Goal: Task Accomplishment & Management: Manage account settings

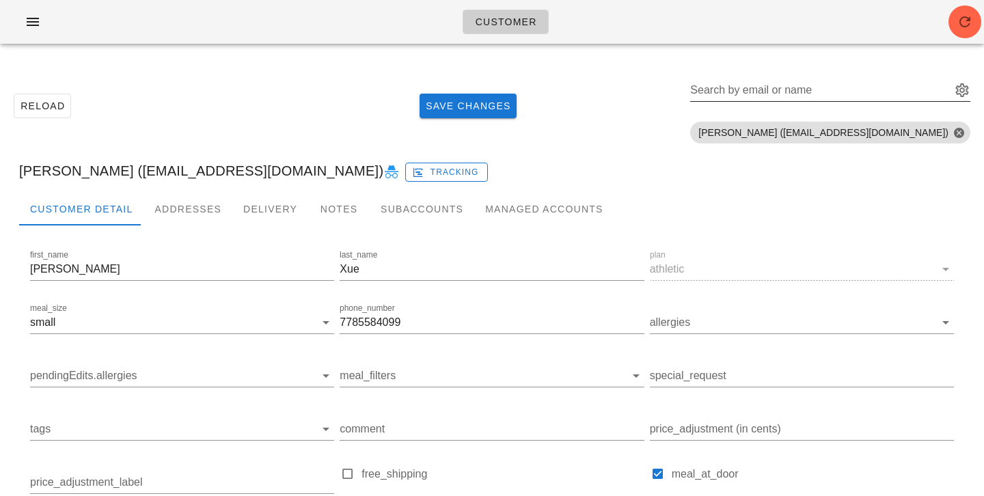
click at [870, 94] on input "Search by email or name" at bounding box center [819, 90] width 258 height 22
paste input "janabenoit1@gmail.com"
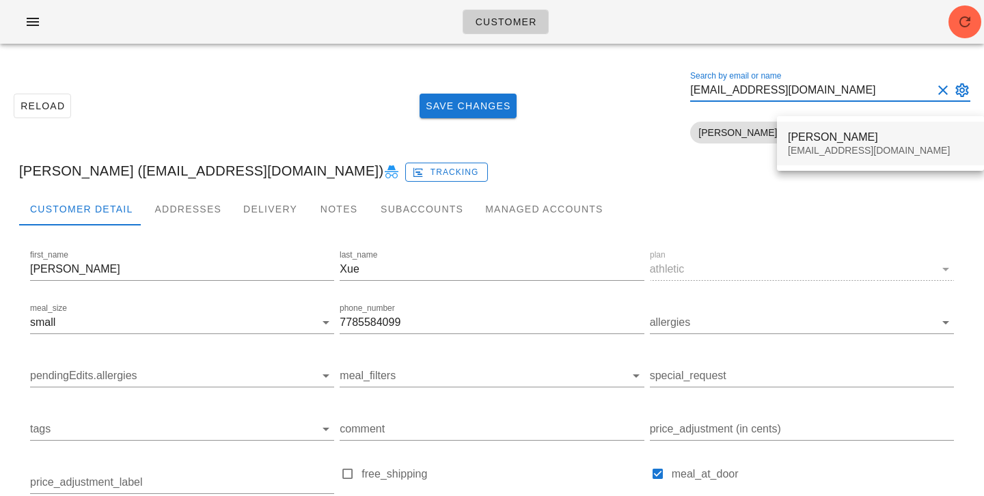
type input "janabenoit1@gmail.com"
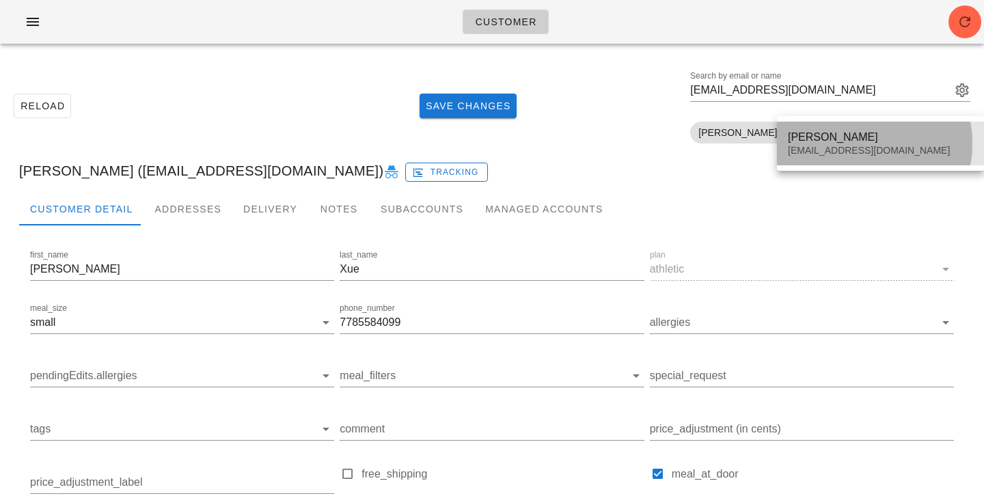
click at [868, 137] on div "Jana Benoit" at bounding box center [880, 136] width 185 height 13
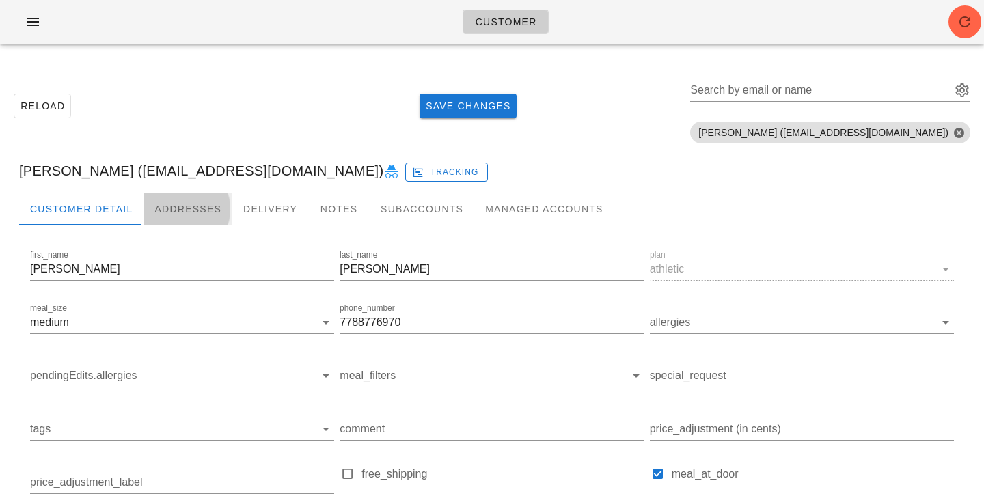
click at [204, 208] on div "Addresses" at bounding box center [187, 209] width 89 height 33
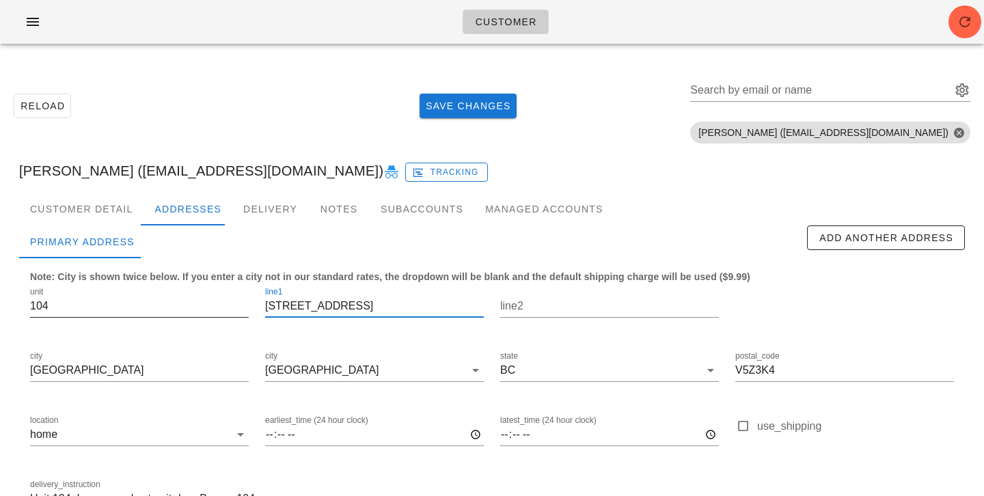
scroll to position [1, 0]
drag, startPoint x: 392, startPoint y: 310, endPoint x: 211, endPoint y: 310, distance: 181.0
click at [211, 310] on div "unit 104 line1 3255 Heather street line2 city Vancouver city Vancouver state BC…" at bounding box center [492, 404] width 940 height 257
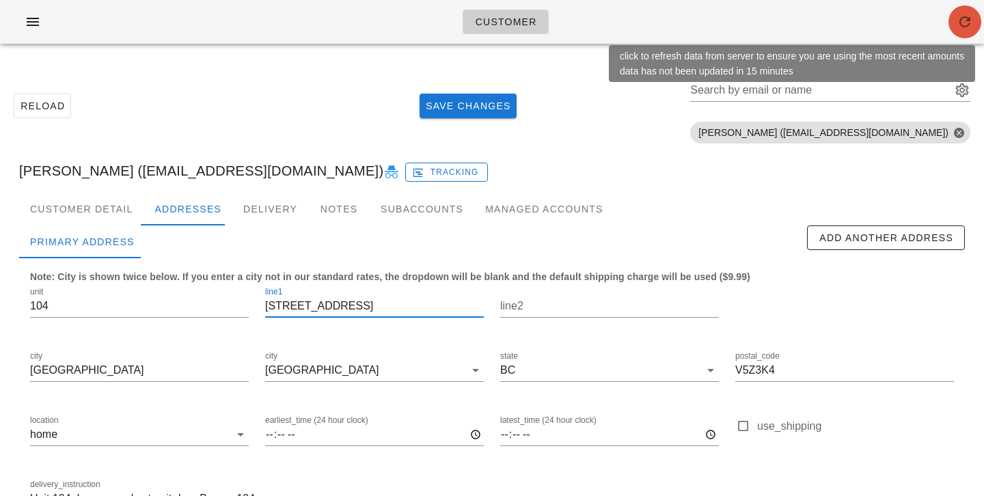
click at [954, 17] on span "button" at bounding box center [964, 22] width 33 height 16
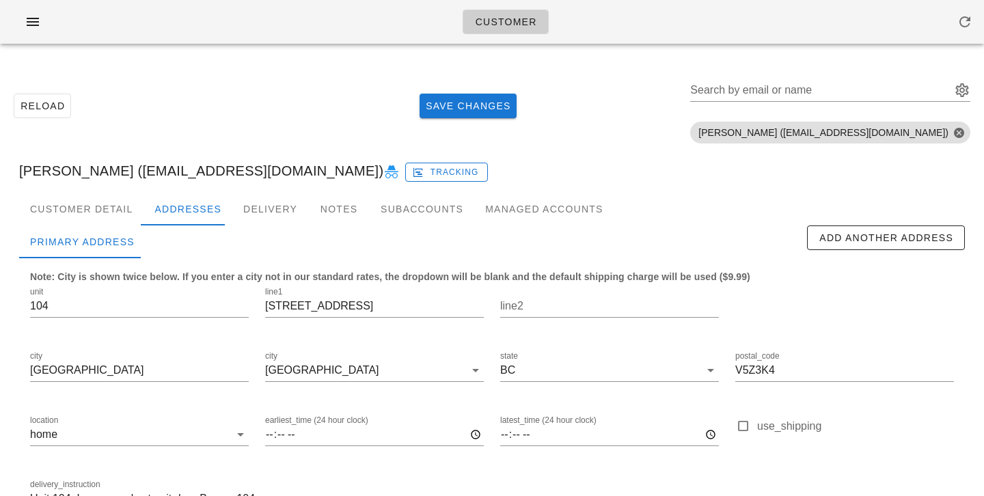
type input "Unit 104. Leave meals at unit door Buzzer 104"
click at [868, 88] on input "Search by email or name" at bounding box center [819, 90] width 258 height 22
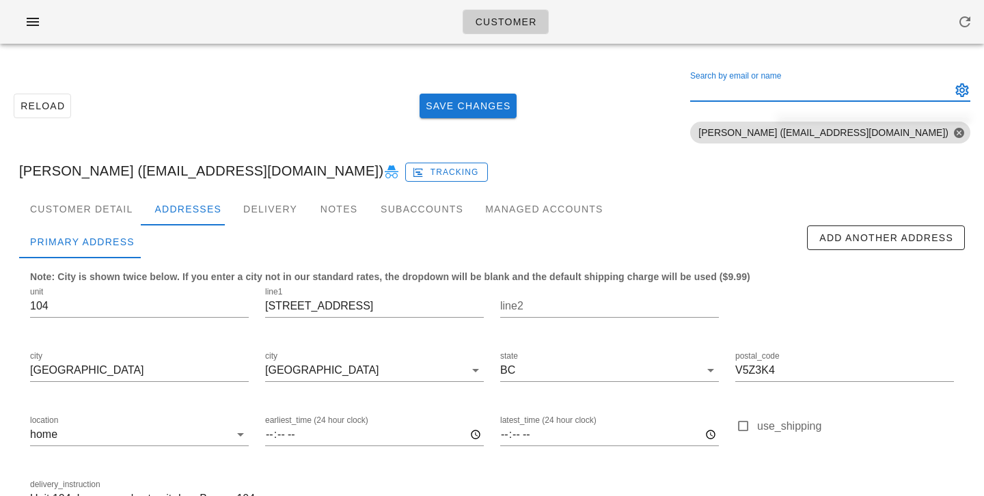
paste input "[EMAIL_ADDRESS][DOMAIN_NAME]"
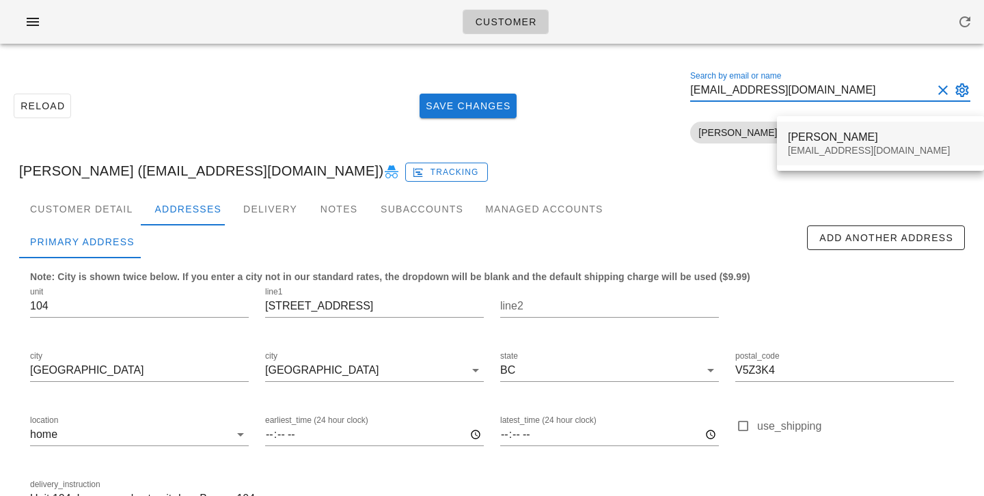
type input "[EMAIL_ADDRESS][DOMAIN_NAME]"
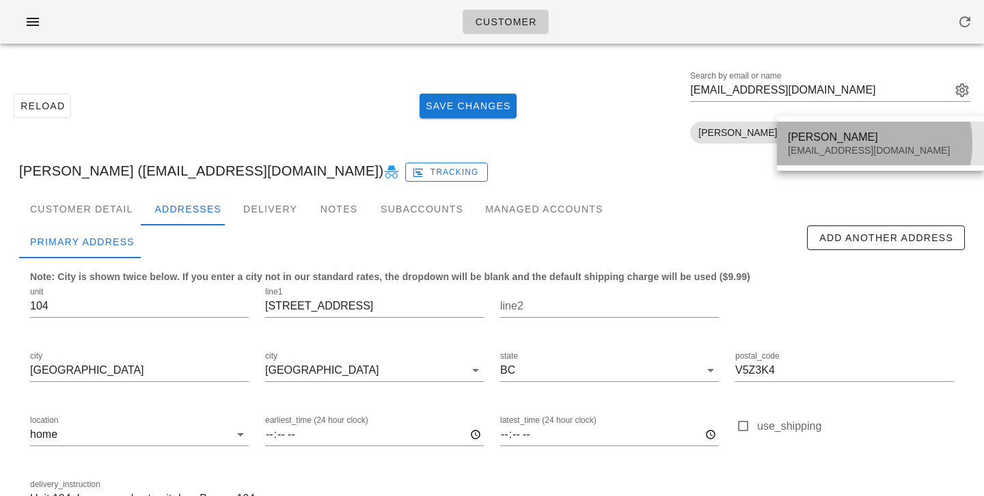
click at [851, 139] on div "[PERSON_NAME]" at bounding box center [880, 136] width 185 height 13
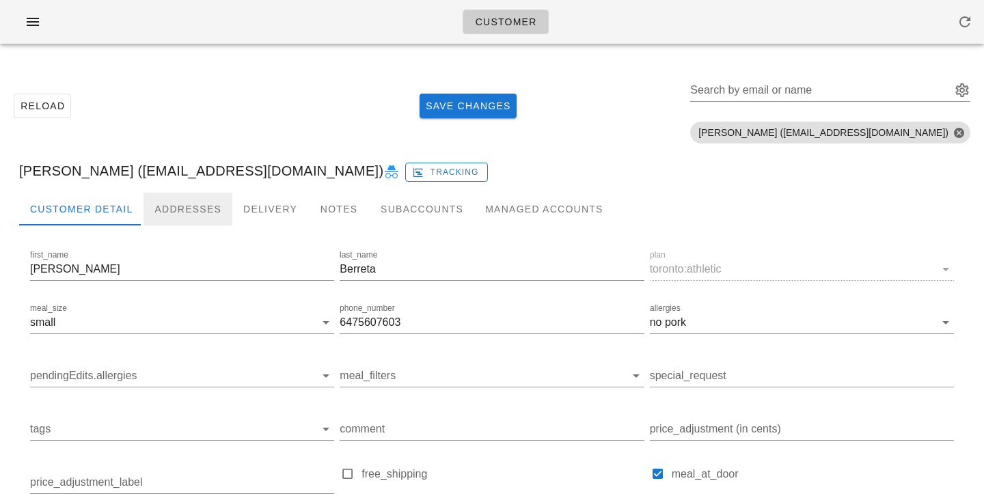
click at [212, 202] on div "Addresses" at bounding box center [187, 209] width 89 height 33
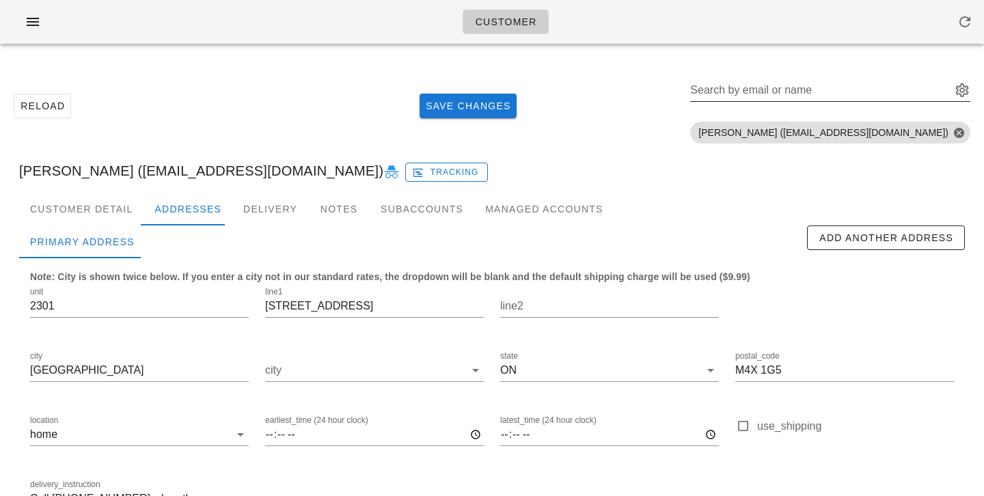
click at [820, 98] on input "Search by email or name" at bounding box center [819, 90] width 258 height 22
paste input "[EMAIL_ADDRESS][DOMAIN_NAME]"
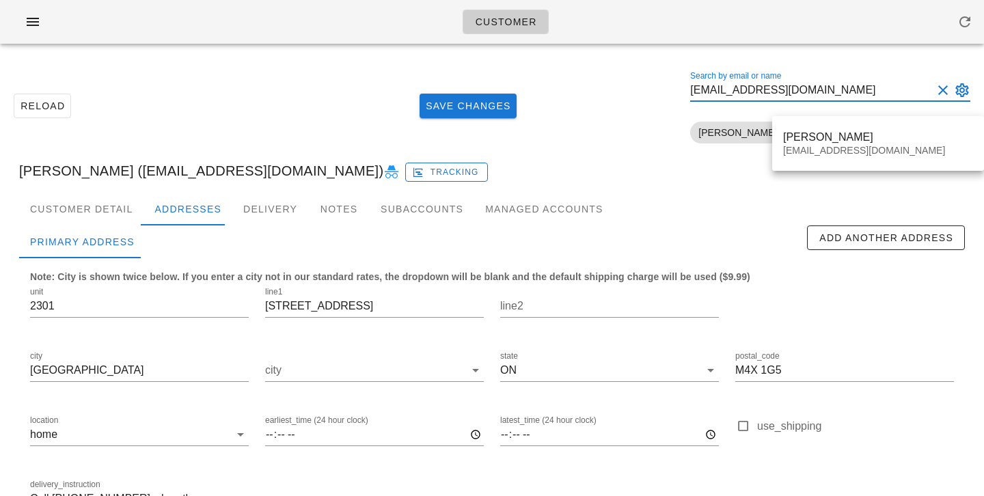
type input "[EMAIL_ADDRESS][DOMAIN_NAME]"
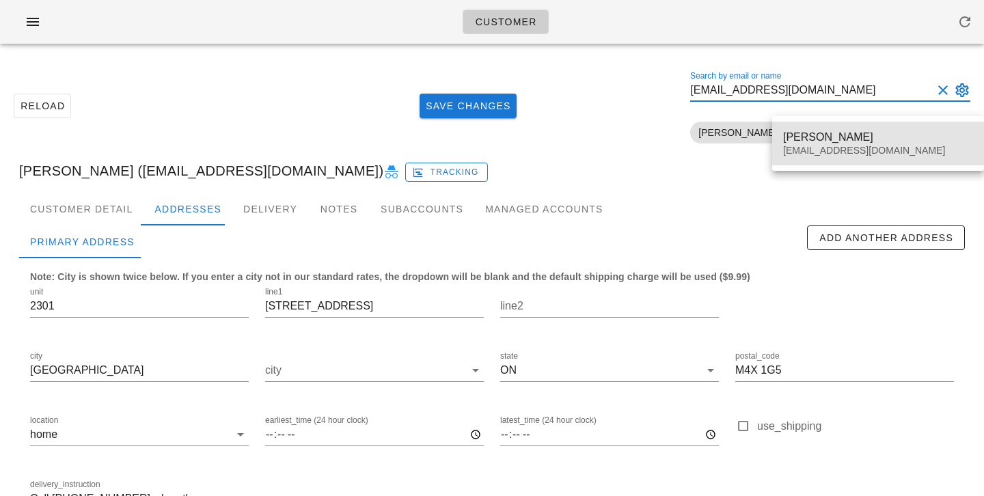
click at [818, 146] on div "bowenxue98@gmail.com" at bounding box center [878, 151] width 190 height 12
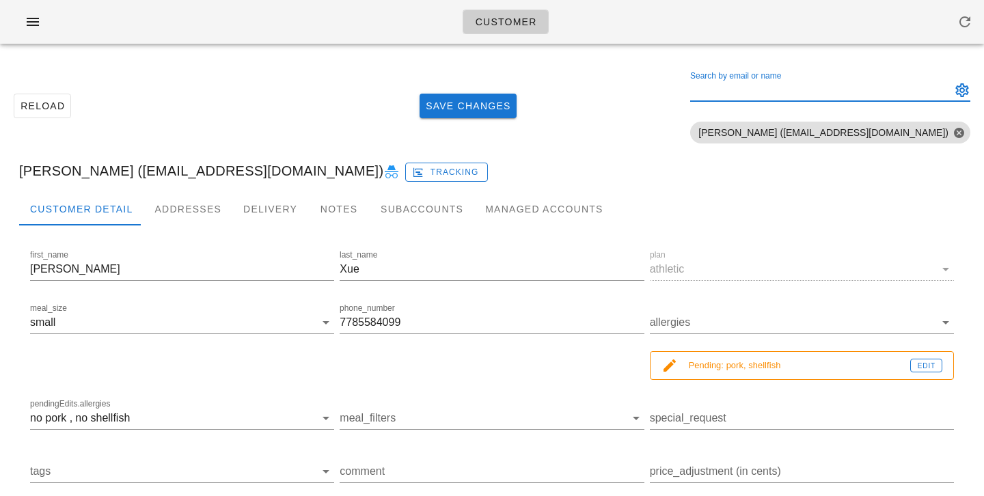
click at [830, 81] on div "Search by email or name" at bounding box center [819, 90] width 258 height 22
paste input "bowenxue98@gmail.com"
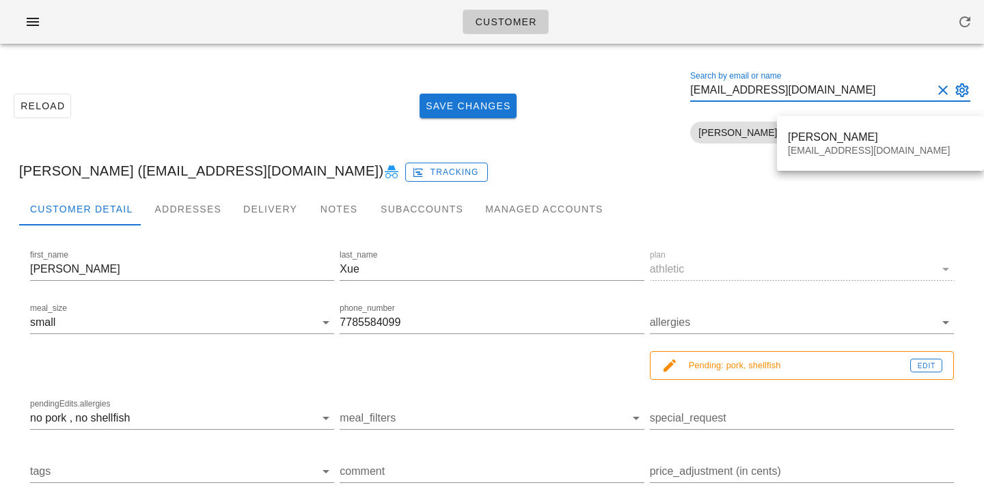
type input "bowenxue98@gmail.co"
click at [941, 92] on button "Clear Search by email or name" at bounding box center [943, 90] width 16 height 16
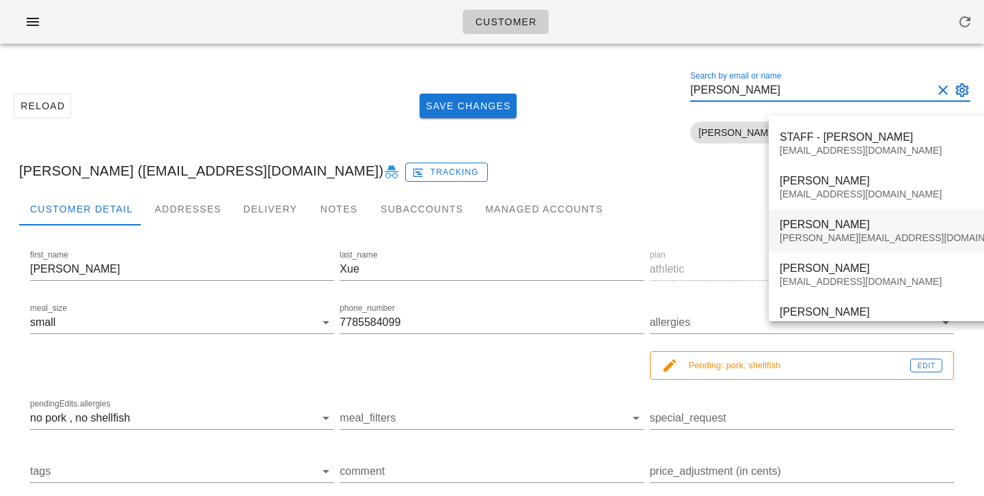
type input "ammie"
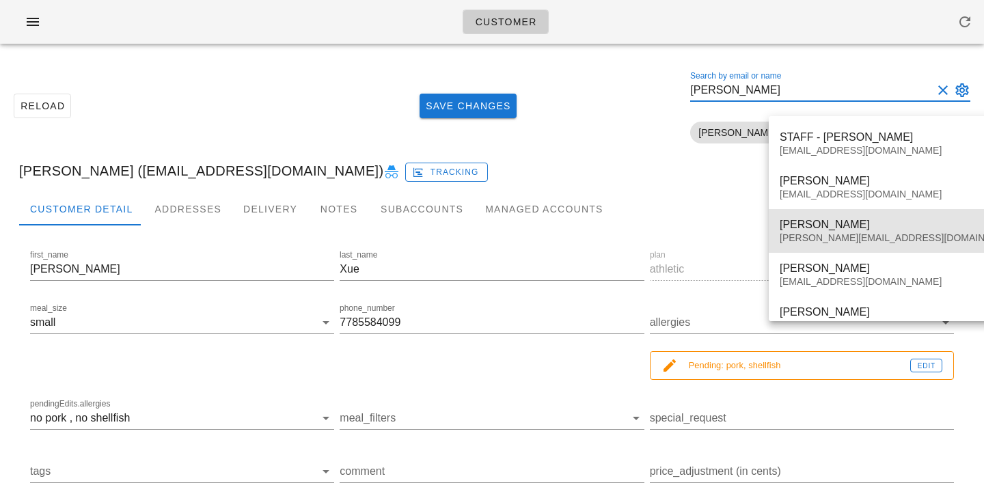
click at [895, 216] on div "Ammie Lieu-Dang ammie.l@fedfedfed.com" at bounding box center [899, 231] width 240 height 42
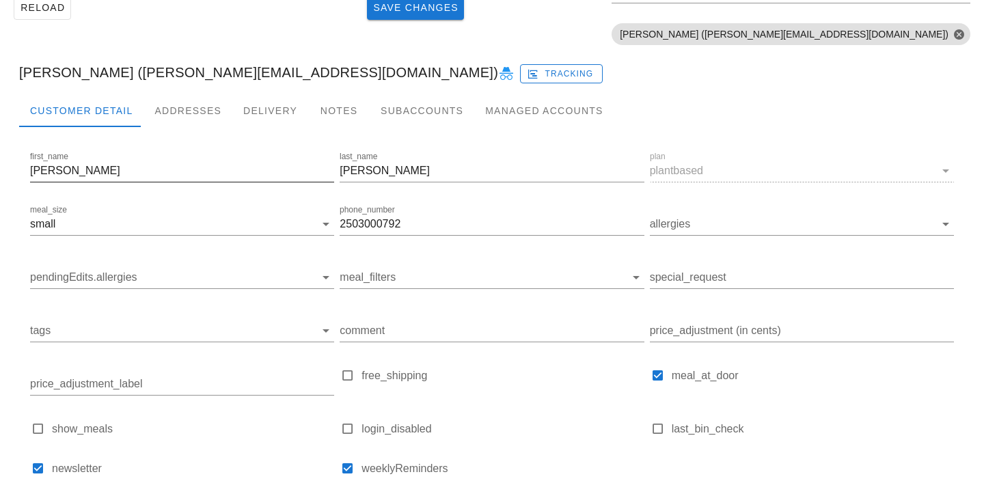
scroll to position [133, 0]
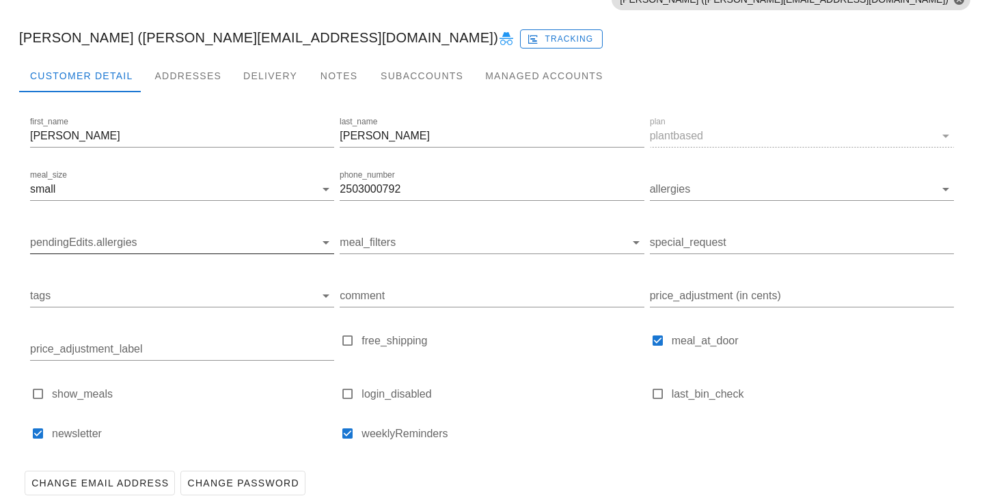
click at [184, 243] on input "pendingEdits.allergies" at bounding box center [171, 243] width 282 height 22
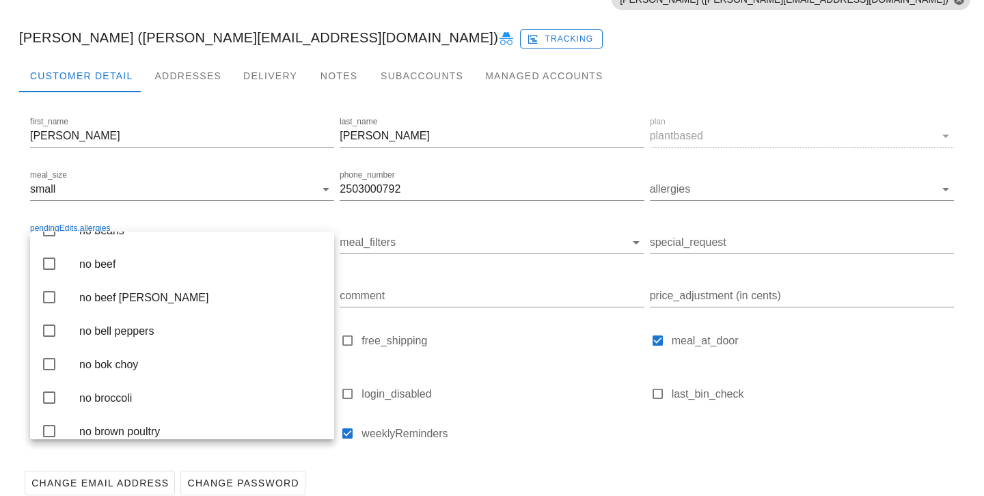
scroll to position [477, 0]
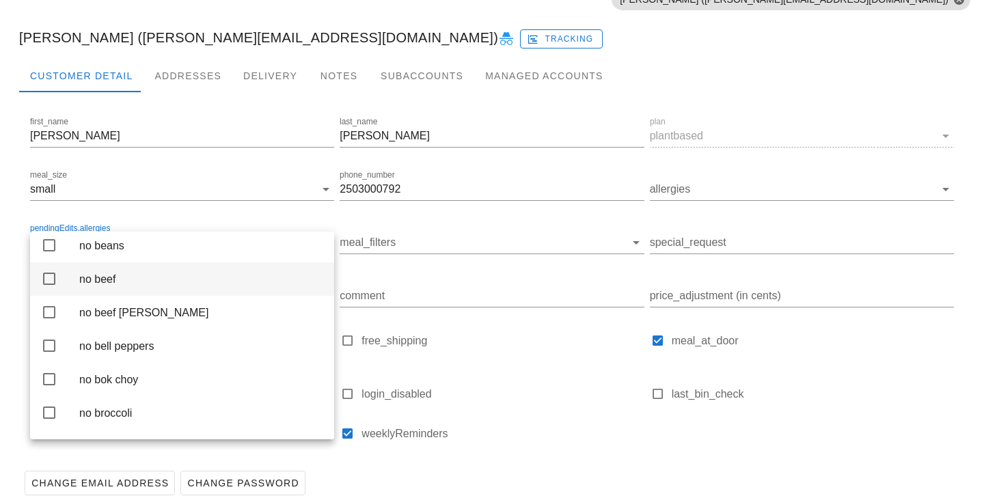
click at [191, 286] on div "no beef" at bounding box center [201, 279] width 244 height 13
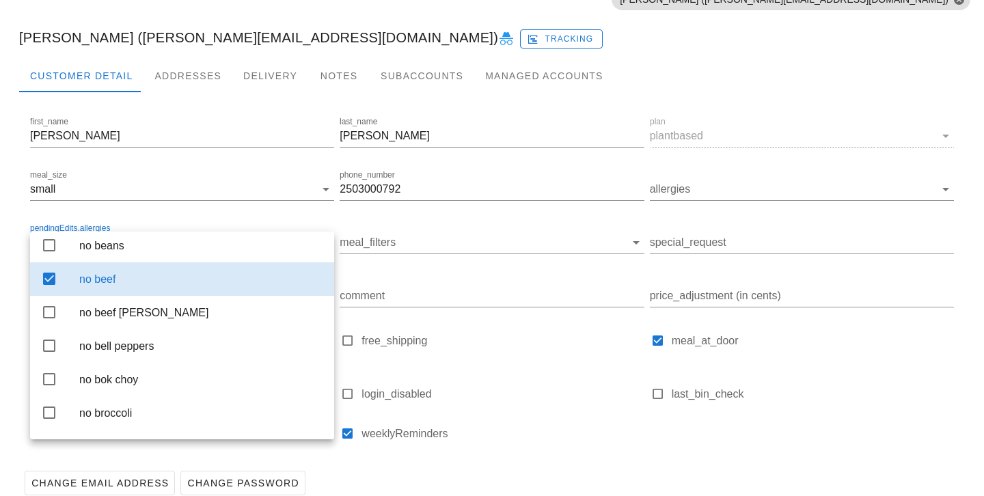
click at [445, 42] on div "Ammie Lieu-Dang (ammie.l@fedfedfed.com) Tracking" at bounding box center [491, 38] width 967 height 44
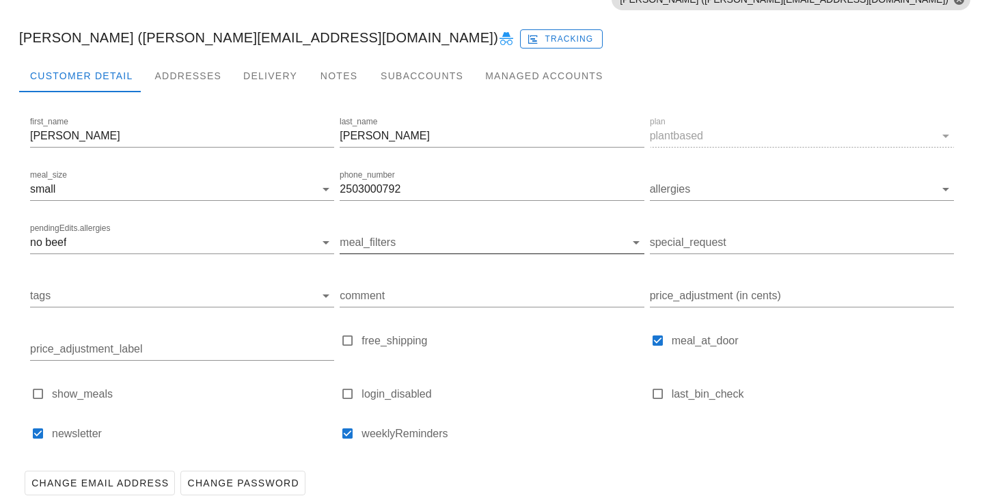
scroll to position [193, 0]
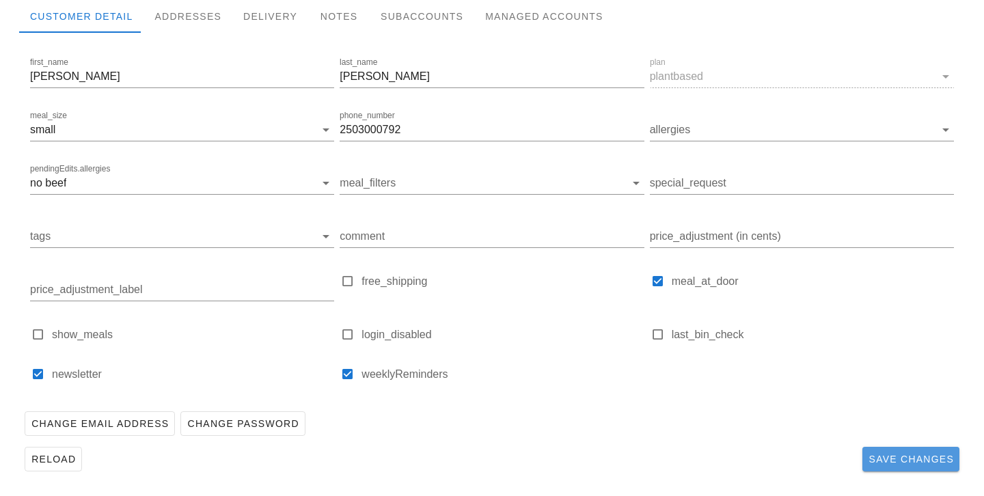
click at [899, 462] on span "Save Changes" at bounding box center [911, 459] width 86 height 11
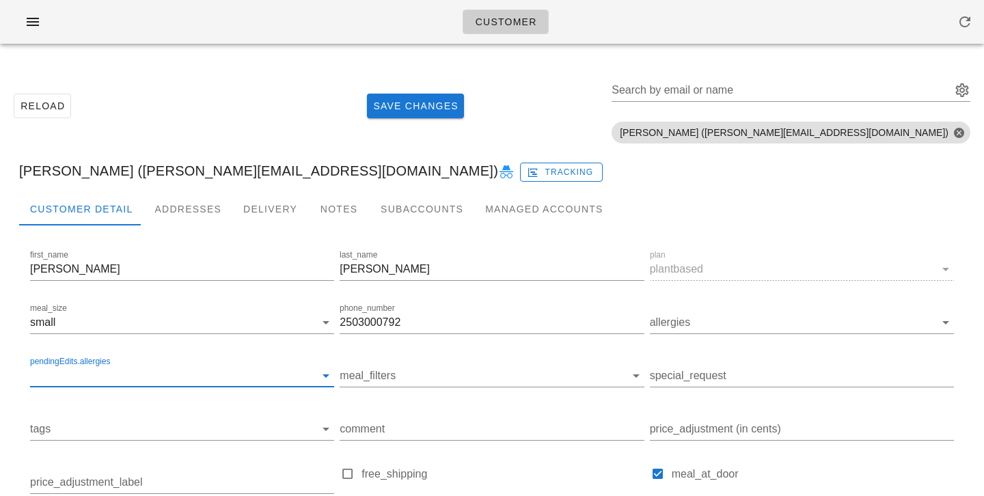
click at [204, 378] on input "pendingEdits.allergies" at bounding box center [171, 376] width 282 height 22
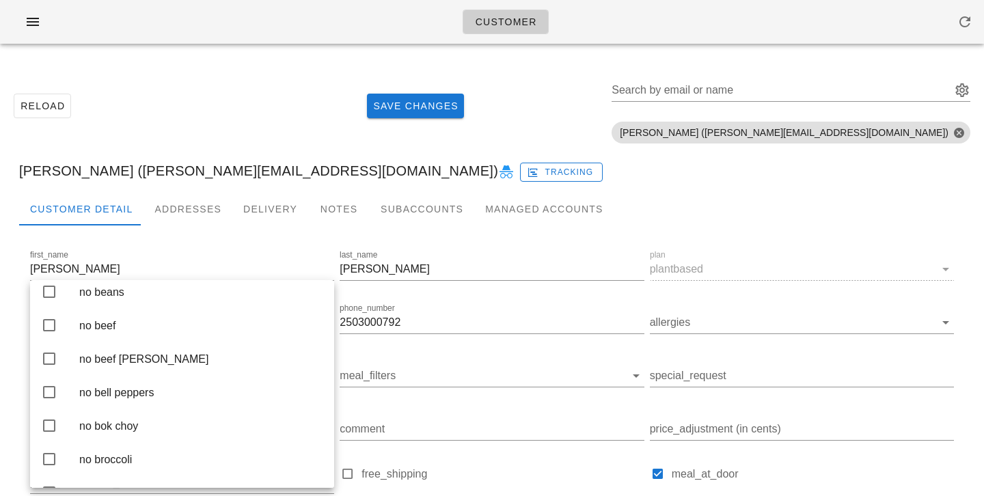
scroll to position [482, 0]
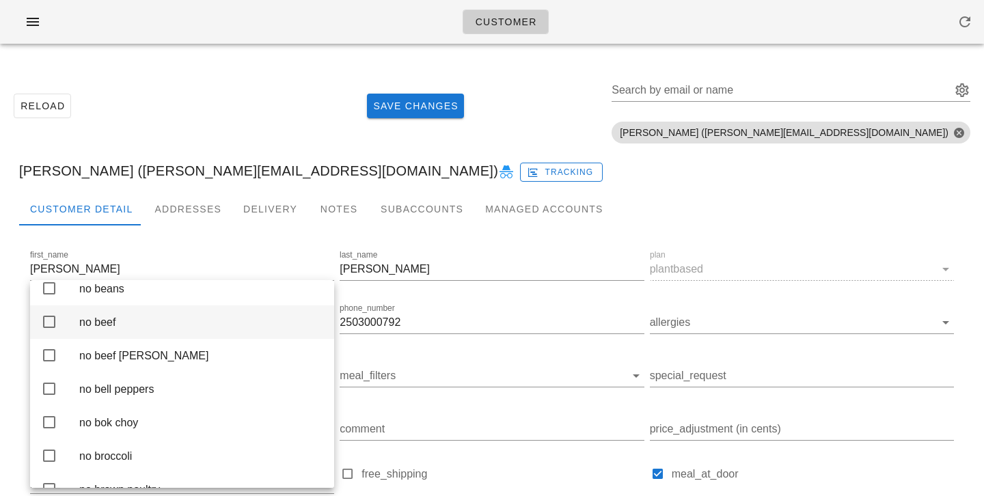
click at [189, 329] on div "no beef" at bounding box center [201, 322] width 244 height 13
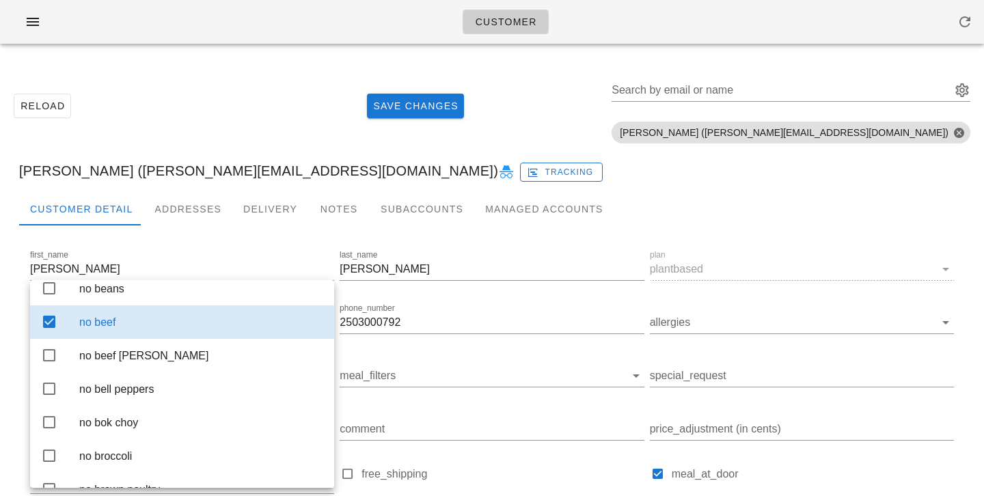
click at [238, 105] on div "Reload Save Changes Search by email or name Include deleted accounts Include Sh…" at bounding box center [491, 106] width 967 height 86
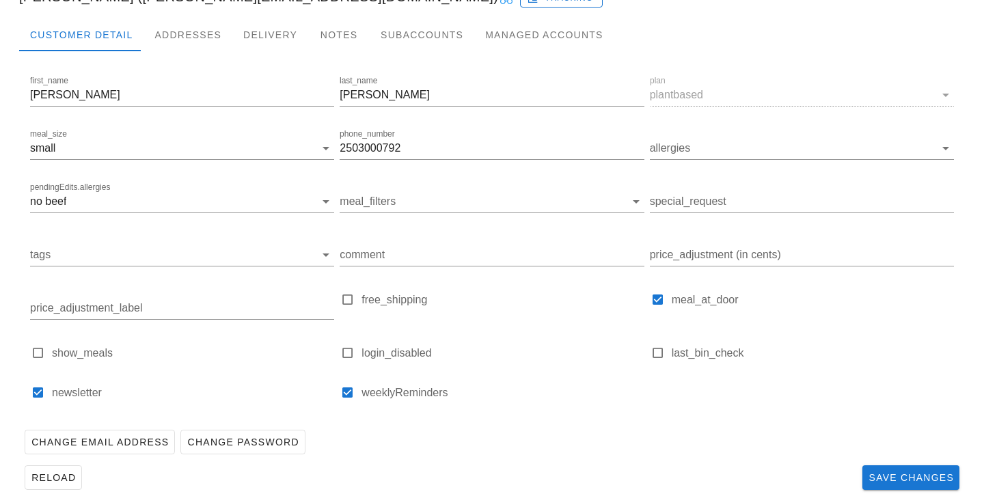
scroll to position [193, 0]
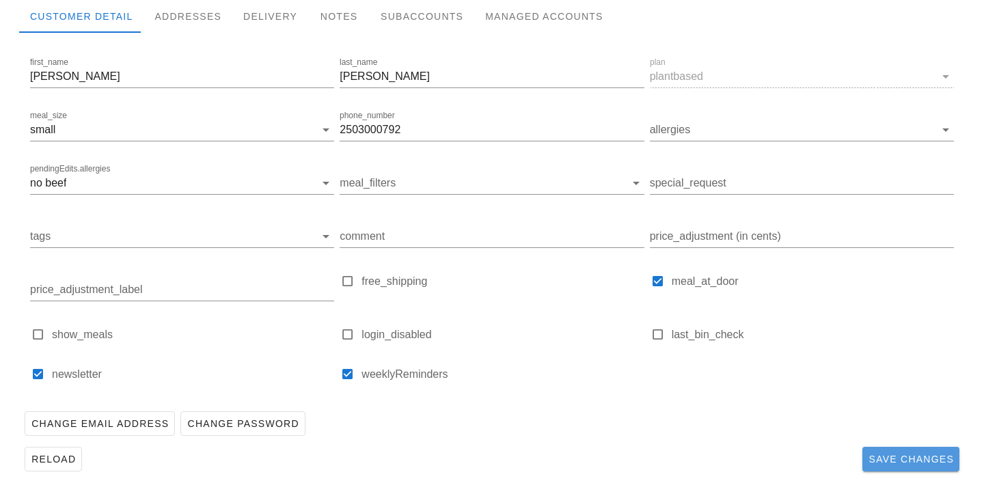
click at [896, 462] on span "Save Changes" at bounding box center [911, 459] width 86 height 11
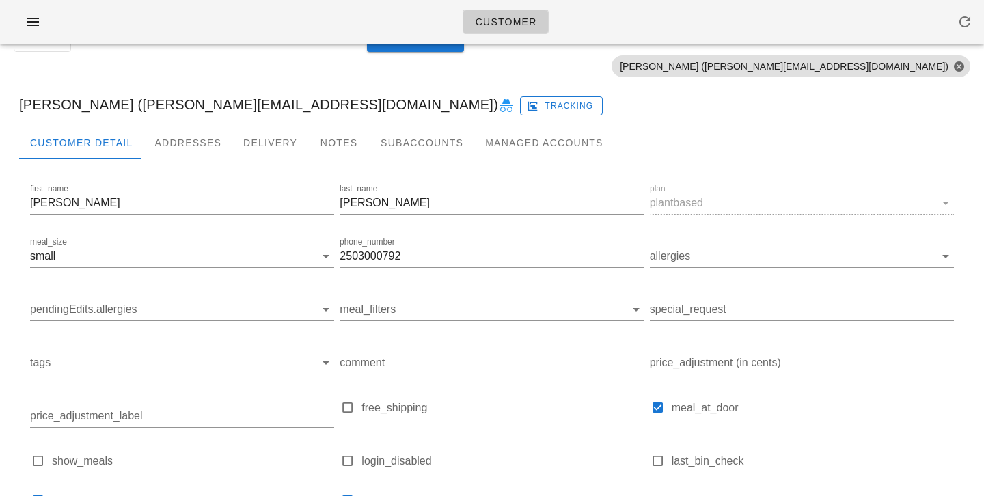
scroll to position [0, 0]
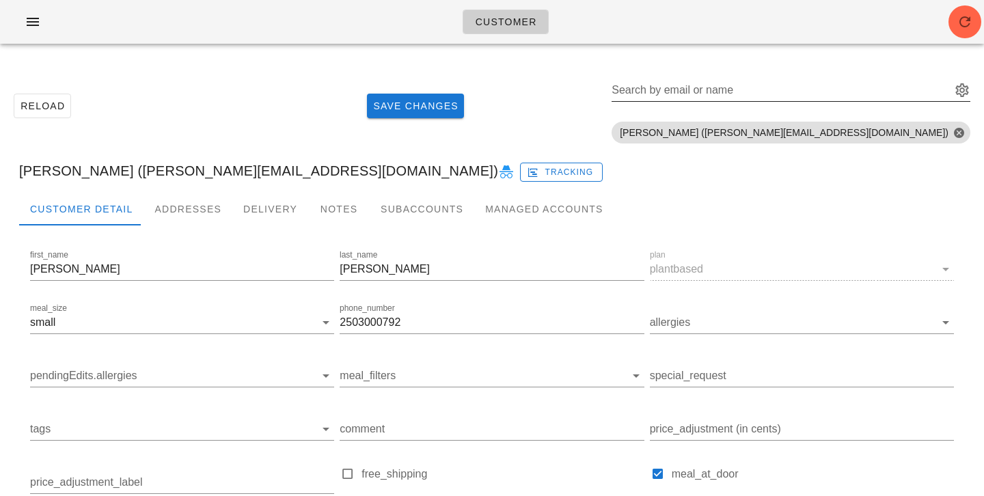
click at [835, 79] on div "Search by email or name" at bounding box center [779, 90] width 337 height 22
paste input "coralynnbell@gmail.com"
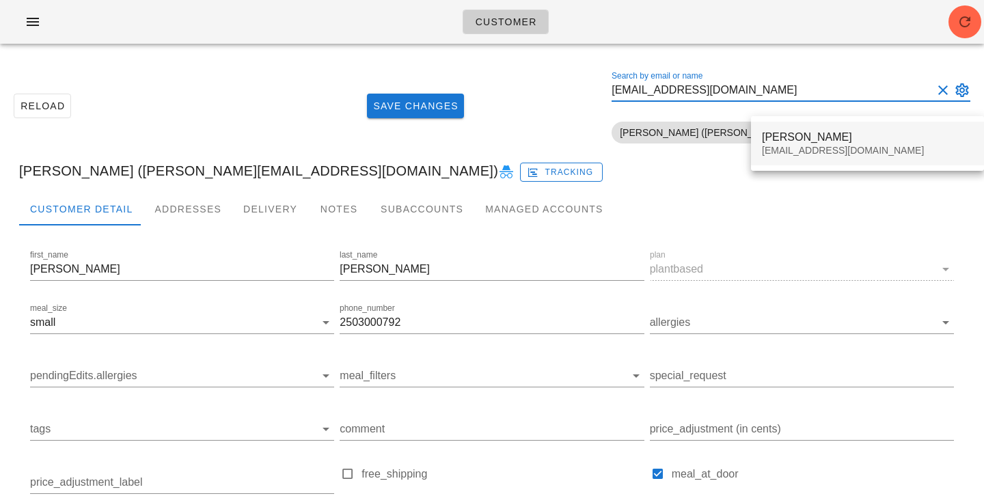
type input "coralynnbell@gmail.com"
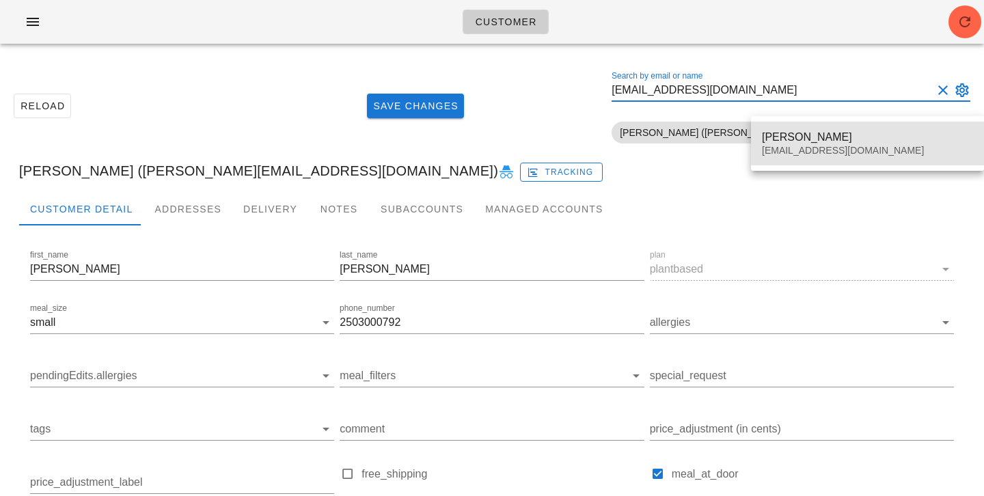
click at [819, 134] on div "Cora Bell" at bounding box center [867, 136] width 211 height 13
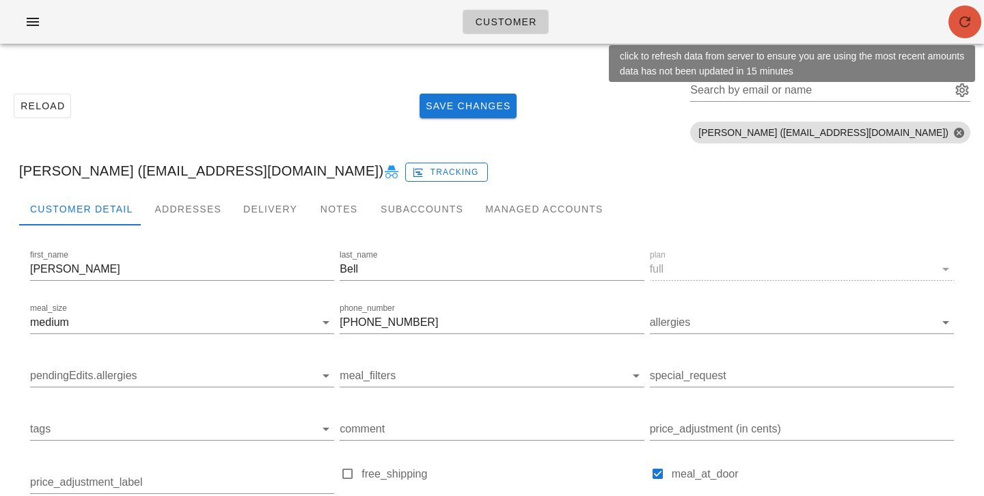
click at [964, 23] on icon "button" at bounding box center [964, 22] width 16 height 16
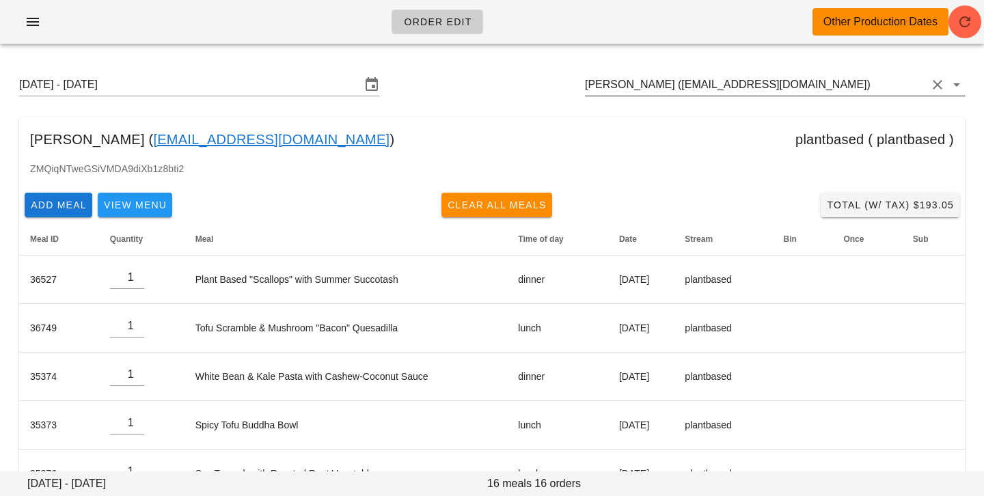
click at [797, 87] on input "Charles Boucher (dubai711@hotmail.fr)" at bounding box center [756, 85] width 342 height 22
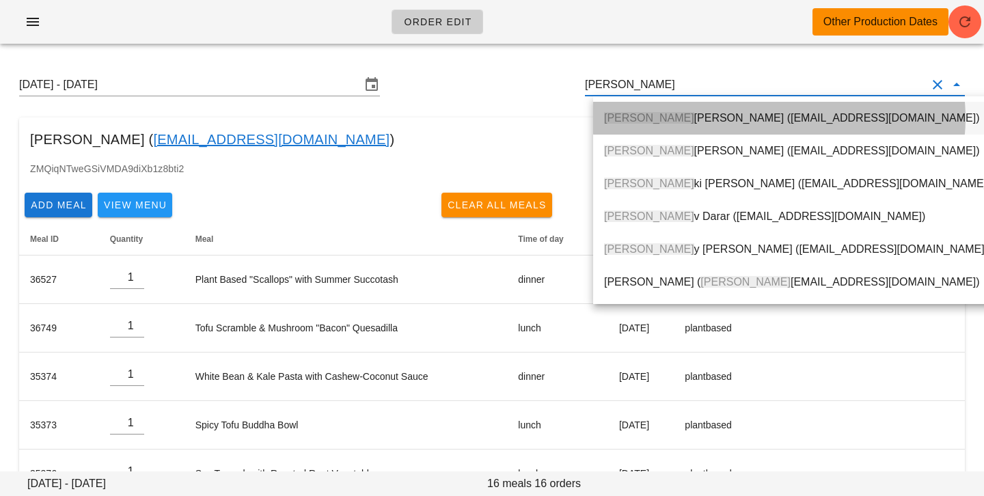
click at [777, 104] on div "Jana Benoit (Janabenoit1@gmail.com)" at bounding box center [802, 117] width 397 height 29
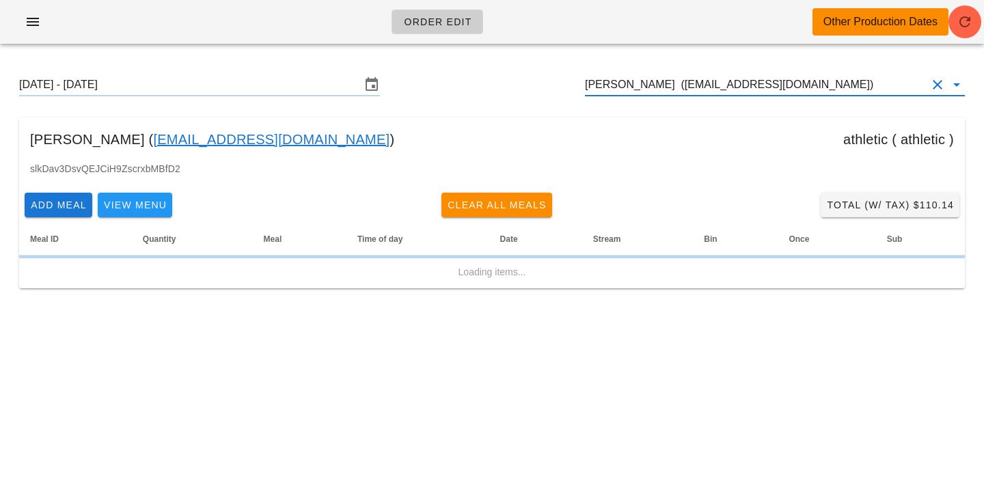
type input "[PERSON_NAME] ([EMAIL_ADDRESS][DOMAIN_NAME])"
click at [245, 83] on input "Sunday August 31 - Saturday September 6" at bounding box center [190, 85] width 342 height 22
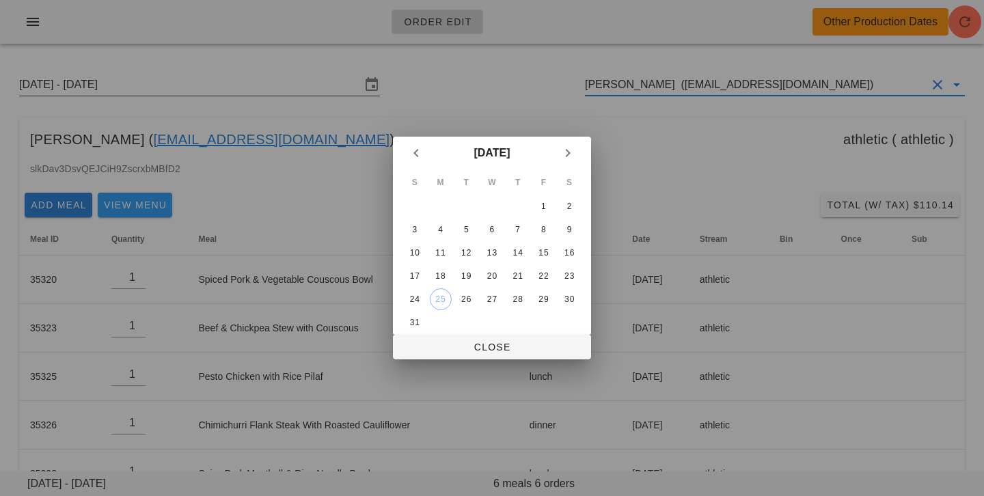
click at [248, 89] on div at bounding box center [492, 248] width 984 height 496
click at [464, 278] on div "19" at bounding box center [466, 276] width 22 height 10
click at [469, 303] on div "26" at bounding box center [466, 299] width 22 height 10
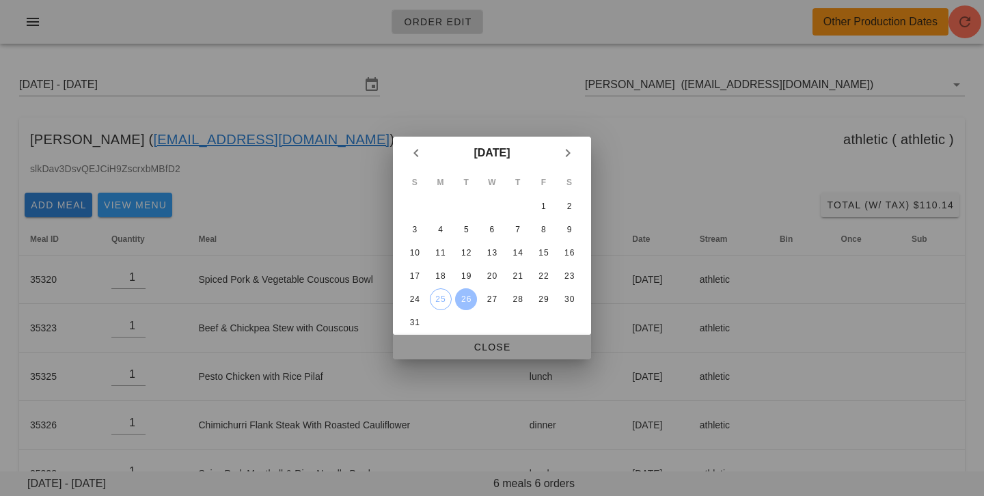
click at [467, 349] on span "Close" at bounding box center [492, 347] width 176 height 11
type input "Sunday August 24 - Saturday August 30"
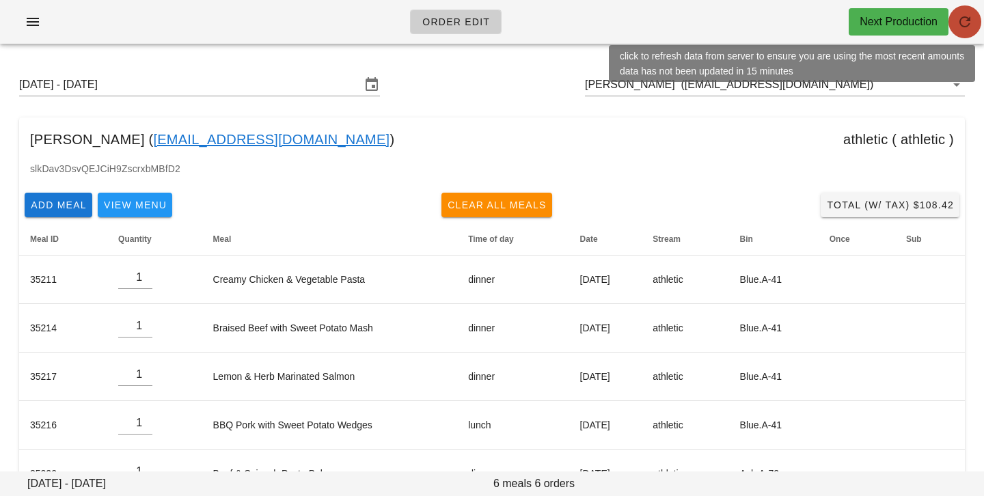
click at [961, 30] on button "button" at bounding box center [964, 21] width 33 height 33
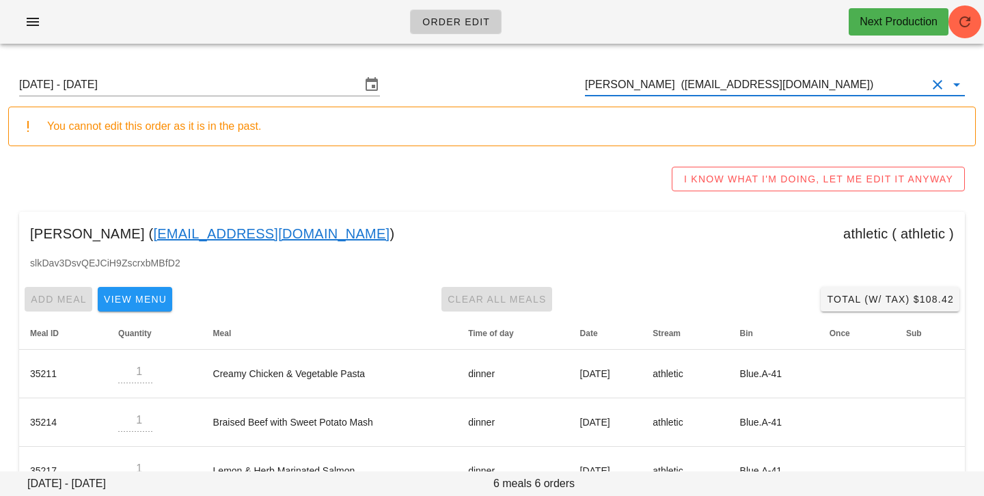
drag, startPoint x: 803, startPoint y: 87, endPoint x: 560, endPoint y: 63, distance: 244.4
click at [560, 63] on div "Sunday August 24 - Saturday August 30 Jana Benoit (Janabenoit1@gmail.com)" at bounding box center [491, 85] width 967 height 44
click at [828, 83] on input "Jana Benoit (Janabenoit1@gmail.com)" at bounding box center [756, 85] width 342 height 22
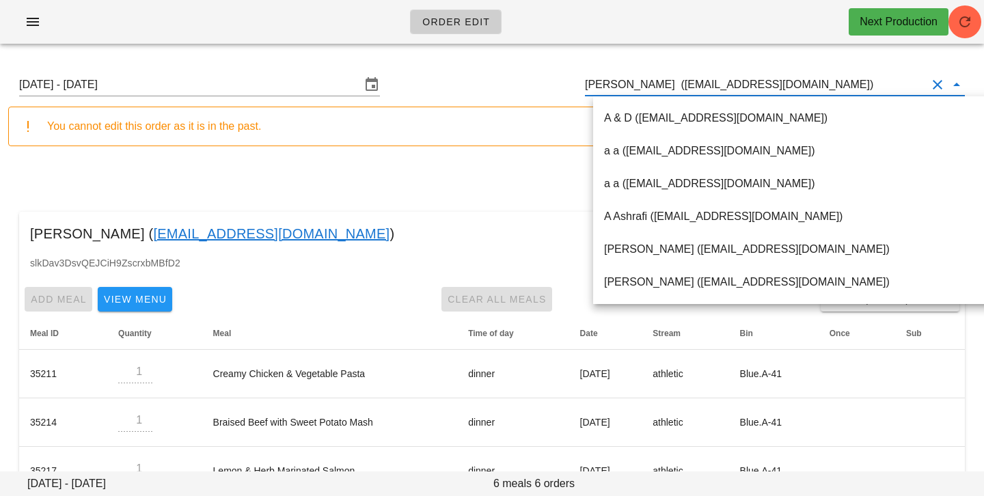
paste input "courtney.steen@gmail.com"
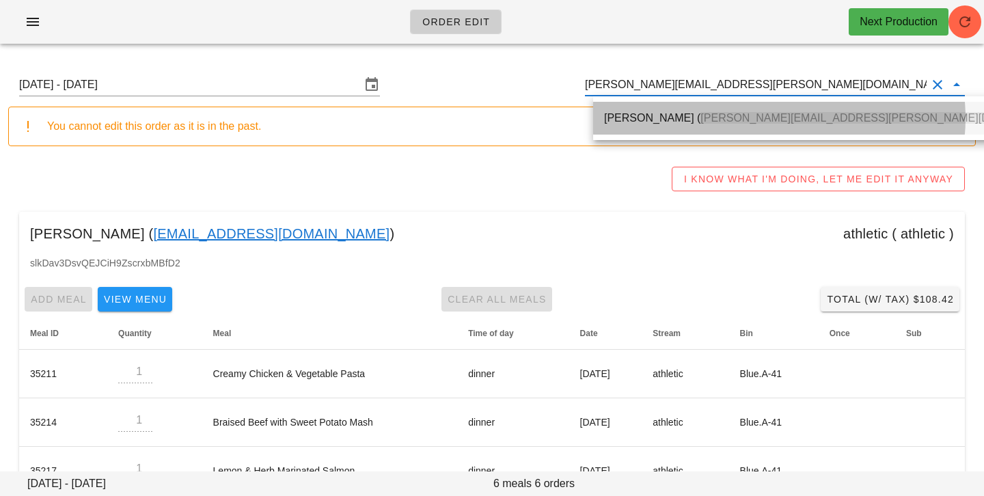
click at [813, 106] on div "Courtney Steen ( Courtney.Steen@gmail.com )" at bounding box center [836, 117] width 465 height 29
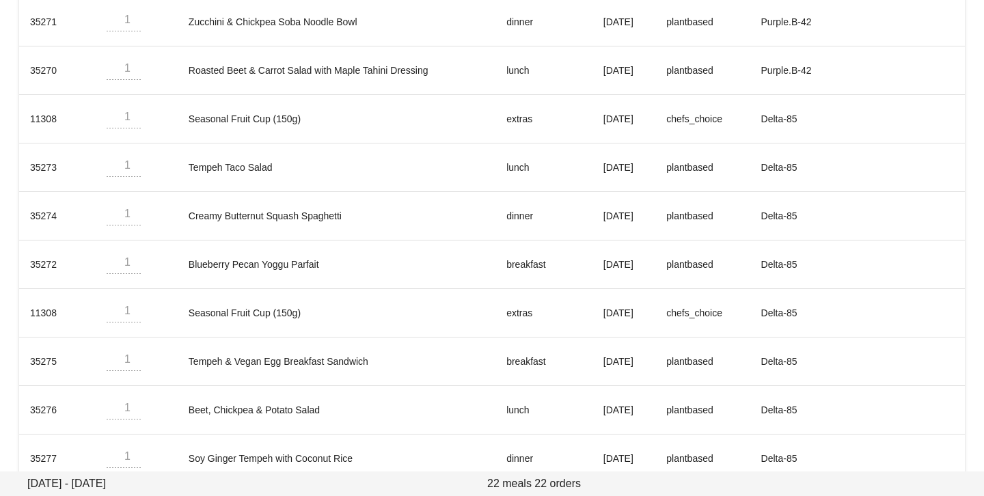
scroll to position [961, 0]
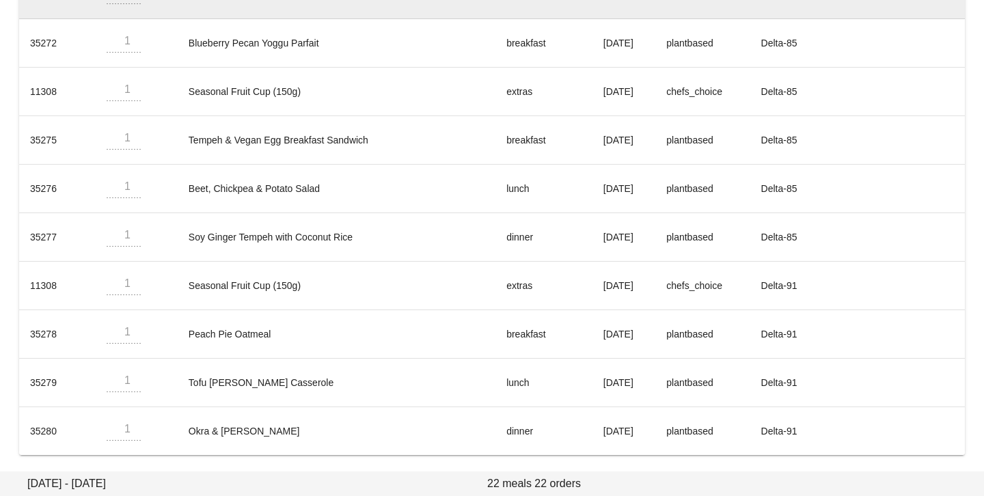
type input "Courtney Steen (Courtney.Steen@gmail.com)"
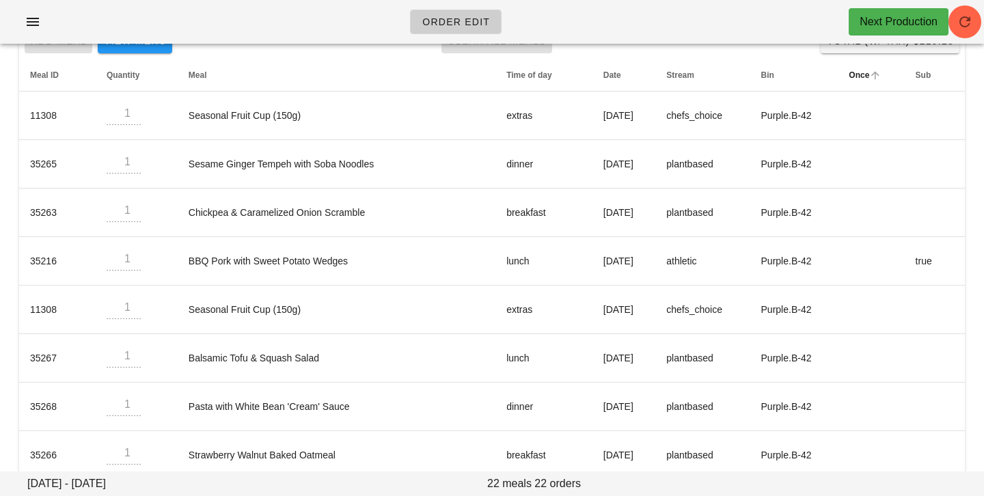
scroll to position [0, 0]
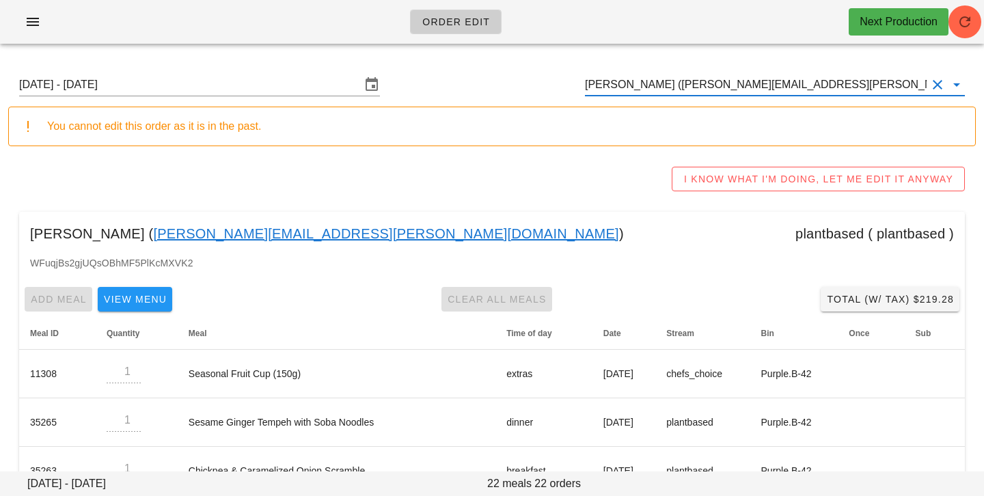
click at [941, 82] on button "Clear Customer" at bounding box center [937, 85] width 16 height 16
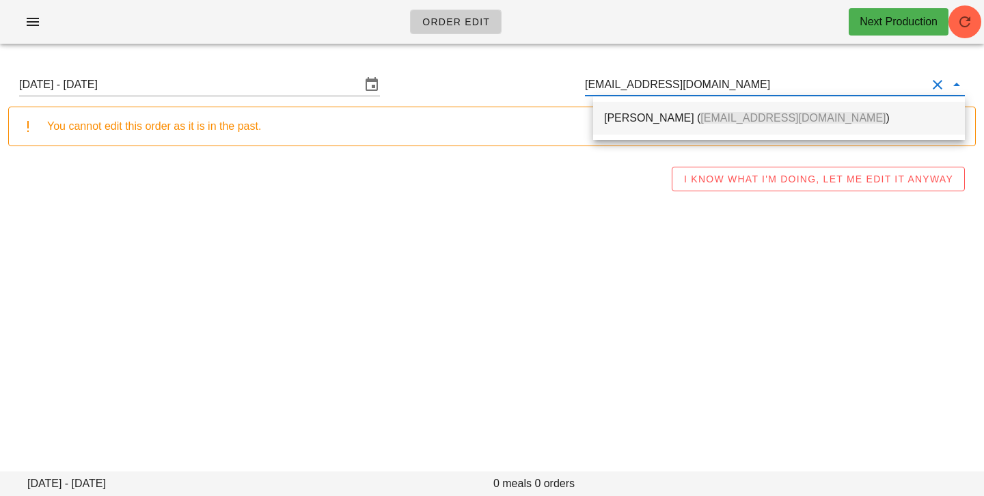
click at [883, 123] on div "[PERSON_NAME] ( [EMAIL_ADDRESS][DOMAIN_NAME] )" at bounding box center [779, 117] width 350 height 13
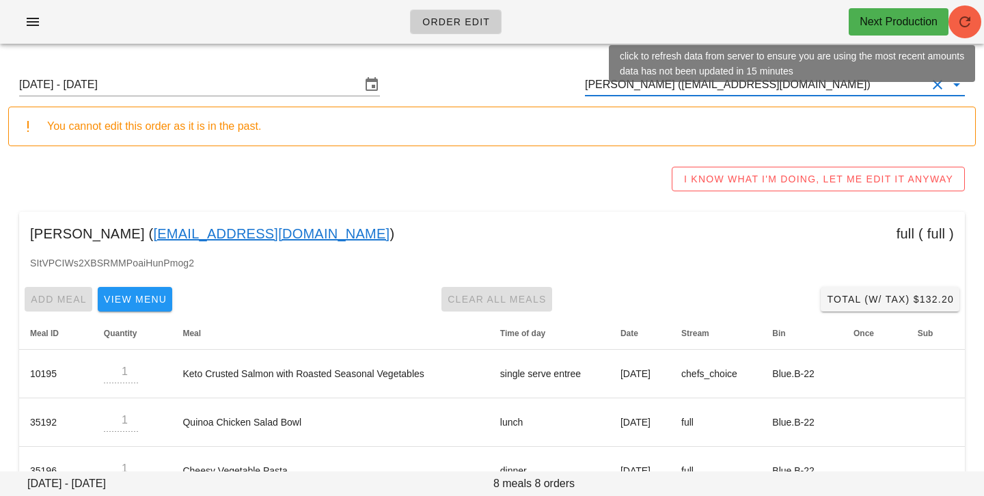
type input "[PERSON_NAME] ([EMAIL_ADDRESS][DOMAIN_NAME])"
click at [966, 29] on icon "button" at bounding box center [964, 22] width 16 height 16
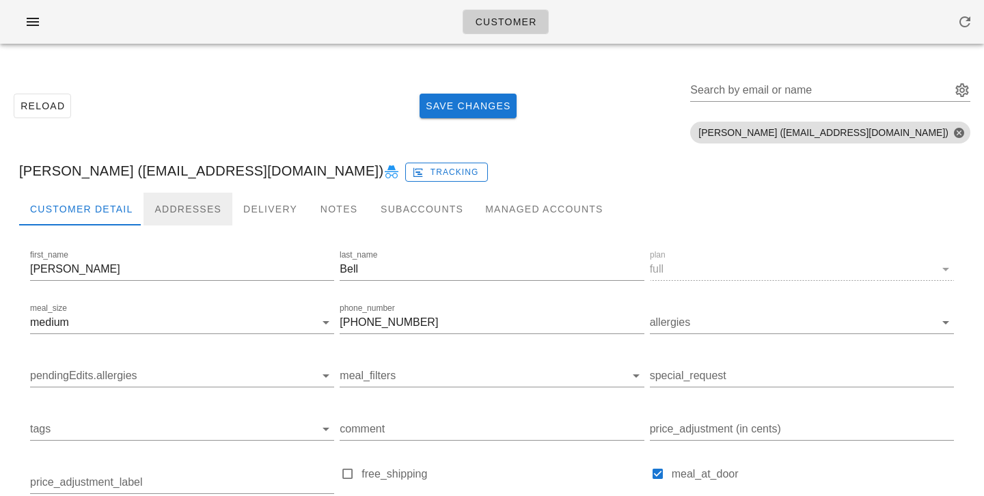
click at [207, 206] on div "Addresses" at bounding box center [187, 209] width 89 height 33
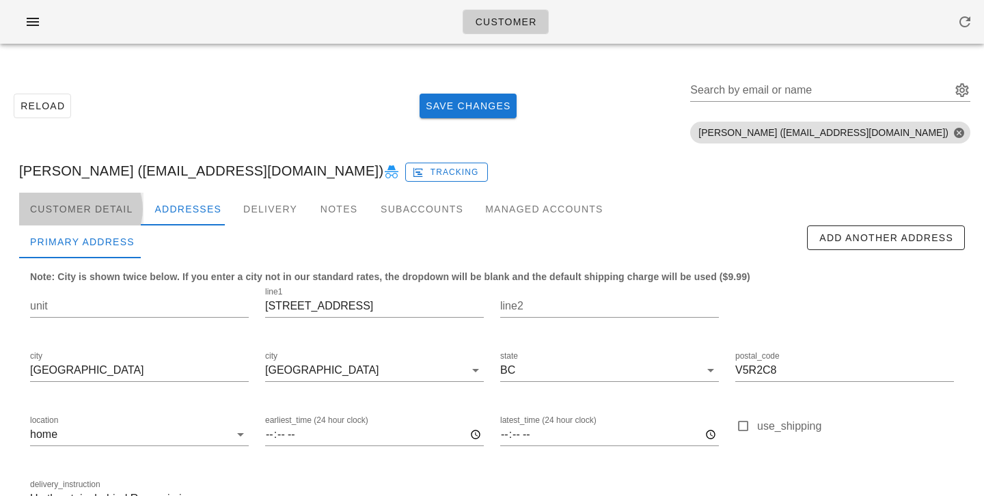
click at [93, 213] on div "Customer Detail" at bounding box center [81, 209] width 124 height 33
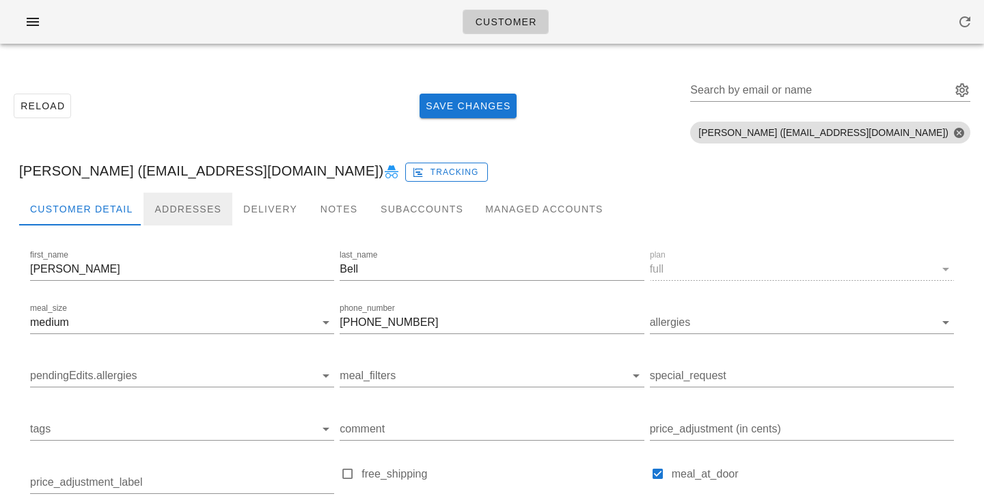
click at [182, 220] on div "Addresses" at bounding box center [187, 209] width 89 height 33
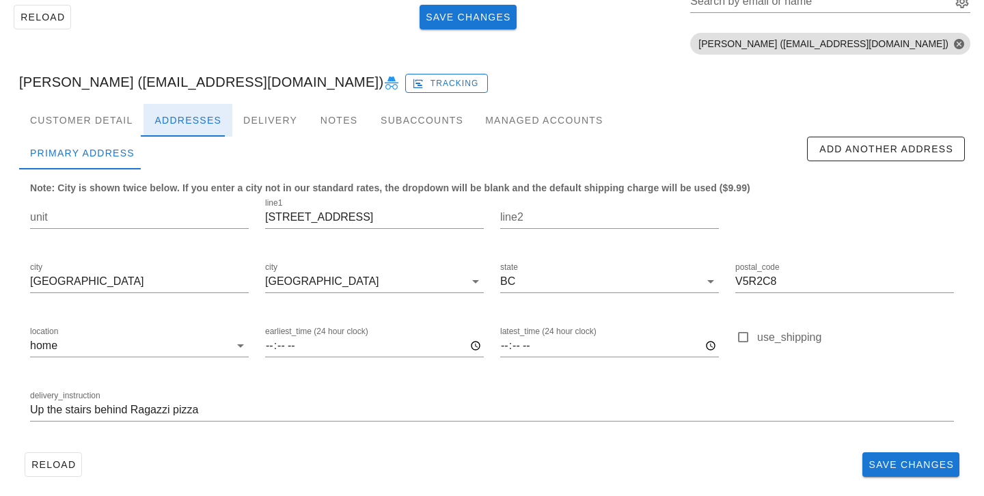
scroll to position [94, 0]
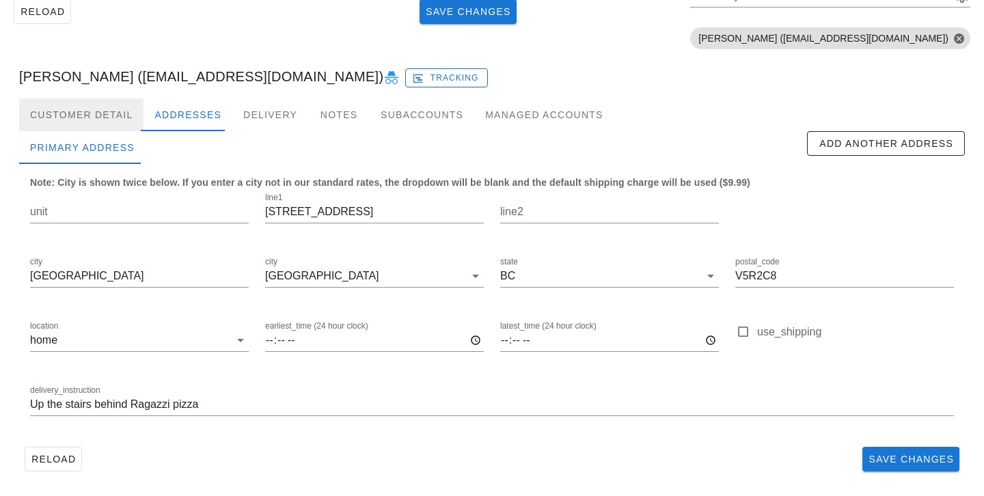
click at [133, 125] on div "Customer Detail" at bounding box center [81, 114] width 124 height 33
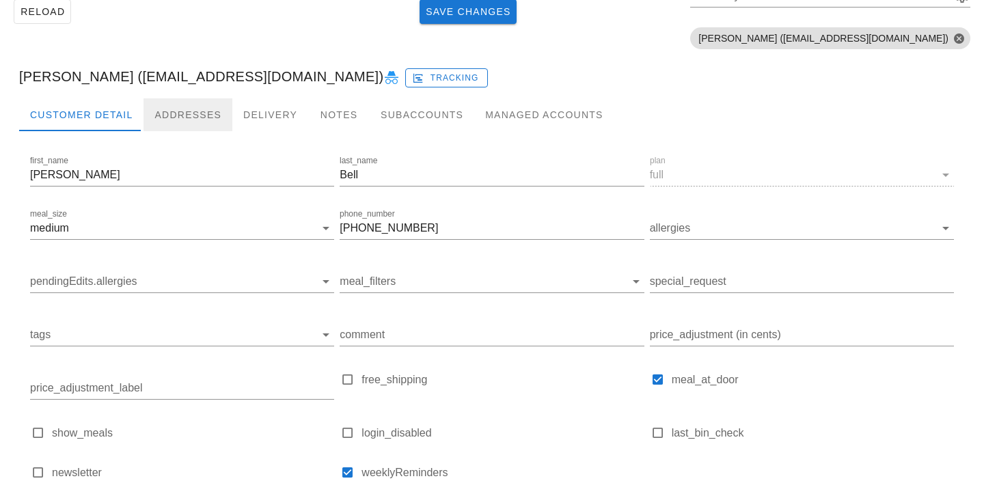
click at [186, 112] on div "Addresses" at bounding box center [187, 114] width 89 height 33
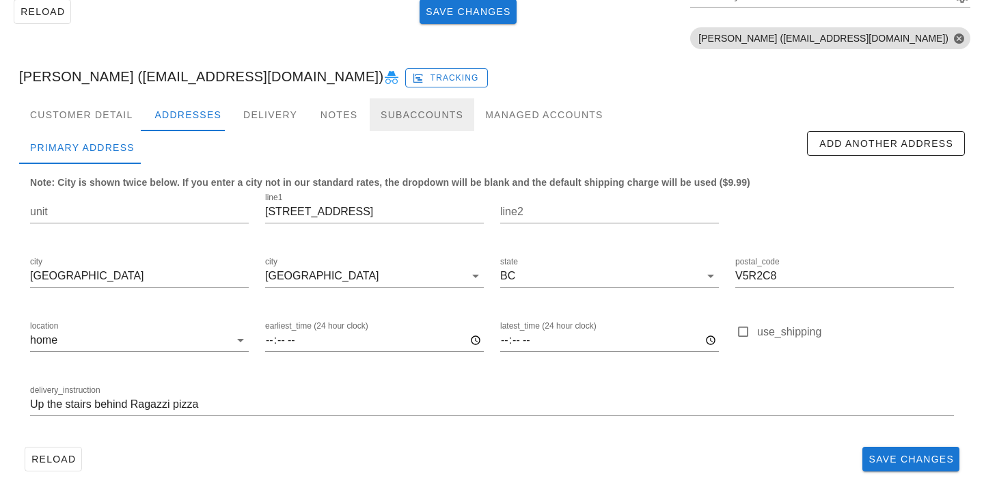
click at [424, 111] on div "Subaccounts" at bounding box center [422, 114] width 105 height 33
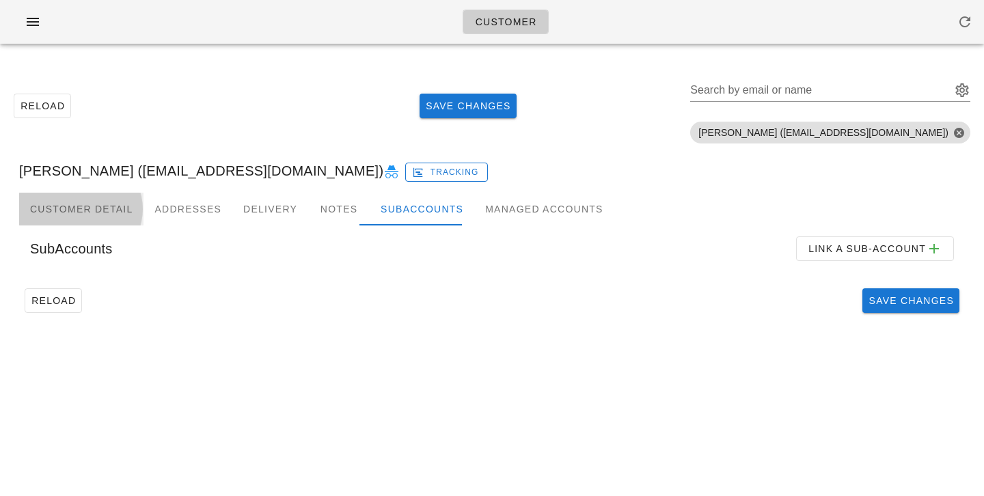
click at [120, 205] on div "Customer Detail" at bounding box center [81, 209] width 124 height 33
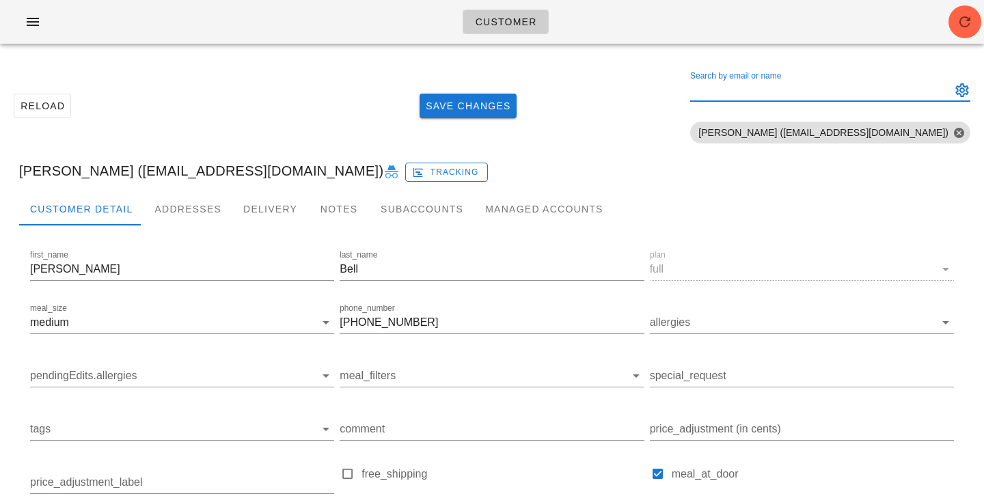
click at [817, 89] on input "Search by email or name" at bounding box center [819, 90] width 258 height 22
paste input "angjn920@gmail.com"
type input "angjn920@gmail.com"
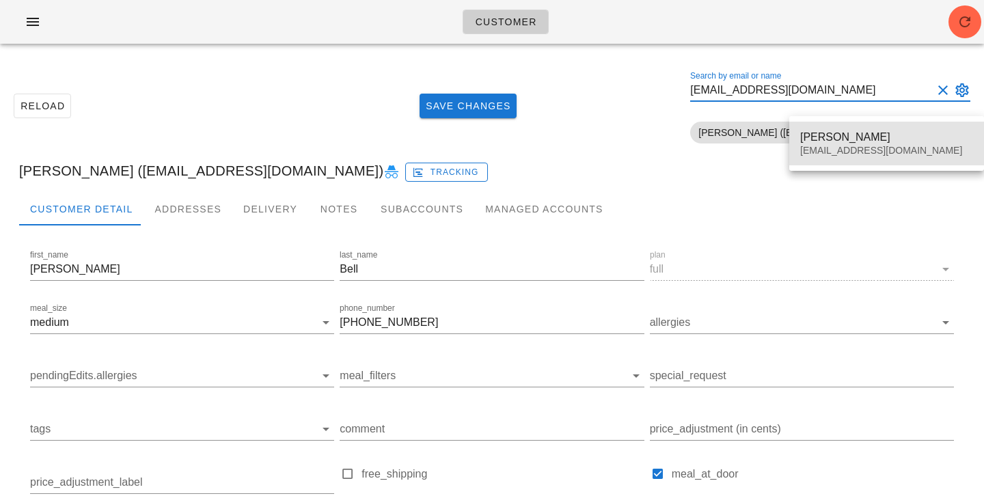
click at [820, 138] on div "JN Ang" at bounding box center [886, 136] width 173 height 13
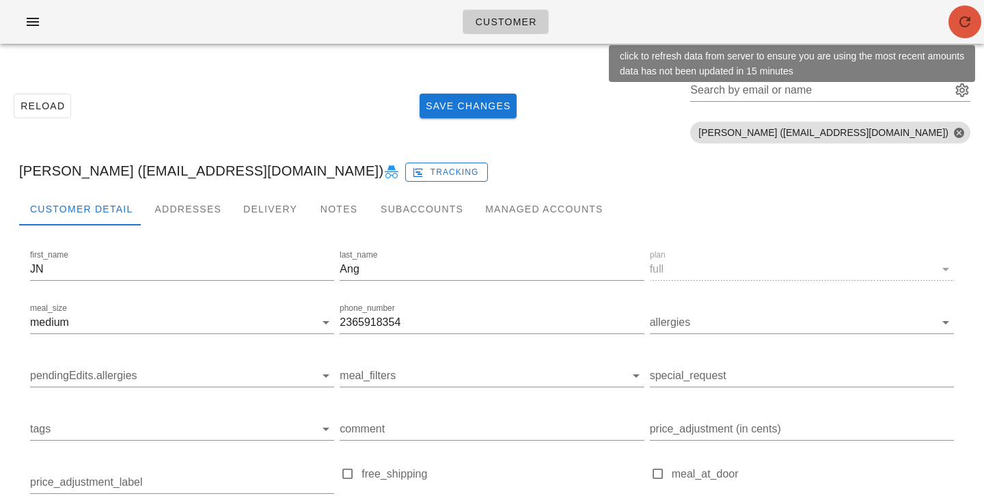
click at [974, 25] on span "button" at bounding box center [964, 22] width 33 height 16
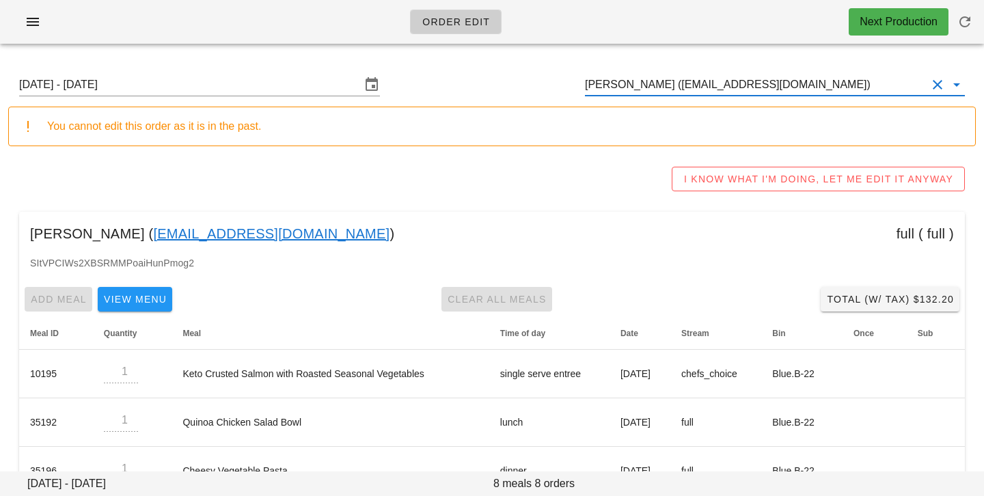
click at [809, 81] on input "[PERSON_NAME] ([EMAIL_ADDRESS][DOMAIN_NAME])" at bounding box center [756, 85] width 342 height 22
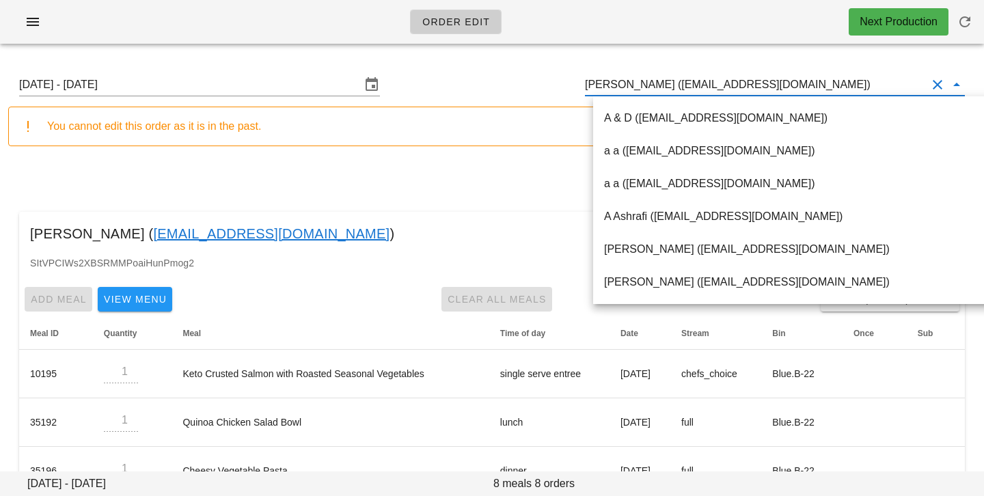
click at [473, 155] on div "[DATE] - [DATE] [PERSON_NAME] ([EMAIL_ADDRESS][DOMAIN_NAME]) You cannot edit th…" at bounding box center [492, 406] width 984 height 702
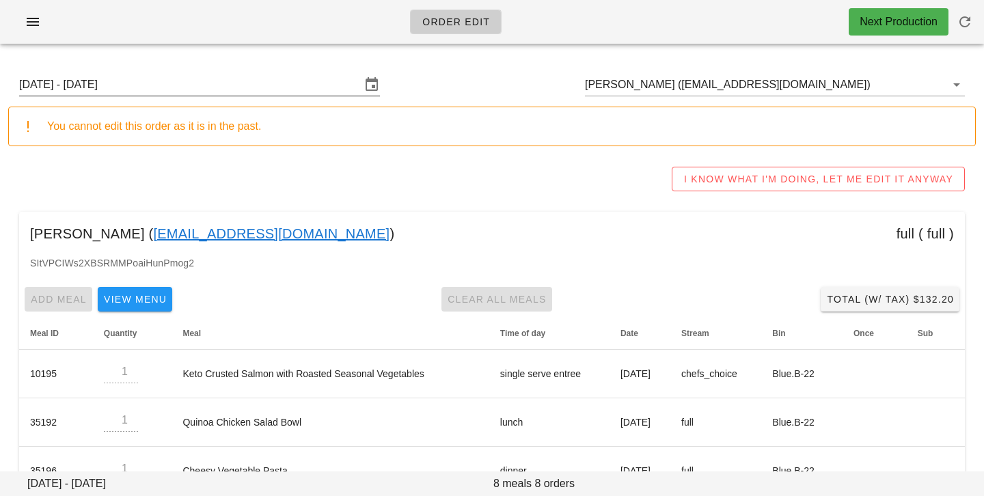
click at [316, 84] on input "[DATE] - [DATE]" at bounding box center [190, 85] width 342 height 22
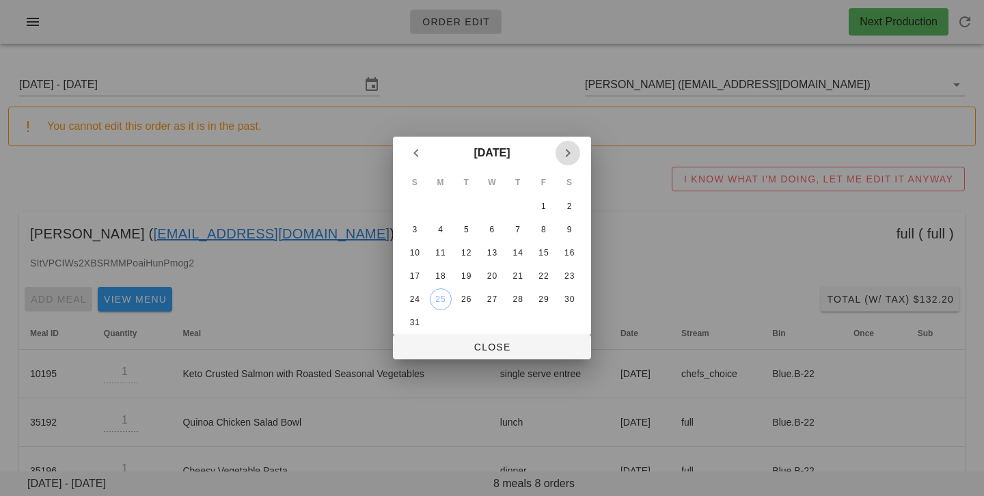
click at [571, 148] on icon "Next month" at bounding box center [568, 153] width 16 height 16
click at [519, 208] on div "4" at bounding box center [518, 207] width 22 height 10
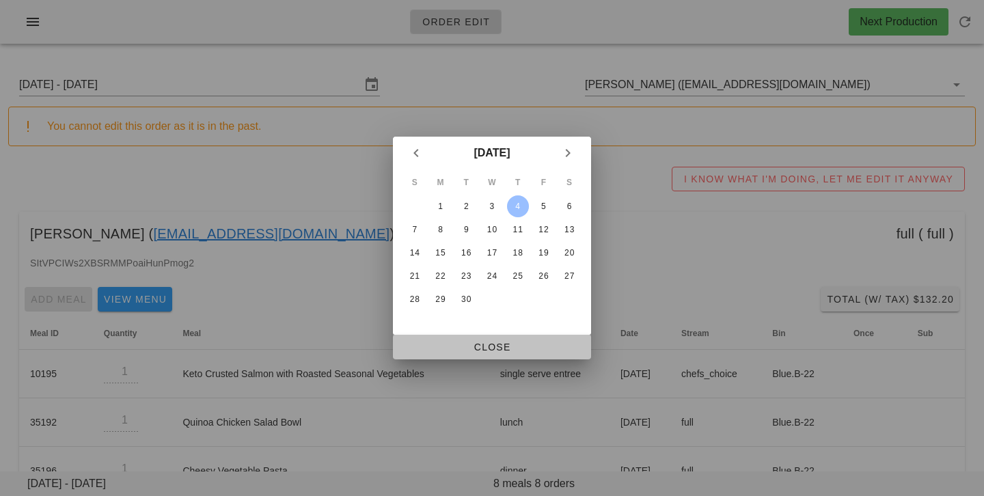
click at [488, 346] on span "Close" at bounding box center [492, 347] width 176 height 11
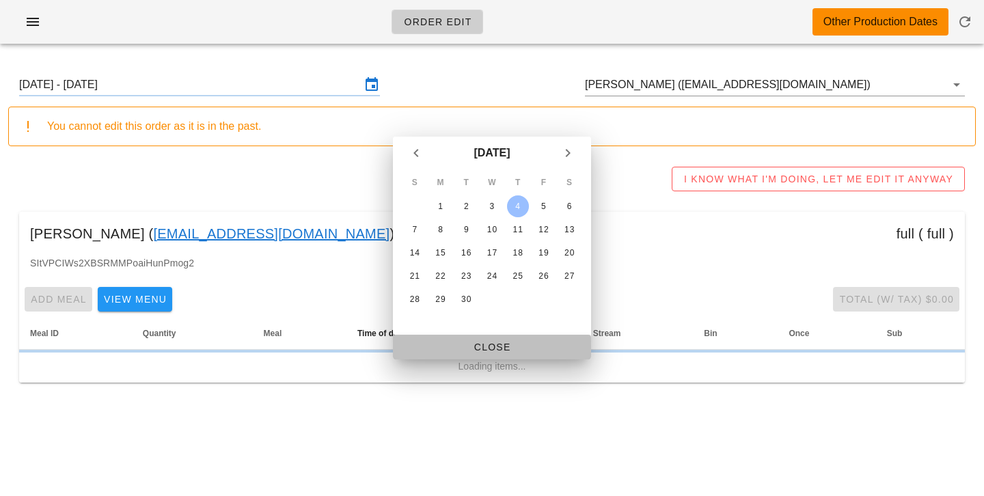
type input "[DATE] - [DATE]"
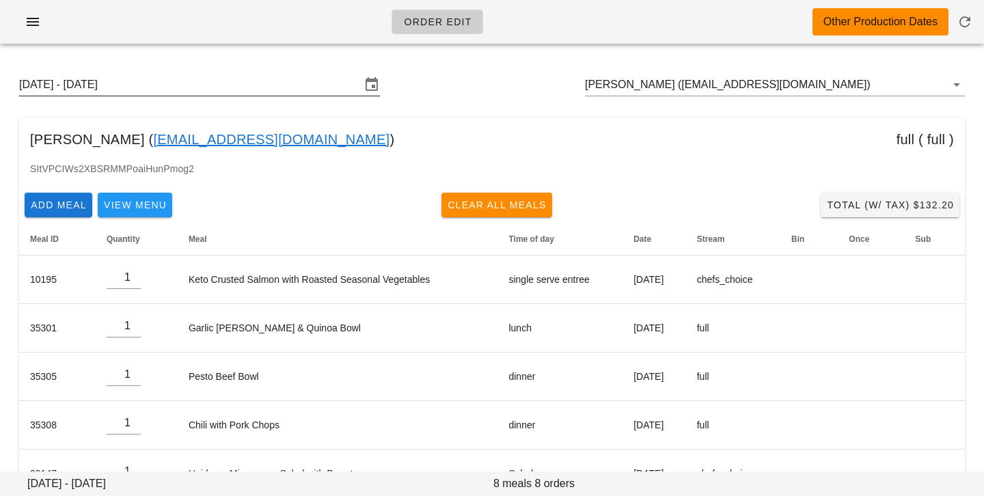
click at [247, 87] on input "Sunday August 31 - Saturday September 6" at bounding box center [190, 85] width 342 height 22
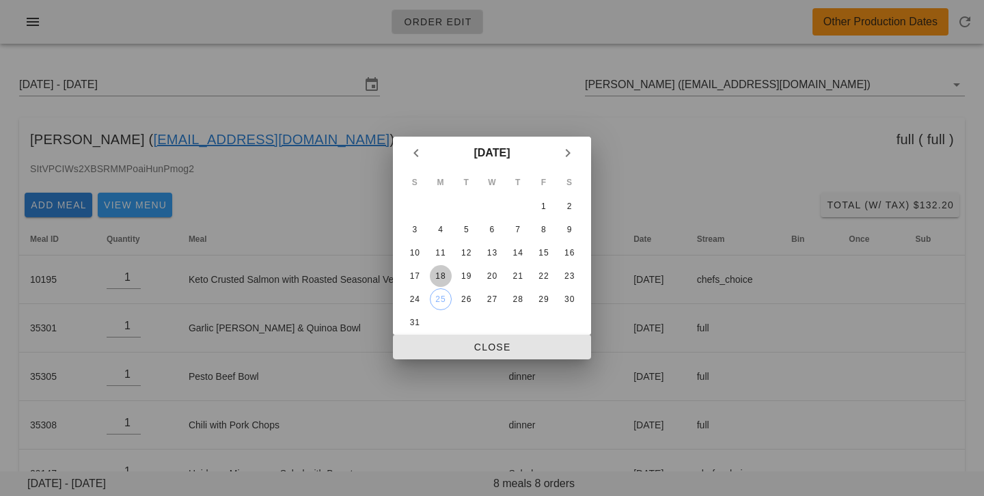
click at [440, 274] on div "18" at bounding box center [441, 276] width 22 height 10
click at [471, 301] on div "26" at bounding box center [466, 299] width 22 height 10
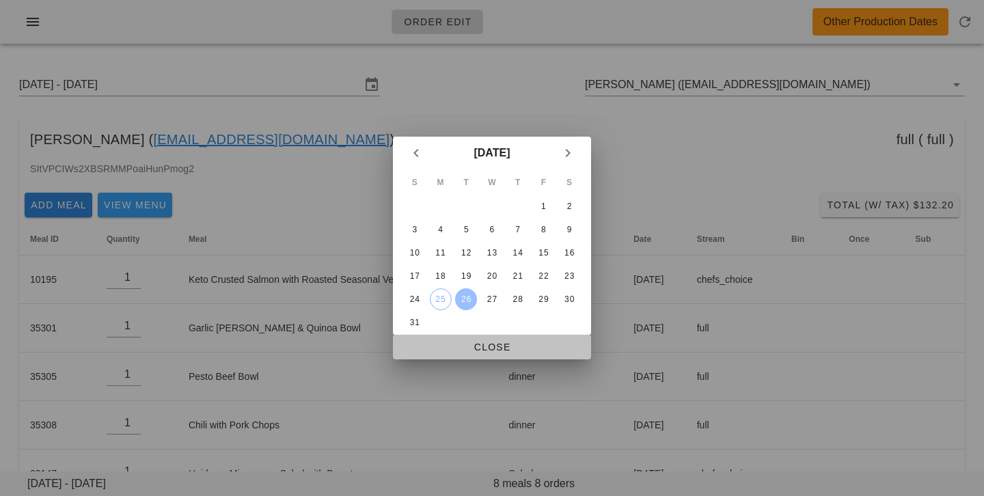
click at [464, 350] on span "Close" at bounding box center [492, 347] width 176 height 11
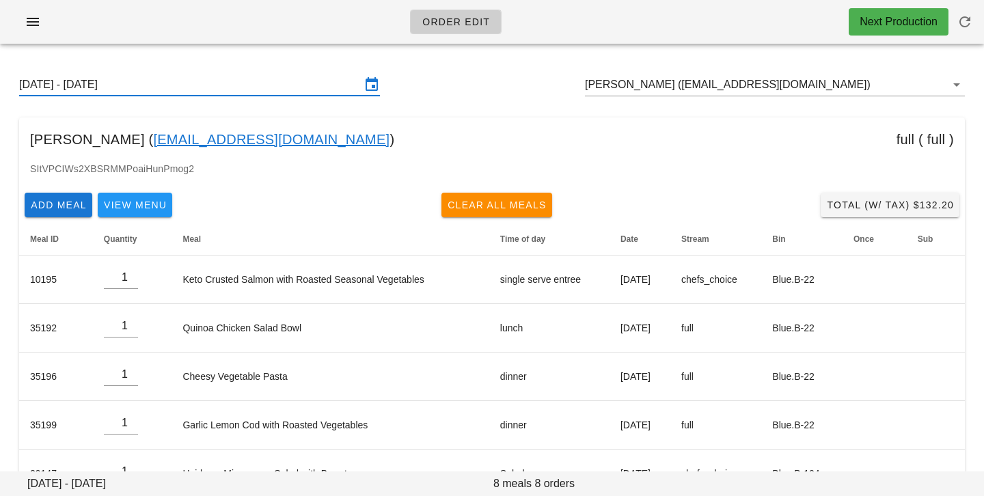
click at [258, 88] on input "Sunday August 24 - Saturday August 30" at bounding box center [190, 85] width 342 height 22
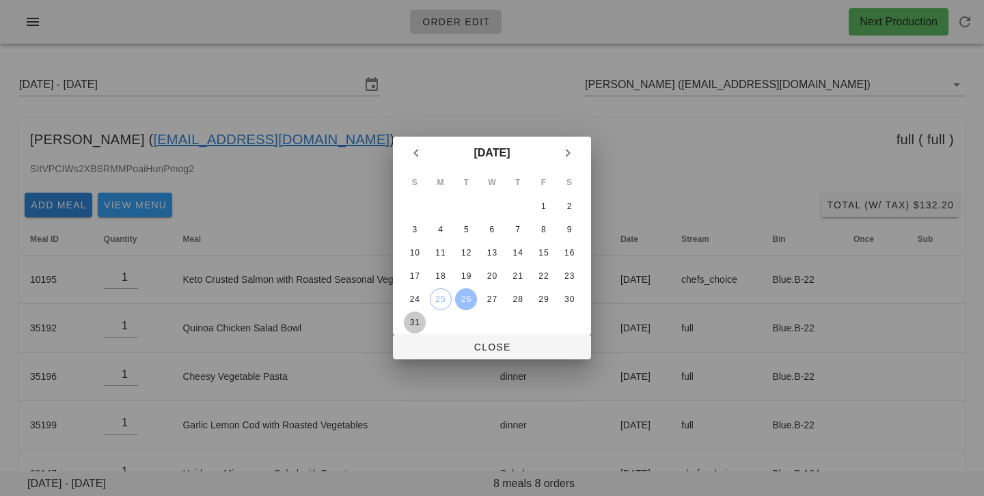
click at [415, 319] on div "31" at bounding box center [415, 323] width 22 height 10
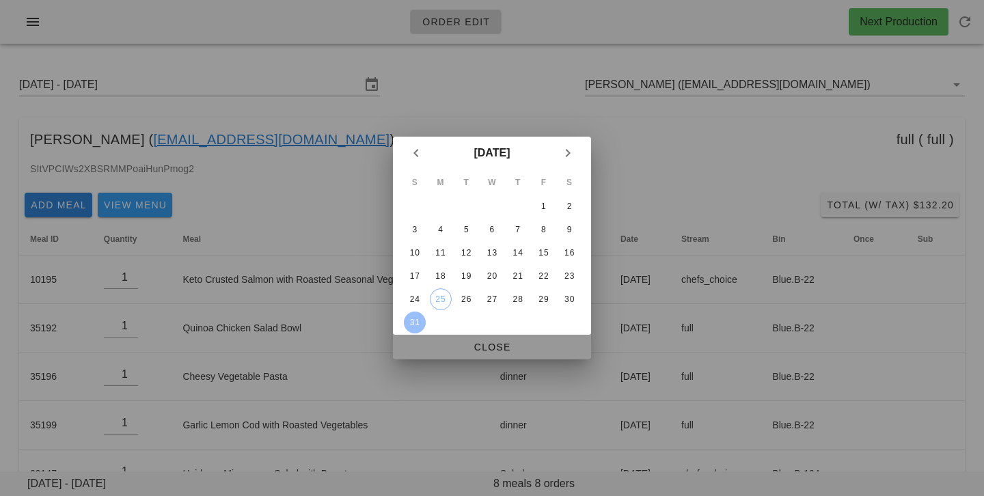
click at [428, 345] on span "Close" at bounding box center [492, 347] width 176 height 11
type input "Sunday August 31 - Saturday September 6"
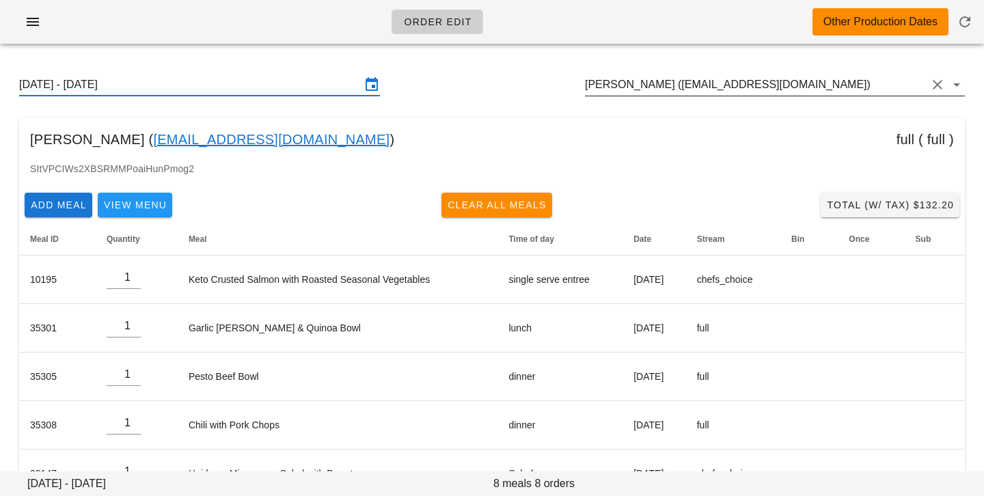
click at [810, 94] on input "Cora Bell (coralynnbell@gmail.com)" at bounding box center [756, 85] width 342 height 22
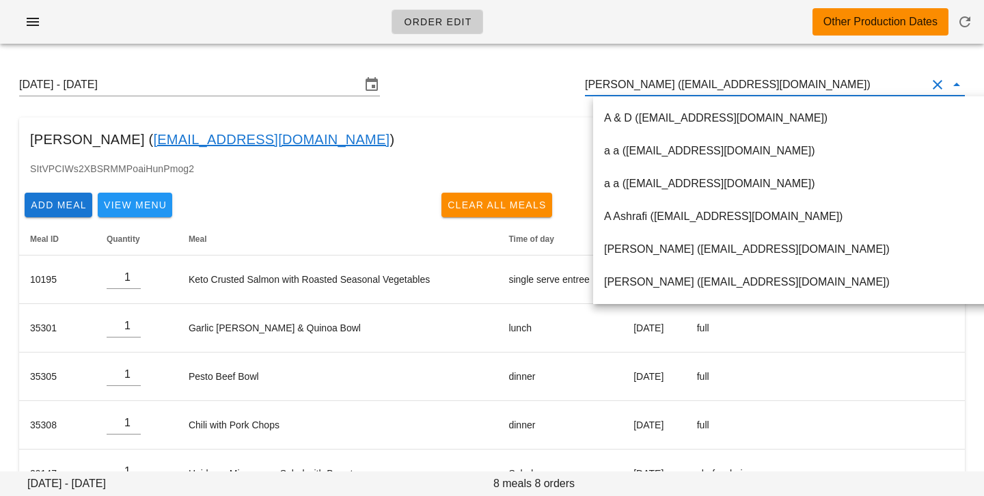
paste input "tracy.j.adams@gmail.com"
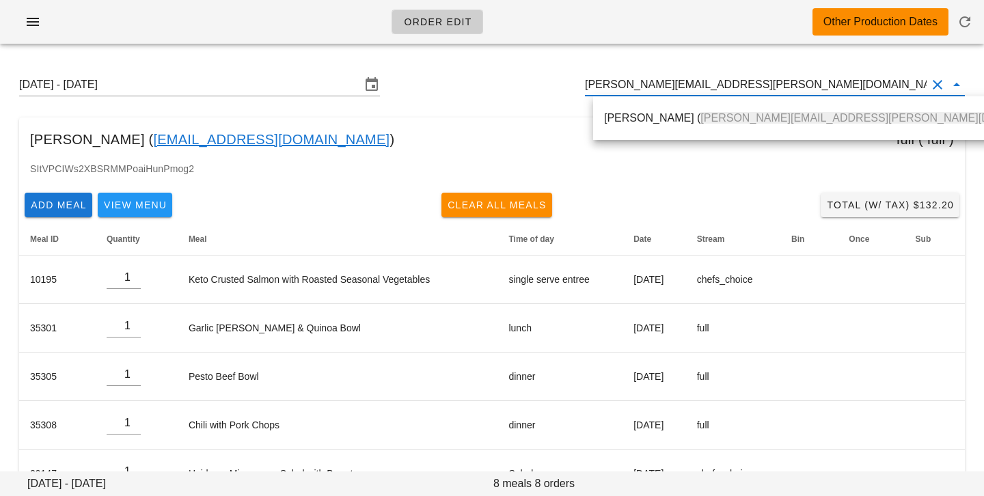
click at [618, 133] on div "Tracy Adams ( tracy.j.adams@gmail.com )" at bounding box center [836, 117] width 465 height 29
type input "Tracy Adams (tracy.j.adams@gmail.com)"
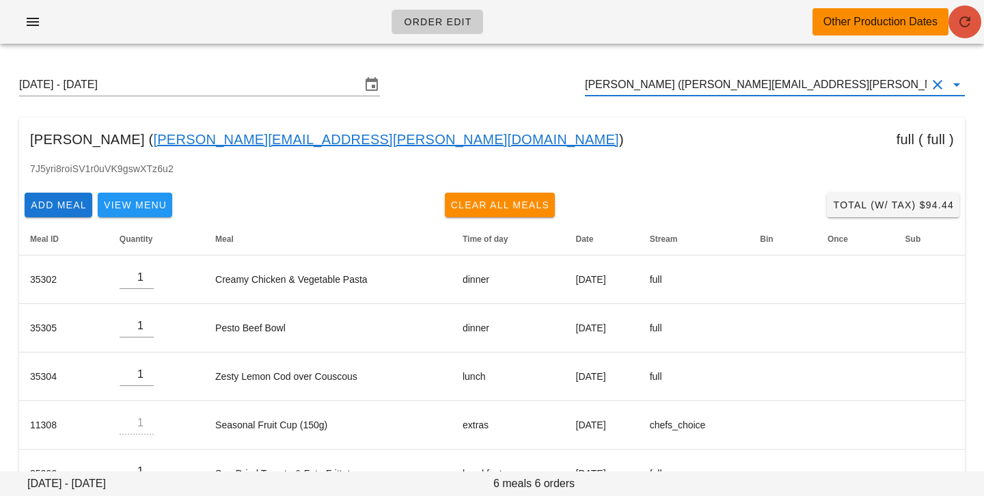
click at [965, 24] on icon "button" at bounding box center [964, 22] width 16 height 16
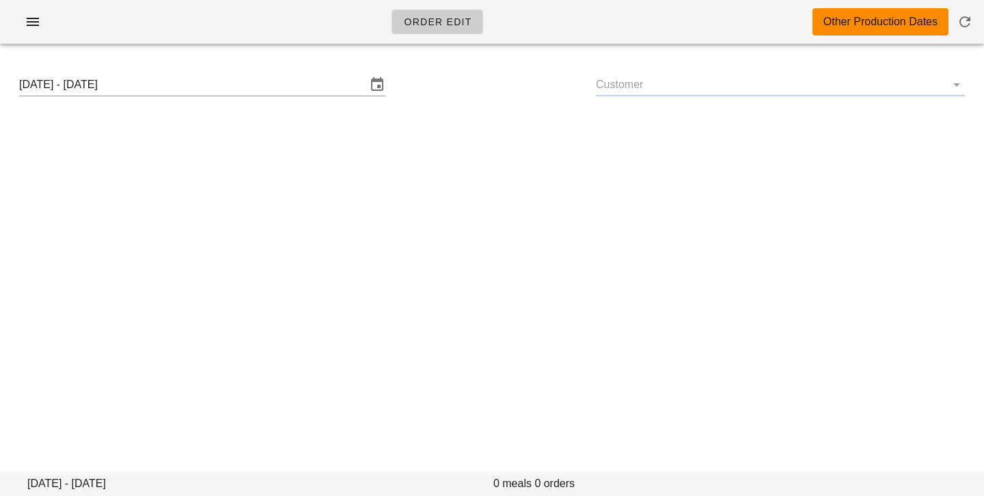
type input "[PERSON_NAME] ([PERSON_NAME][EMAIL_ADDRESS][PERSON_NAME][DOMAIN_NAME])"
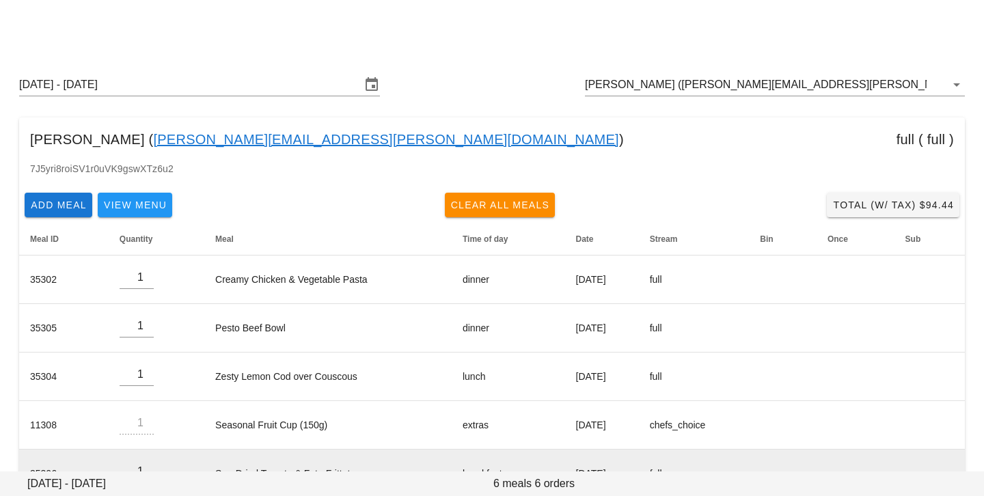
scroll to position [91, 0]
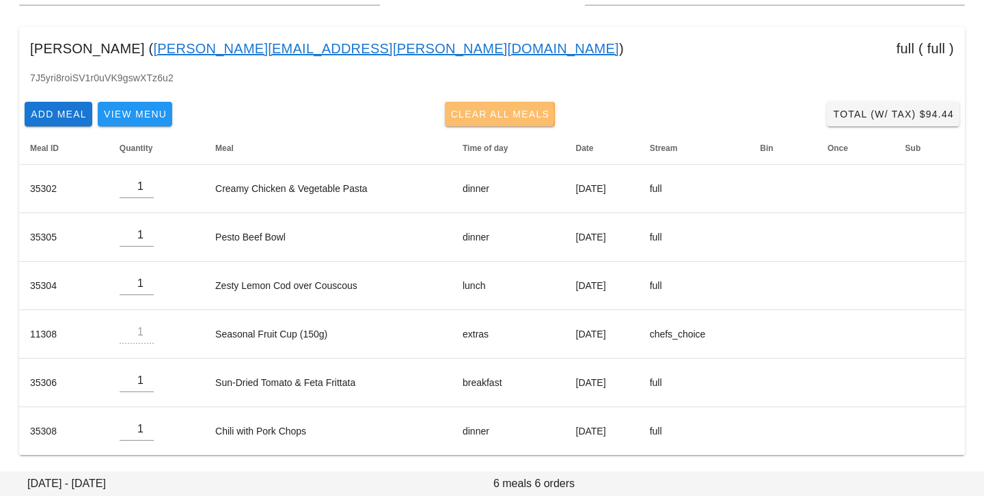
click at [536, 118] on span "Clear All Meals" at bounding box center [500, 114] width 100 height 11
type input "0"
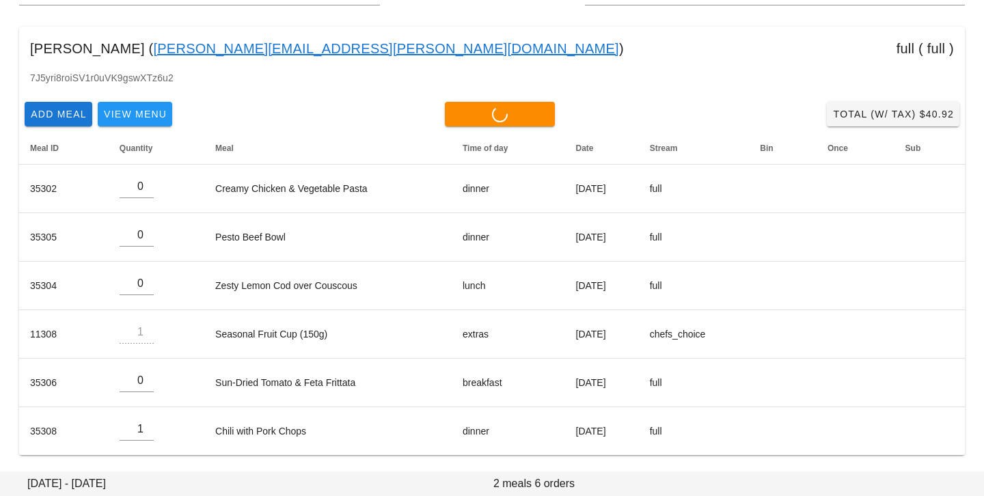
type input "0"
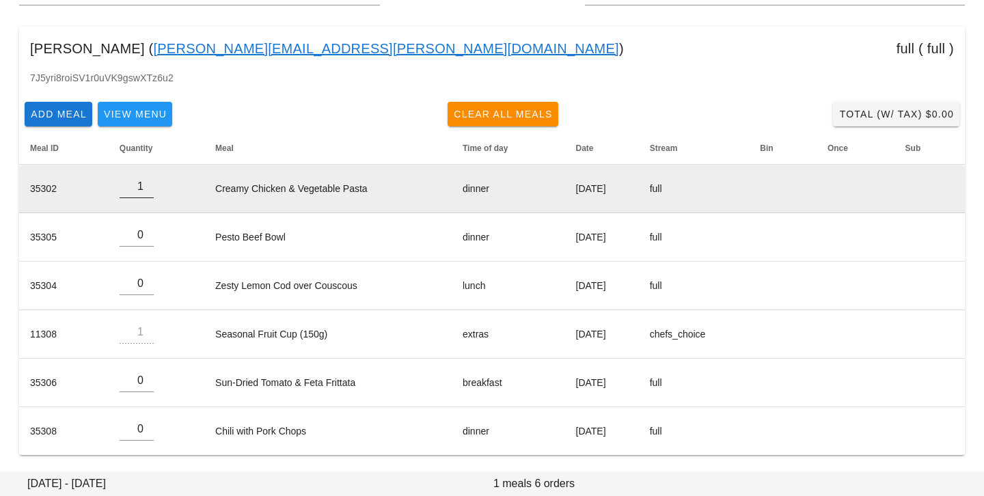
type input "1"
click at [142, 182] on input "1" at bounding box center [137, 187] width 34 height 22
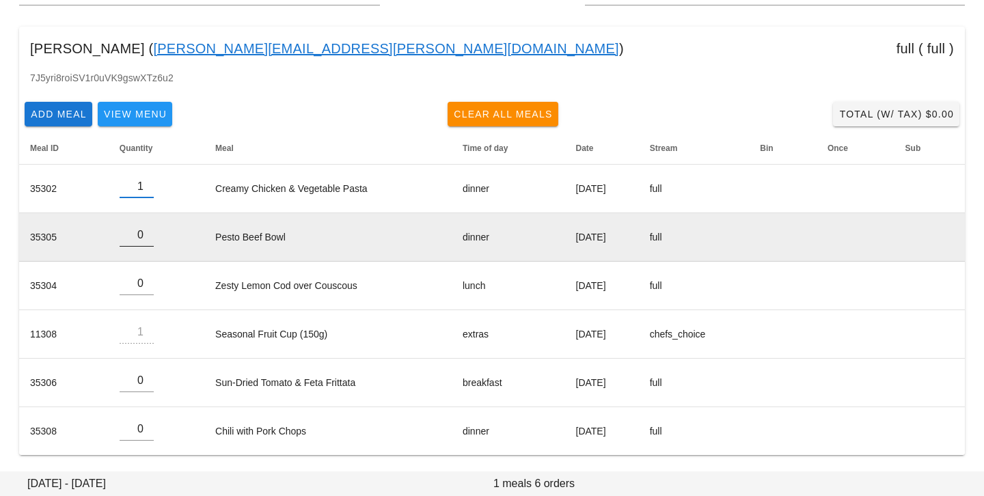
type input "1"
click at [143, 231] on input "1" at bounding box center [137, 235] width 34 height 22
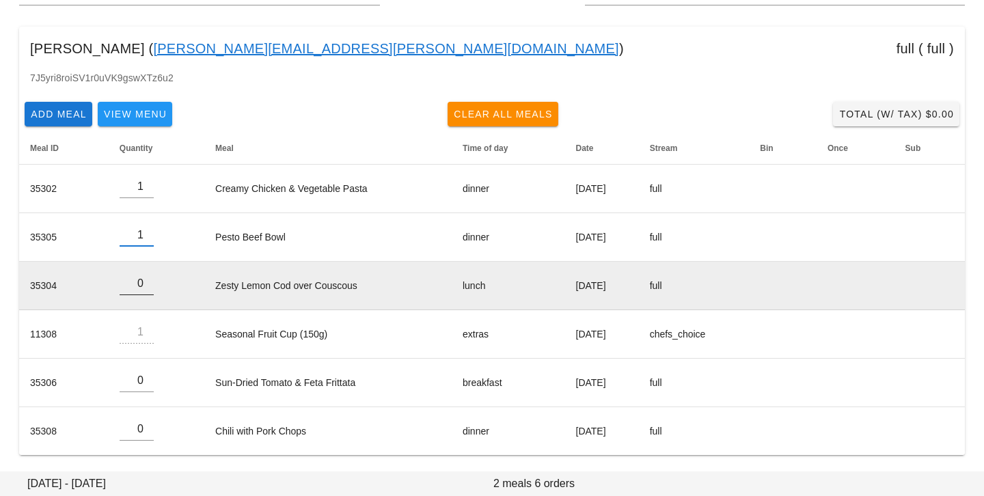
type input "1"
click at [144, 280] on input "1" at bounding box center [137, 284] width 34 height 22
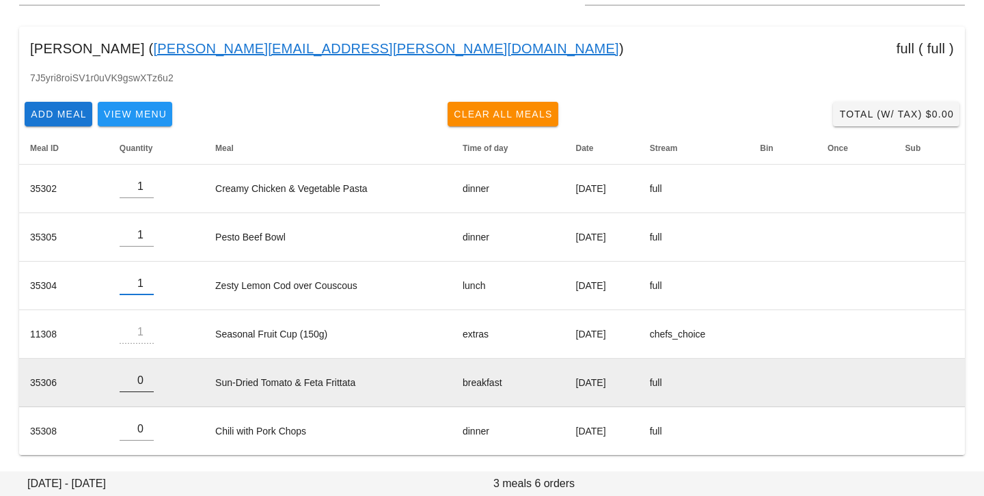
type input "1"
click at [144, 377] on input "1" at bounding box center [137, 381] width 34 height 22
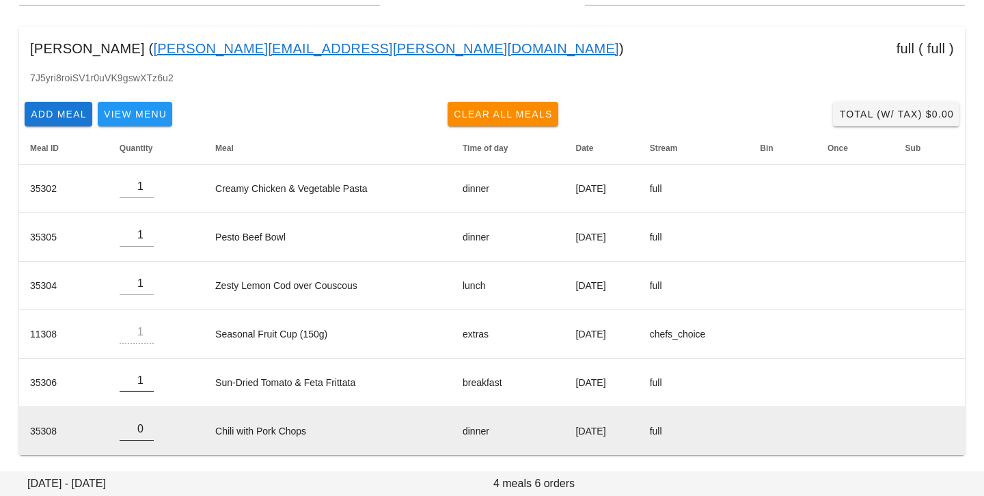
type input "1"
click at [143, 426] on input "1" at bounding box center [137, 429] width 34 height 22
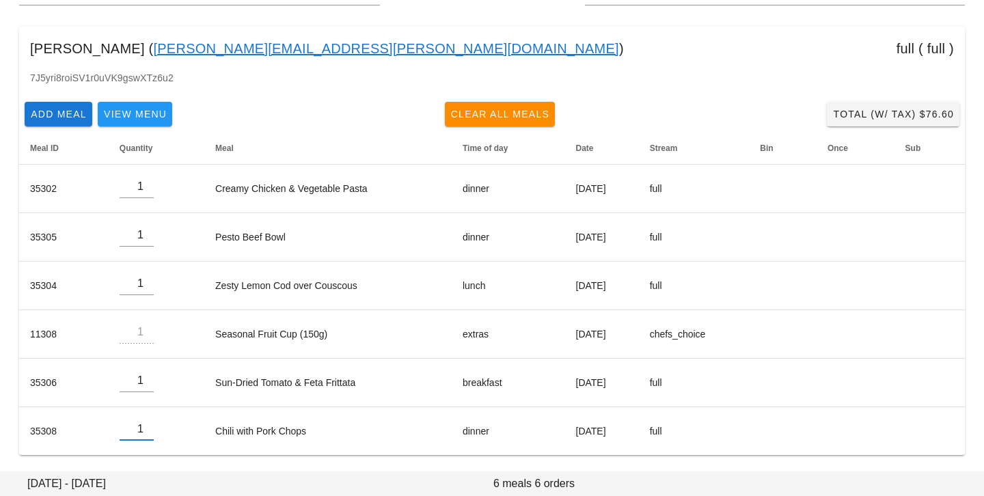
scroll to position [0, 0]
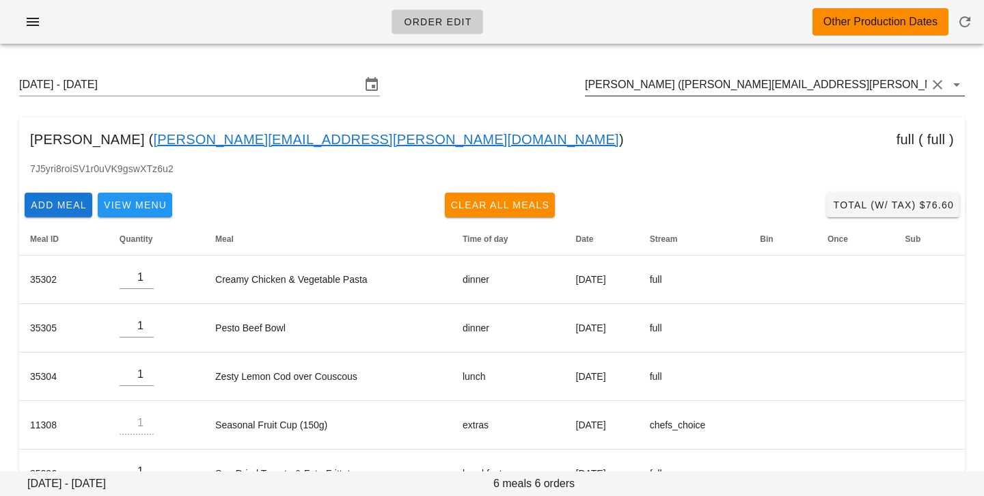
click at [827, 80] on input "[PERSON_NAME] ([PERSON_NAME][EMAIL_ADDRESS][PERSON_NAME][DOMAIN_NAME])" at bounding box center [756, 85] width 342 height 22
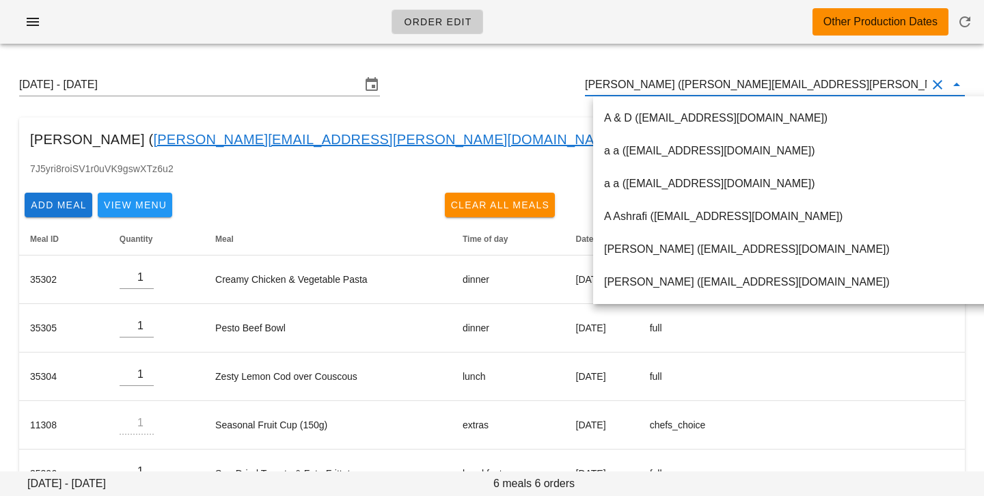
paste input "[EMAIL_ADDRESS][DOMAIN_NAME]"
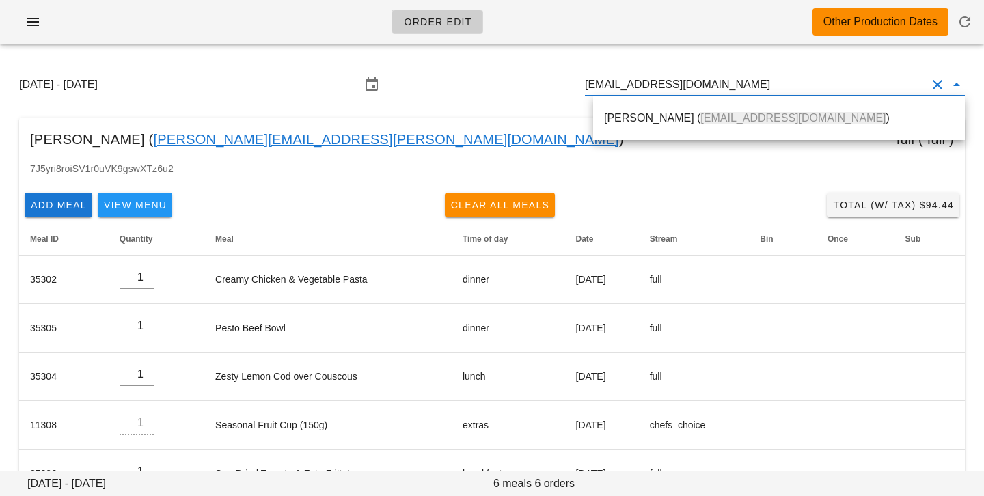
type input "[EMAIL_ADDRESS][DOMAIN_NAME]"
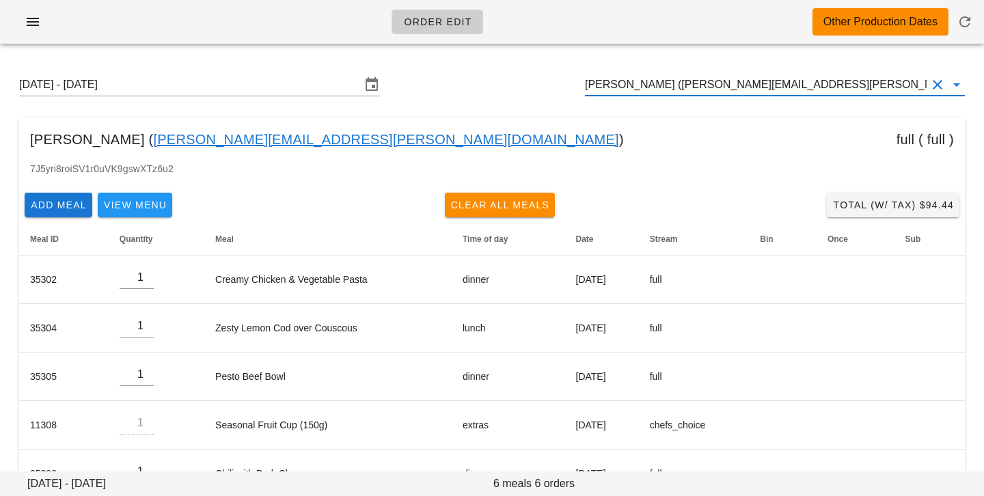
click at [851, 78] on input "[PERSON_NAME] ([PERSON_NAME][EMAIL_ADDRESS][PERSON_NAME][DOMAIN_NAME])" at bounding box center [756, 85] width 342 height 22
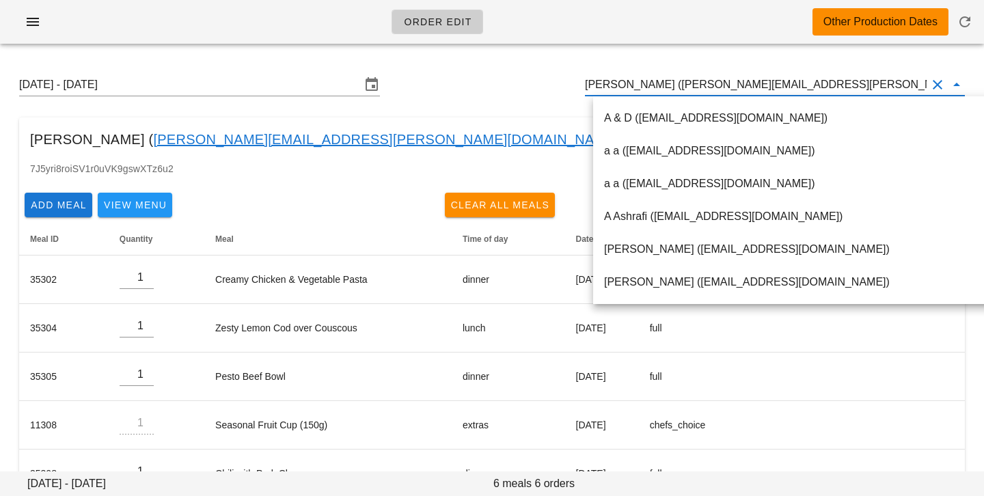
paste input "[EMAIL_ADDRESS][DOMAIN_NAME]"
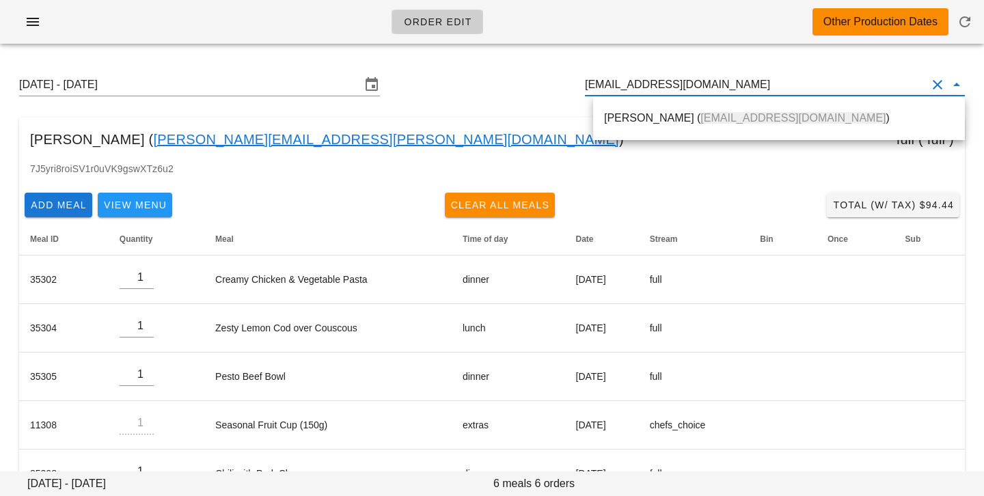
click at [807, 120] on div "[PERSON_NAME] ( [EMAIL_ADDRESS][DOMAIN_NAME] )" at bounding box center [779, 117] width 350 height 13
type input "[PERSON_NAME] ([EMAIL_ADDRESS][DOMAIN_NAME])"
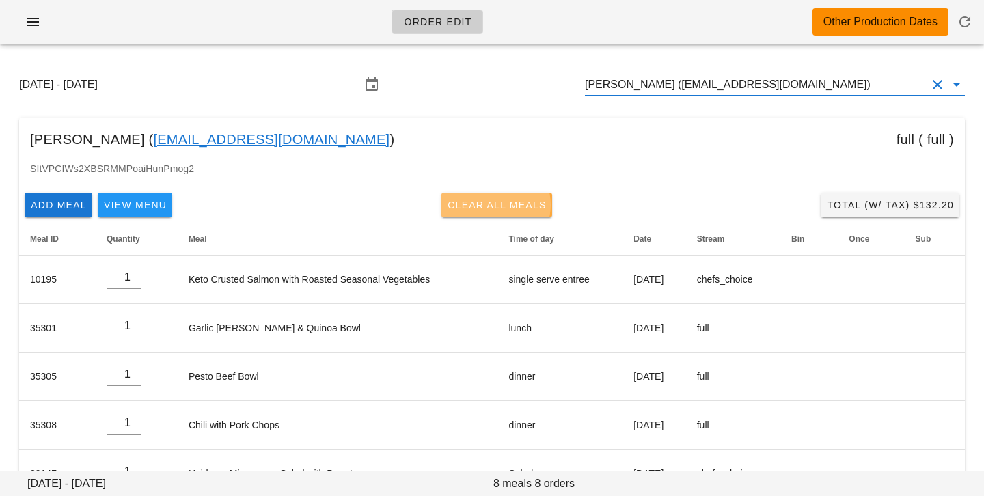
click at [476, 212] on button "Clear All Meals" at bounding box center [496, 205] width 111 height 25
type input "0"
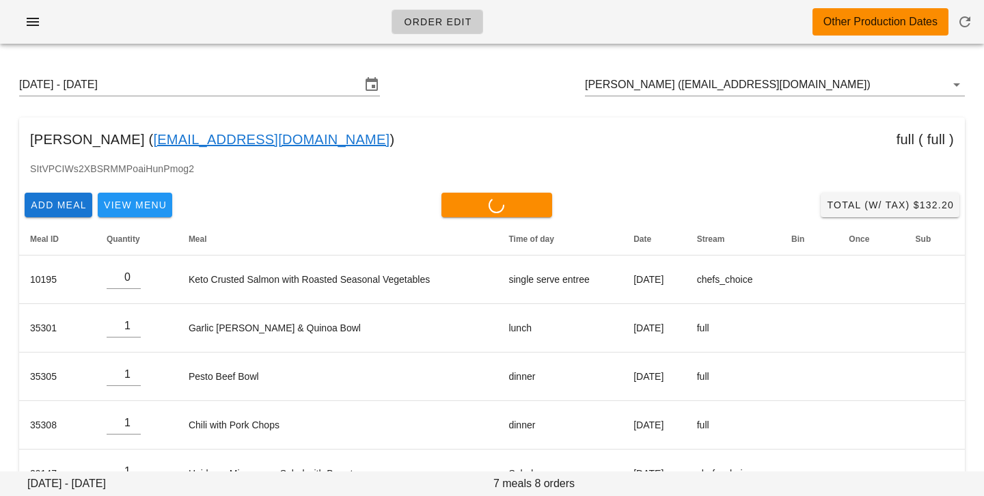
type input "0"
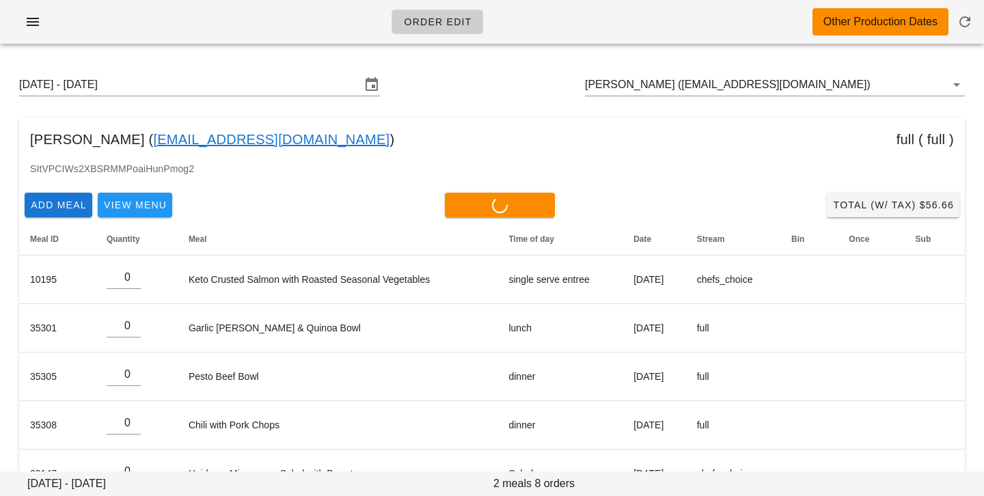
type input "0"
click at [797, 83] on input "Cora Bell (coralynnbell@gmail.com)" at bounding box center [756, 85] width 342 height 22
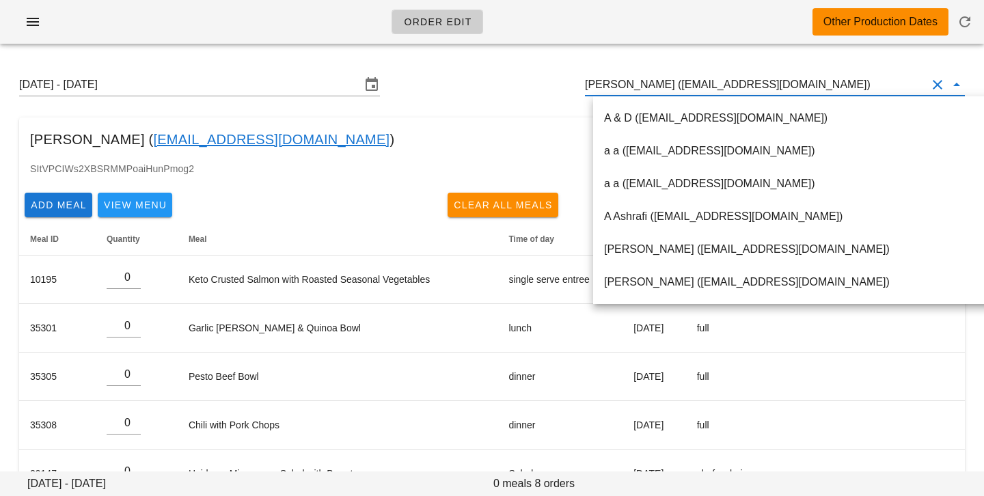
paste input "angjn920@gmail.com"
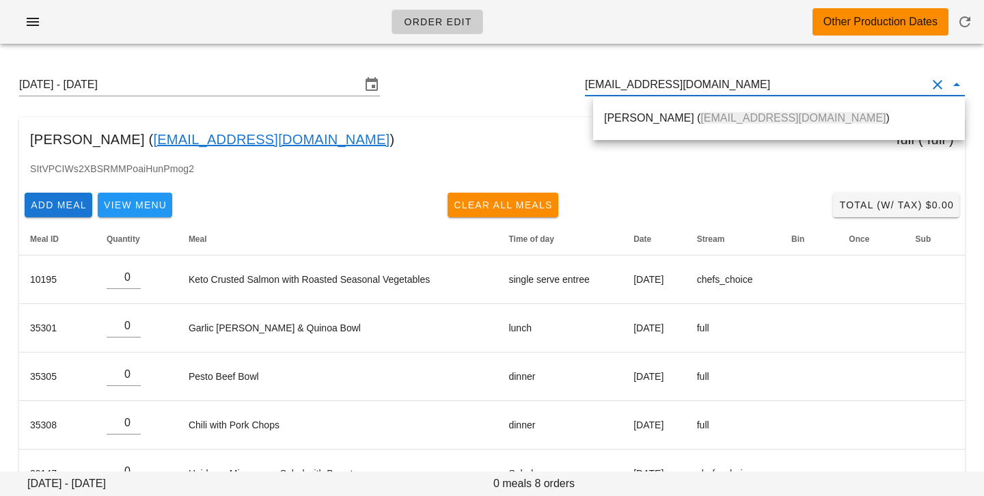
drag, startPoint x: 732, startPoint y: 124, endPoint x: 250, endPoint y: 0, distance: 498.1
click at [732, 124] on span "angjn920@gmail.com" at bounding box center [792, 118] width 185 height 12
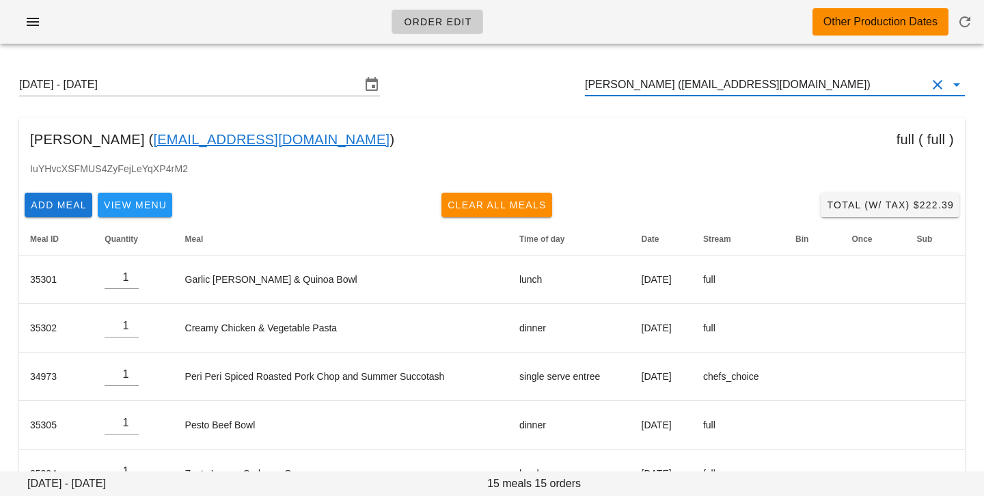
drag, startPoint x: 760, startPoint y: 85, endPoint x: 536, endPoint y: 55, distance: 226.1
paste input "angjn920@gmail.com"
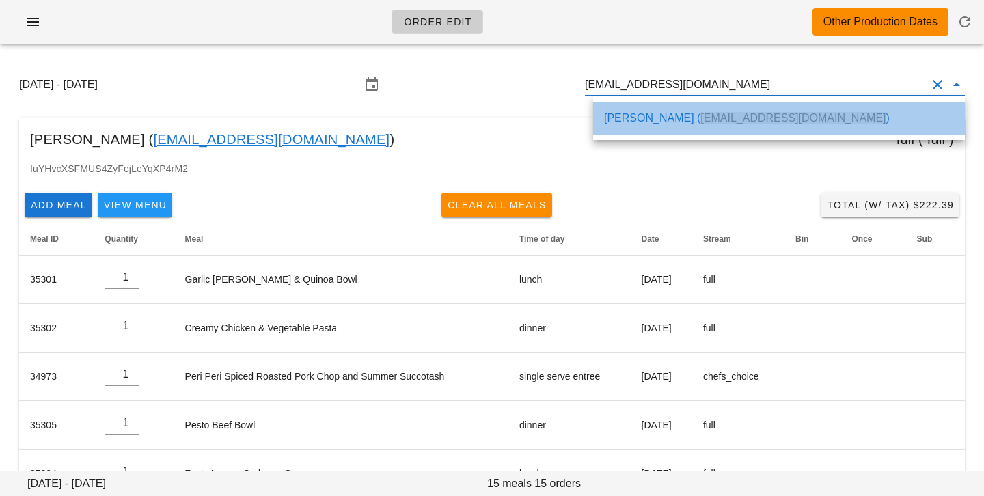
click at [626, 114] on div "JN Ang ( angjn920@gmail.com )" at bounding box center [779, 117] width 350 height 13
type input "[PERSON_NAME] ([EMAIL_ADDRESS][DOMAIN_NAME])"
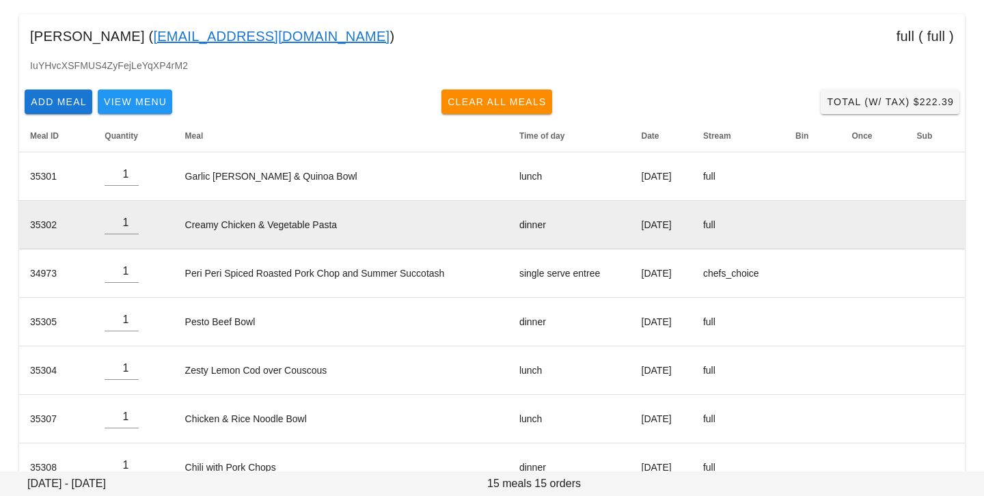
scroll to position [109, 0]
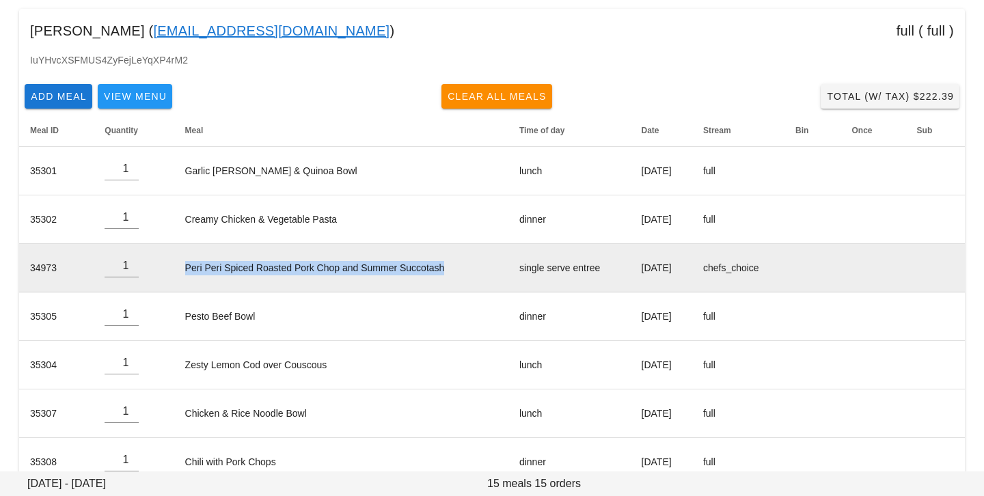
drag, startPoint x: 442, startPoint y: 266, endPoint x: 180, endPoint y: 268, distance: 262.3
click at [180, 268] on td "Peri Peri Spiced Roasted Pork Chop and Summer Succotash" at bounding box center [341, 268] width 334 height 49
copy td "Peri Peri Spiced Roasted Pork Chop and Summer Succotash"
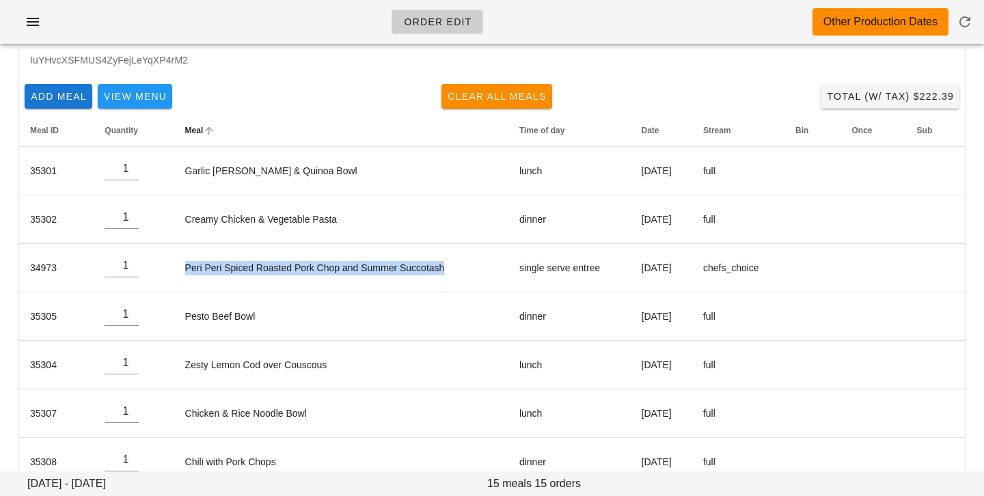
scroll to position [0, 0]
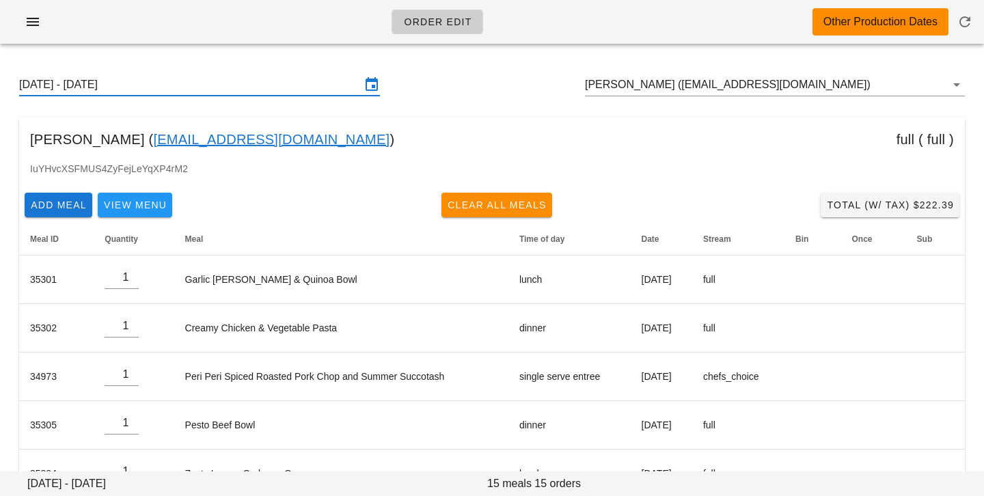
click at [331, 88] on input "Sunday August 31 - Saturday September 6" at bounding box center [190, 85] width 342 height 22
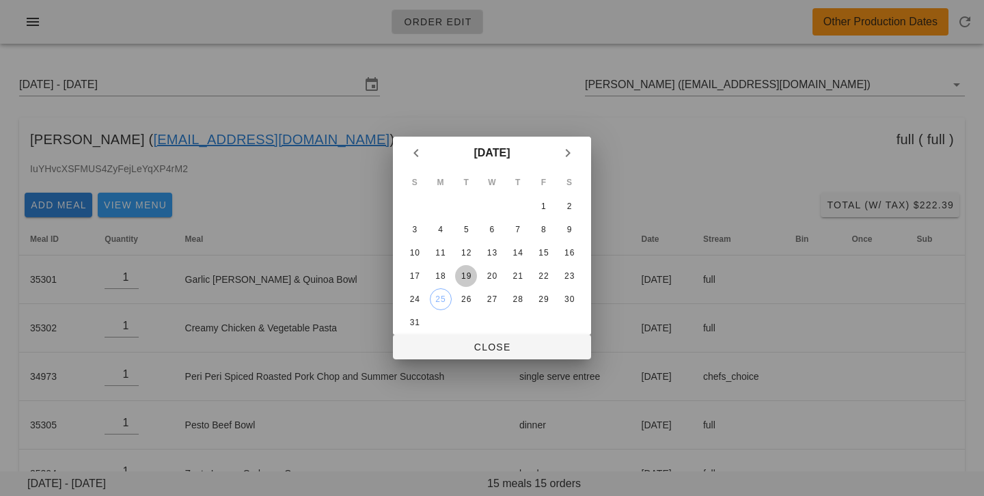
click at [473, 277] on div "19" at bounding box center [466, 276] width 22 height 10
drag, startPoint x: 471, startPoint y: 344, endPoint x: 325, endPoint y: 81, distance: 301.2
click at [471, 344] on span "Close" at bounding box center [492, 347] width 176 height 11
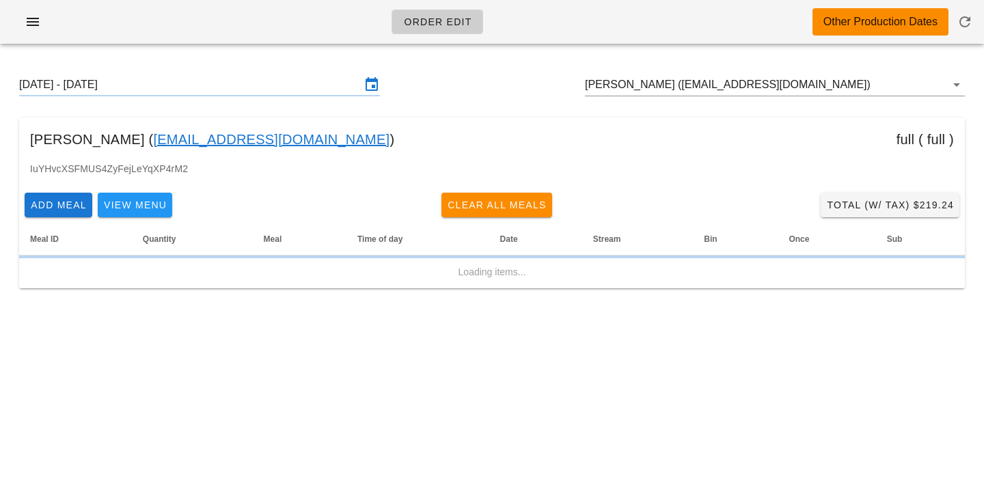
click at [326, 82] on input "Sunday August 17 - Saturday August 23" at bounding box center [190, 85] width 342 height 22
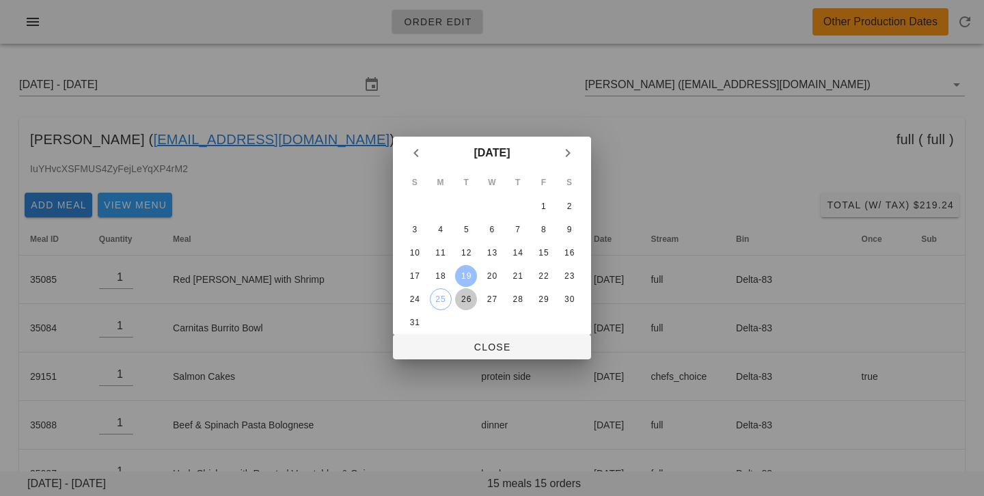
click at [471, 298] on div "26" at bounding box center [466, 299] width 22 height 10
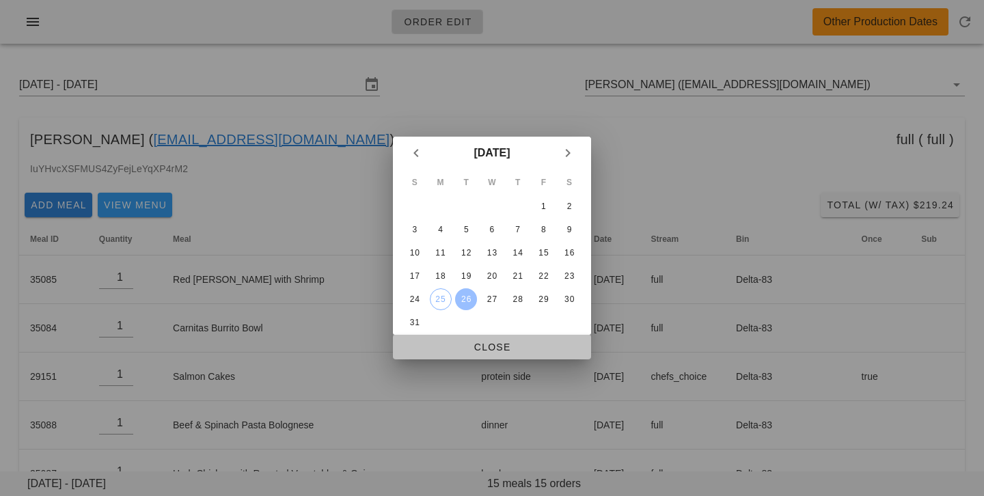
click at [465, 337] on button "Close" at bounding box center [492, 347] width 198 height 25
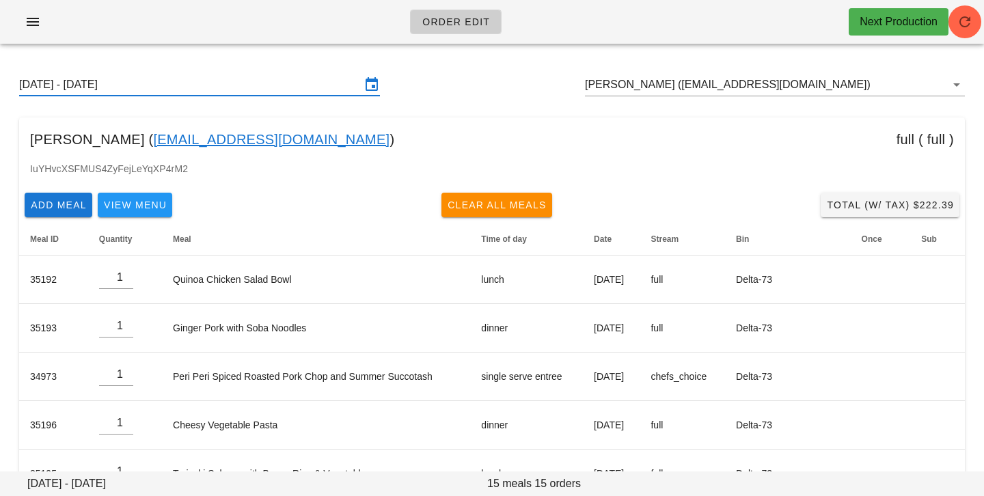
click at [200, 78] on input "Sunday August 24 - Saturday August 30" at bounding box center [190, 85] width 342 height 22
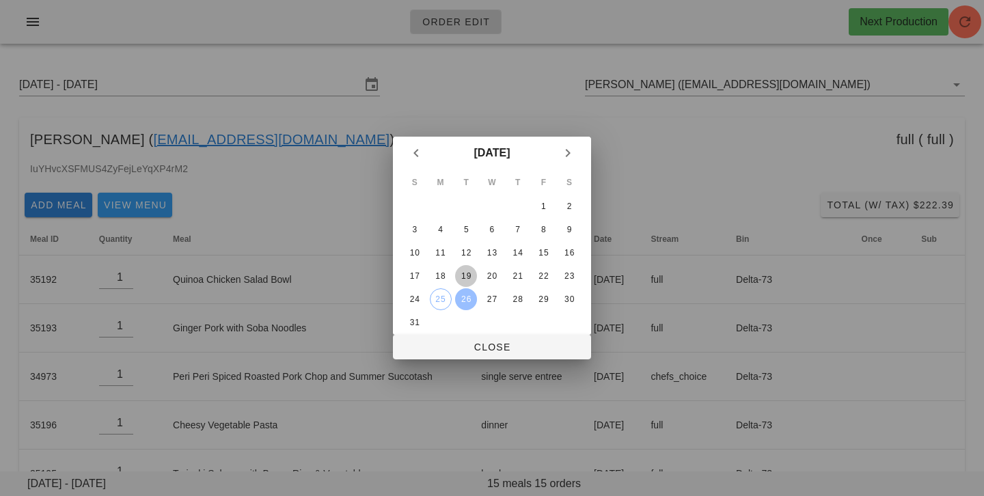
click at [471, 278] on div "19" at bounding box center [466, 276] width 22 height 10
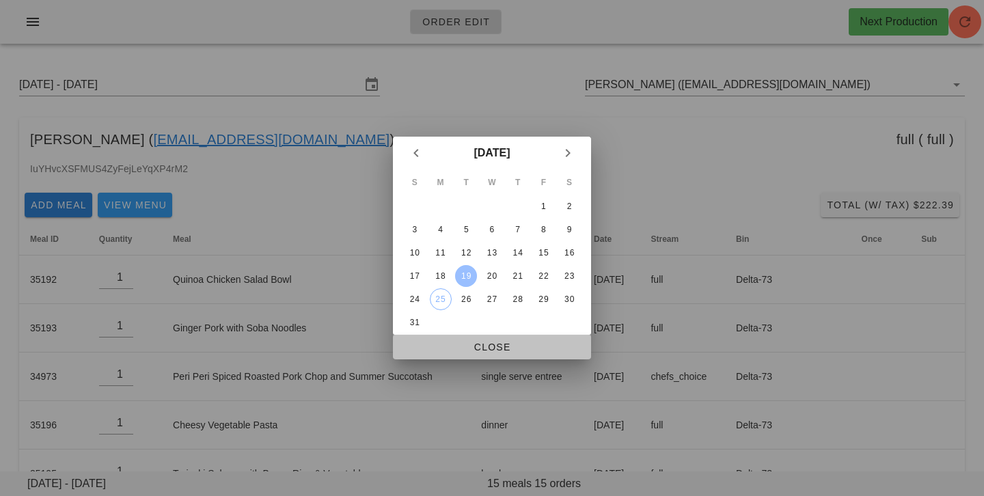
click at [467, 348] on span "Close" at bounding box center [492, 347] width 176 height 11
type input "Sunday August 17 - Saturday August 23"
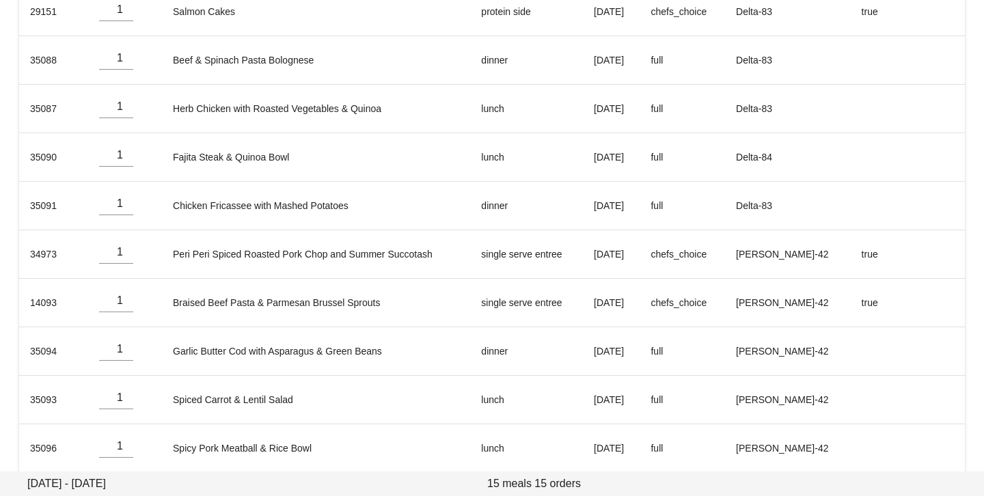
scroll to position [372, 0]
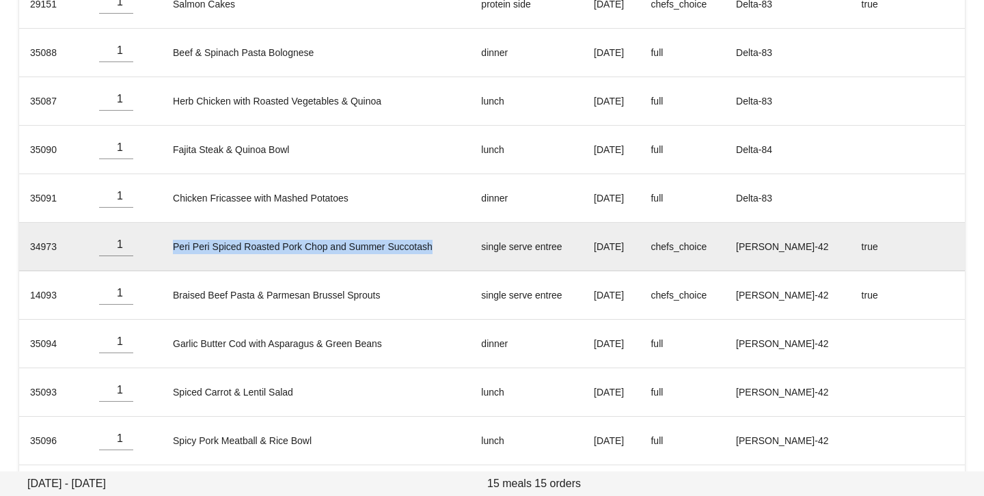
drag, startPoint x: 438, startPoint y: 243, endPoint x: 188, endPoint y: 236, distance: 250.1
click at [189, 236] on td "Peri Peri Spiced Roasted Pork Chop and Summer Succotash" at bounding box center [316, 247] width 308 height 49
copy td "Peri Peri Spiced Roasted Pork Chop and Summer Succotash"
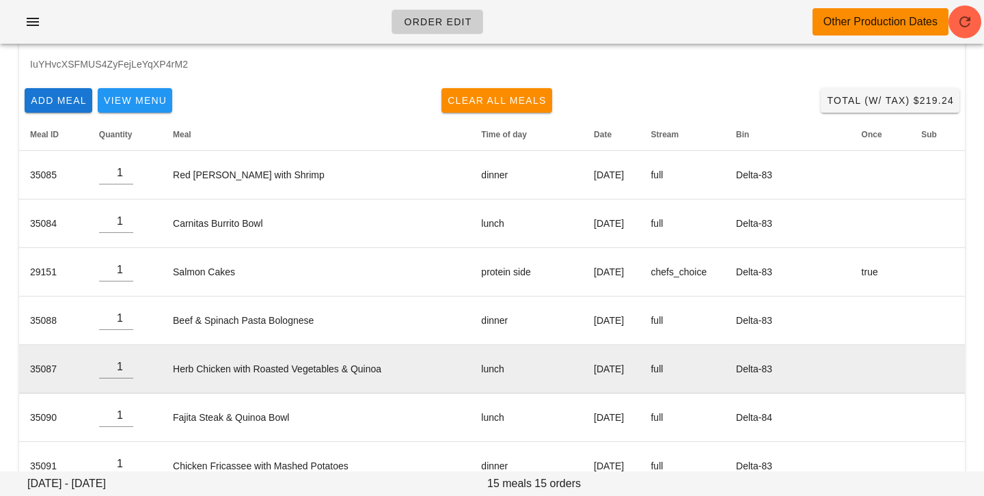
scroll to position [0, 0]
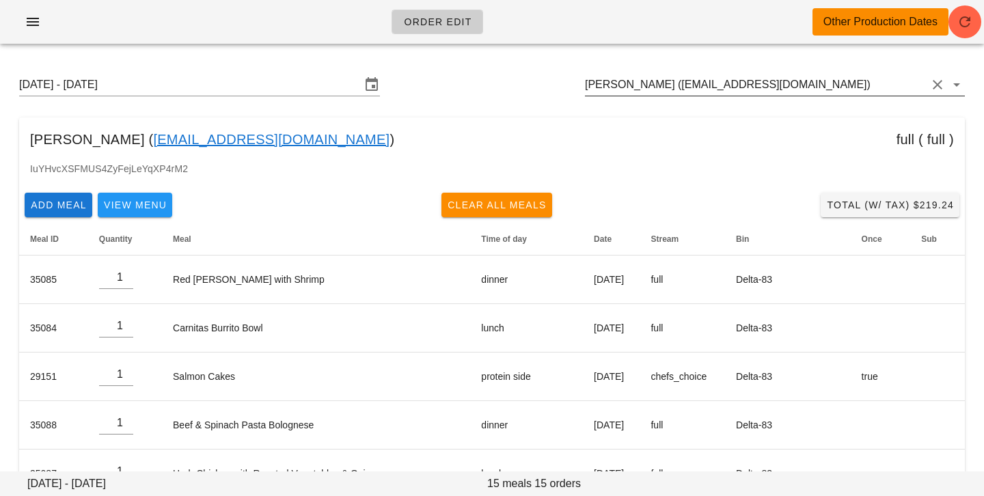
click at [819, 83] on input "[PERSON_NAME] ([EMAIL_ADDRESS][DOMAIN_NAME])" at bounding box center [756, 85] width 342 height 22
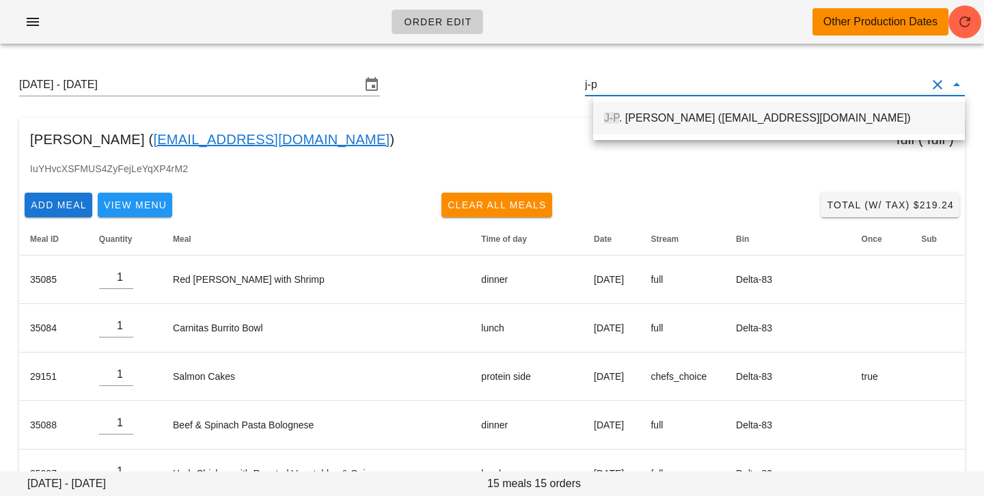
click at [734, 126] on div "J-P . Clark (jpgclark@telus.net)" at bounding box center [779, 117] width 350 height 29
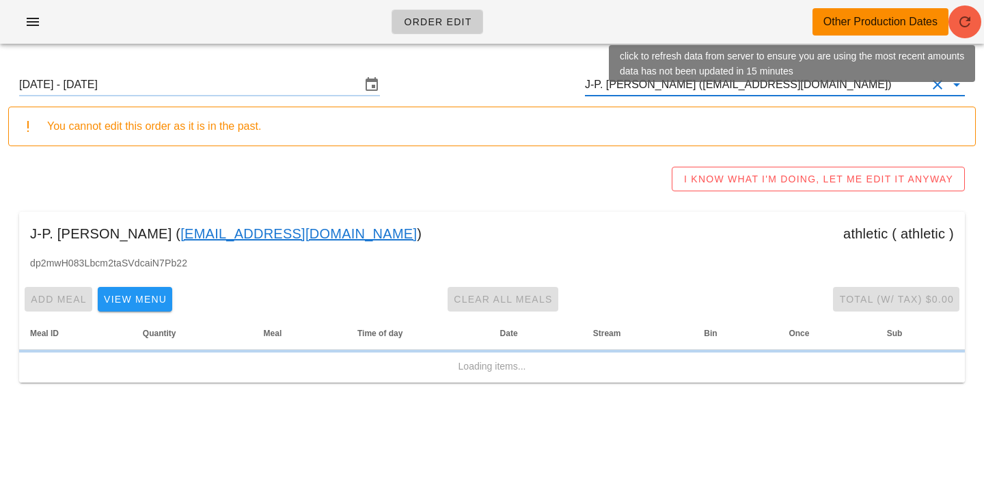
type input "J-P. Clark (jpgclark@telus.net)"
click at [958, 20] on icon "button" at bounding box center [964, 22] width 16 height 16
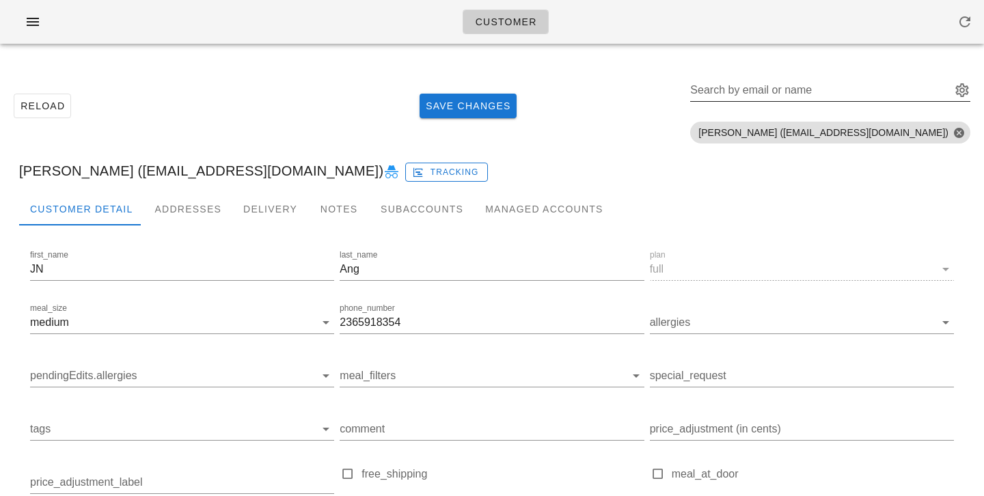
click at [832, 95] on input "Search by email or name" at bounding box center [819, 90] width 258 height 22
paste input "angjn920@gmail.com"
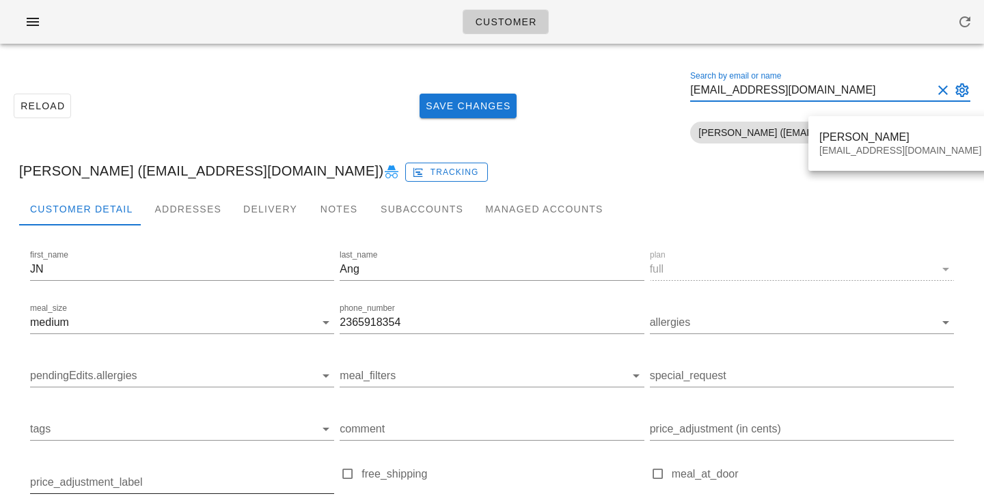
type input "angjn920@gmail.com"
click at [950, 89] on button "Clear Search by email or name" at bounding box center [943, 90] width 16 height 16
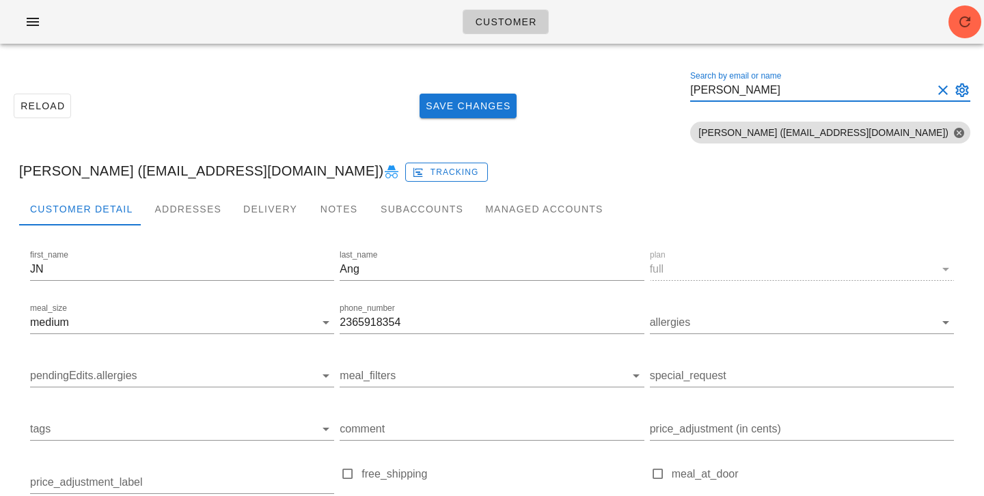
click at [819, 89] on input "jp clark" at bounding box center [811, 90] width 242 height 22
type input "jp clark"
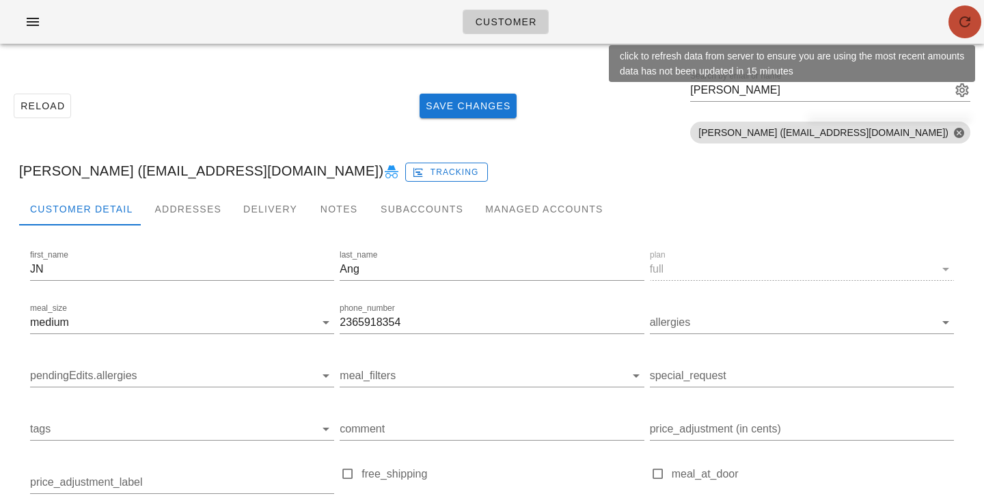
click at [960, 34] on button "button" at bounding box center [964, 21] width 33 height 33
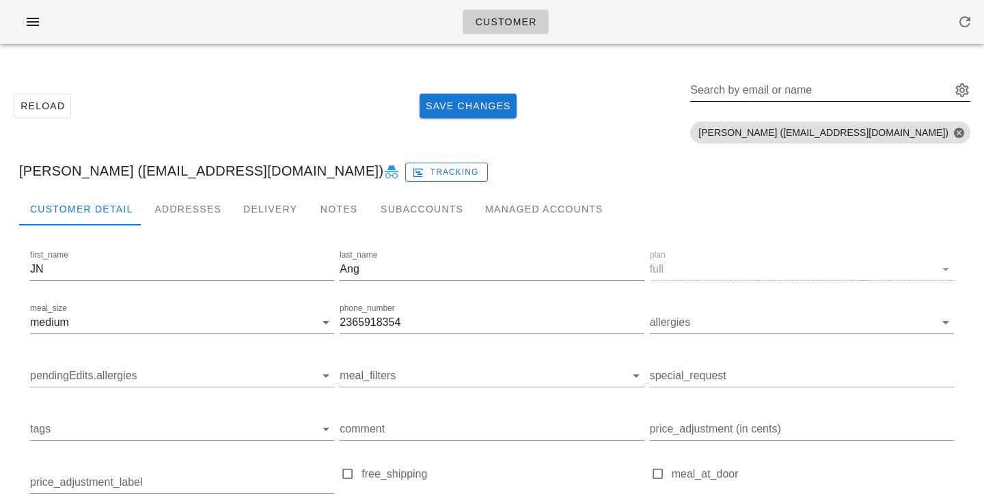
click at [877, 89] on input "Search by email or name" at bounding box center [819, 90] width 258 height 22
type input "j"
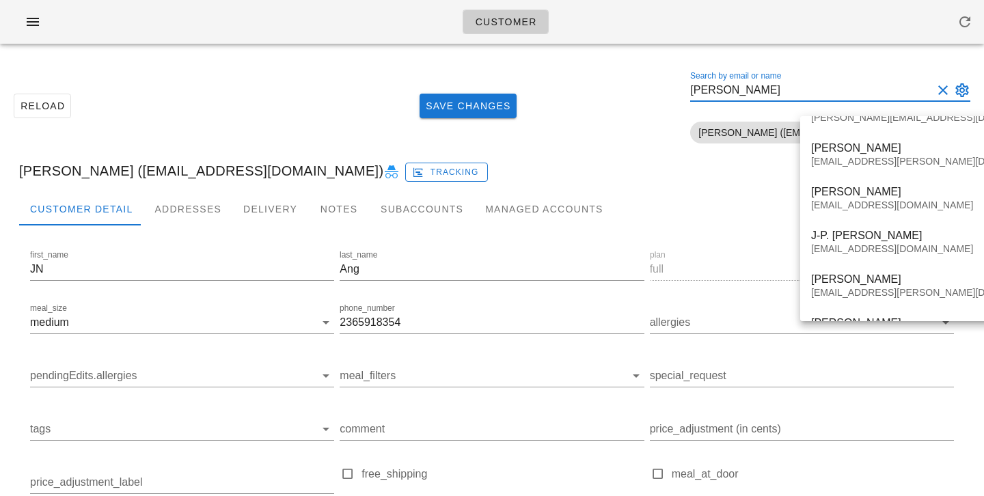
scroll to position [124, 0]
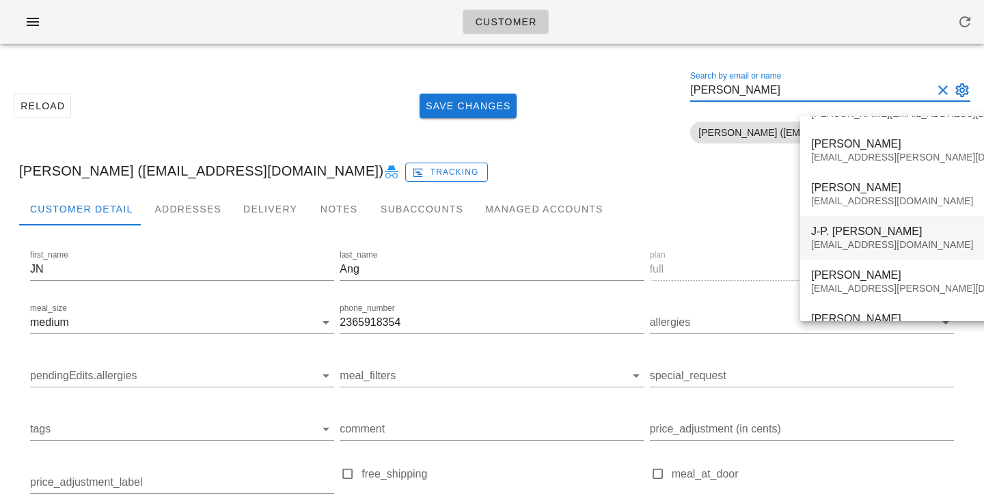
type input "[PERSON_NAME]"
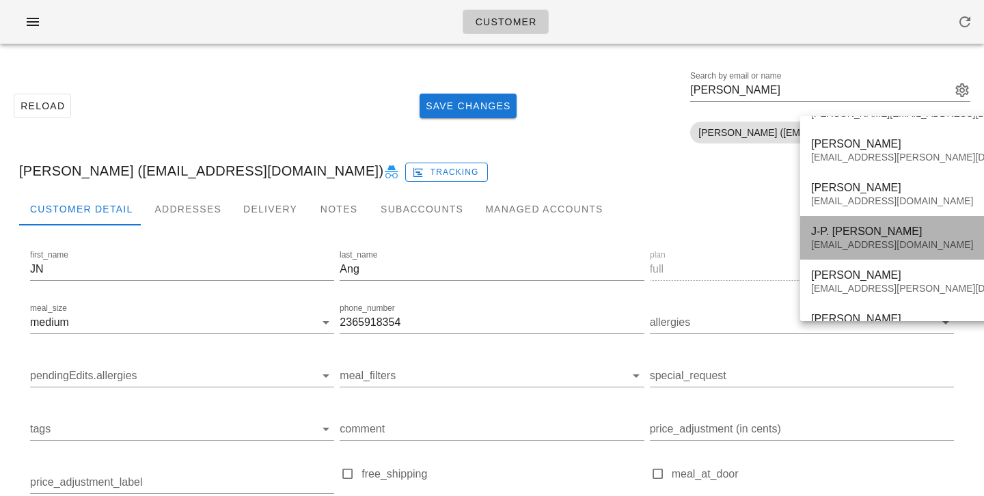
click at [891, 240] on div "[EMAIL_ADDRESS][DOMAIN_NAME]" at bounding box center [971, 245] width 320 height 12
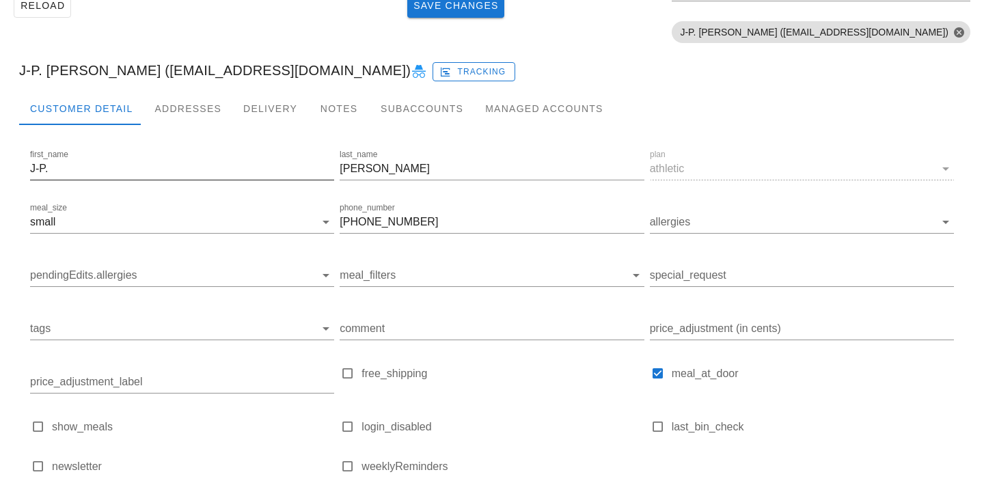
scroll to position [193, 0]
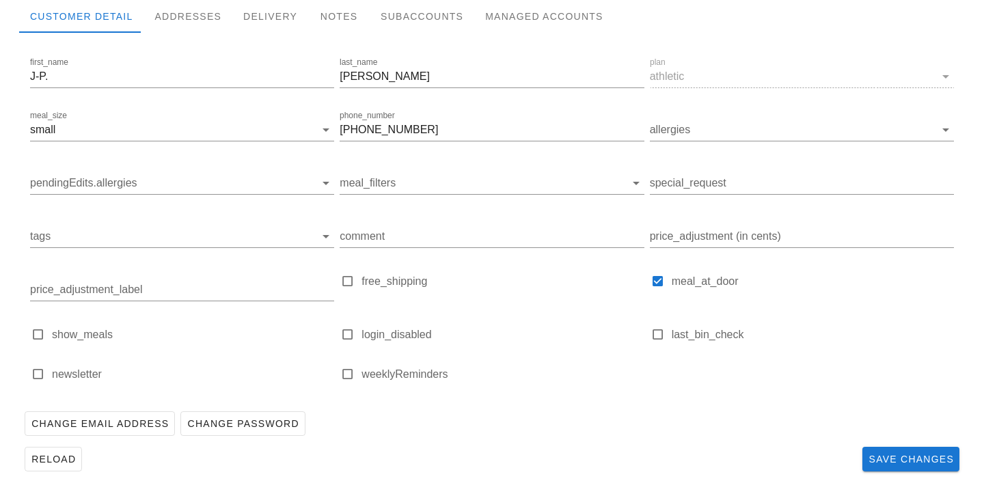
click at [173, 33] on div at bounding box center [491, 44] width 945 height 22
click at [183, 16] on div "Addresses" at bounding box center [187, 16] width 89 height 33
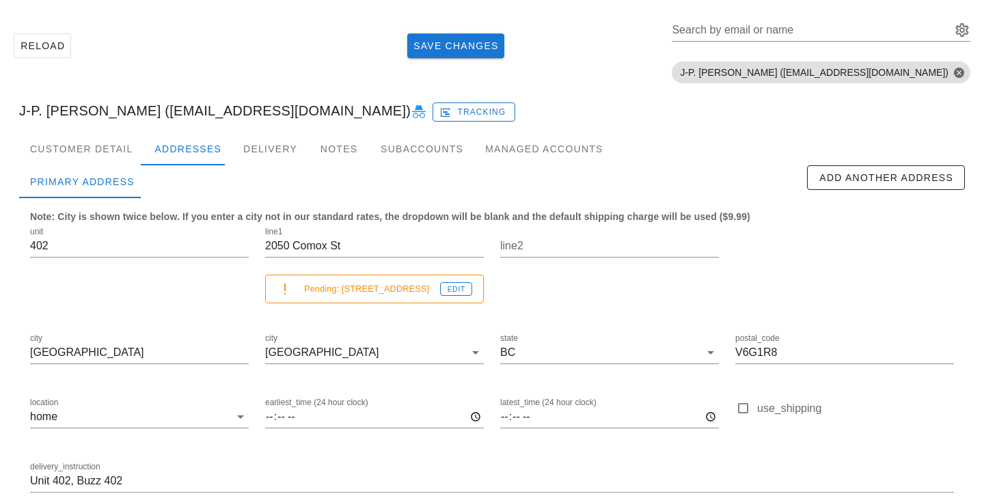
scroll to position [64, 0]
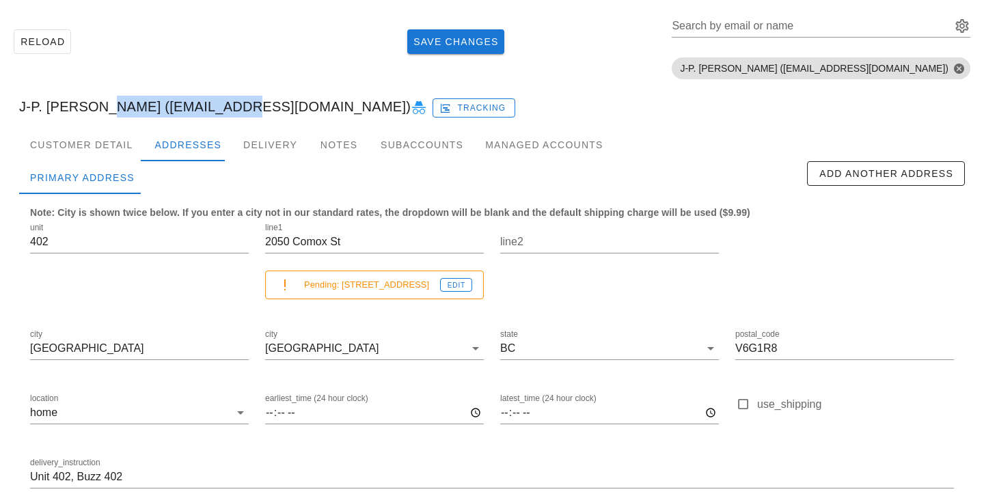
drag, startPoint x: 85, startPoint y: 109, endPoint x: 199, endPoint y: 106, distance: 114.1
click at [199, 106] on div "J-P. Clark (jpgclark@telus.net) Tracking" at bounding box center [491, 107] width 967 height 44
copy div "[EMAIL_ADDRESS][DOMAIN_NAME]"
click at [124, 141] on div "Customer Detail" at bounding box center [81, 144] width 124 height 33
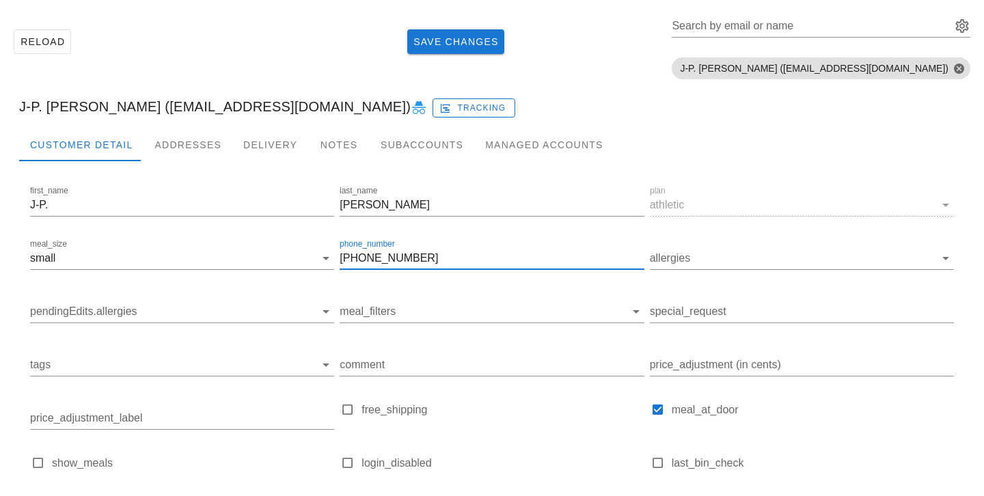
drag, startPoint x: 419, startPoint y: 262, endPoint x: 198, endPoint y: 236, distance: 222.9
click at [199, 236] on div "first_name J-P. last_name Clark plan athletic meal_size small phone_number 778 …" at bounding box center [491, 353] width 929 height 346
click at [183, 148] on div "Addresses" at bounding box center [187, 144] width 89 height 33
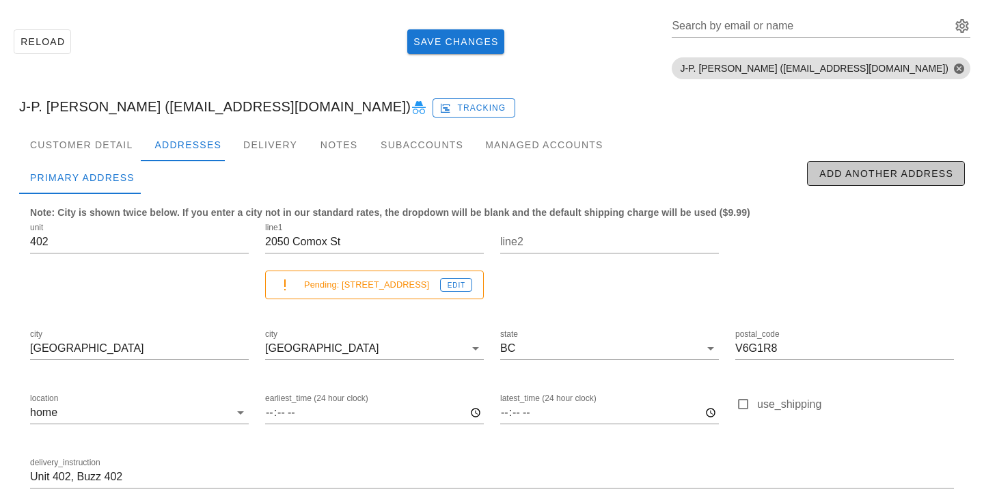
click at [841, 168] on span "Add Another Address" at bounding box center [885, 173] width 135 height 11
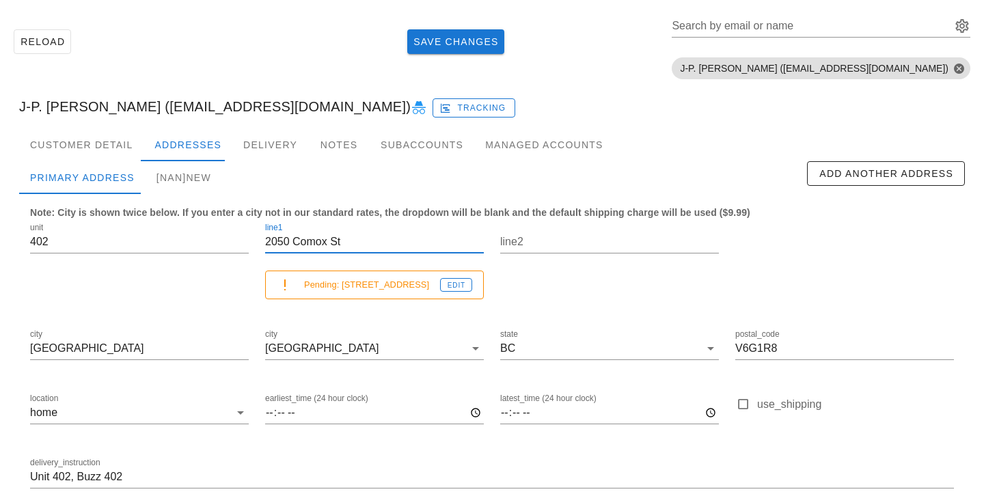
drag, startPoint x: 369, startPoint y: 232, endPoint x: 258, endPoint y: 229, distance: 111.4
click at [258, 229] on div "line1 2050 Comox St Pending: 2050 Comox st Edit" at bounding box center [374, 265] width 235 height 107
drag, startPoint x: 364, startPoint y: 243, endPoint x: 247, endPoint y: 238, distance: 116.9
click at [247, 238] on div "unit 402 line1 2050 Comox St Pending: 2050 Comox st Edit line2 city Vancouver c…" at bounding box center [492, 361] width 940 height 299
click at [207, 190] on div "[NaN]new" at bounding box center [184, 177] width 77 height 33
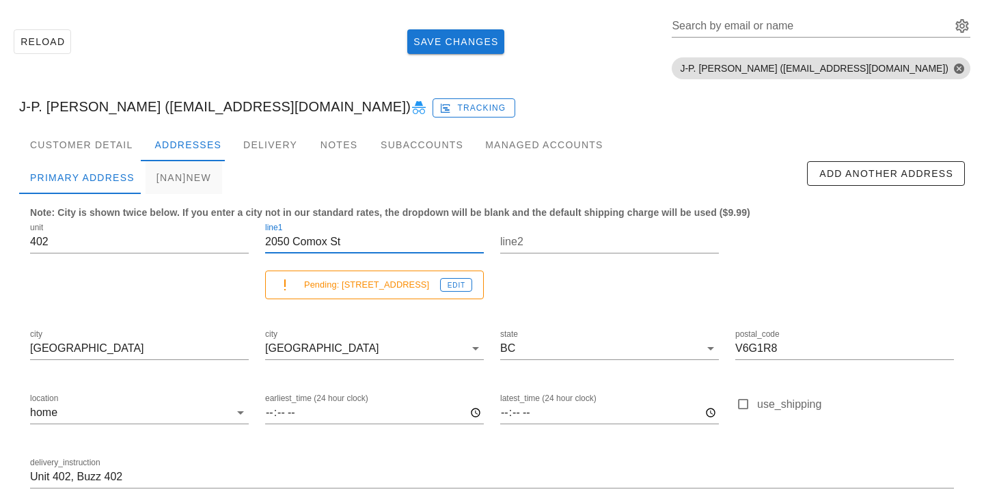
type input "new"
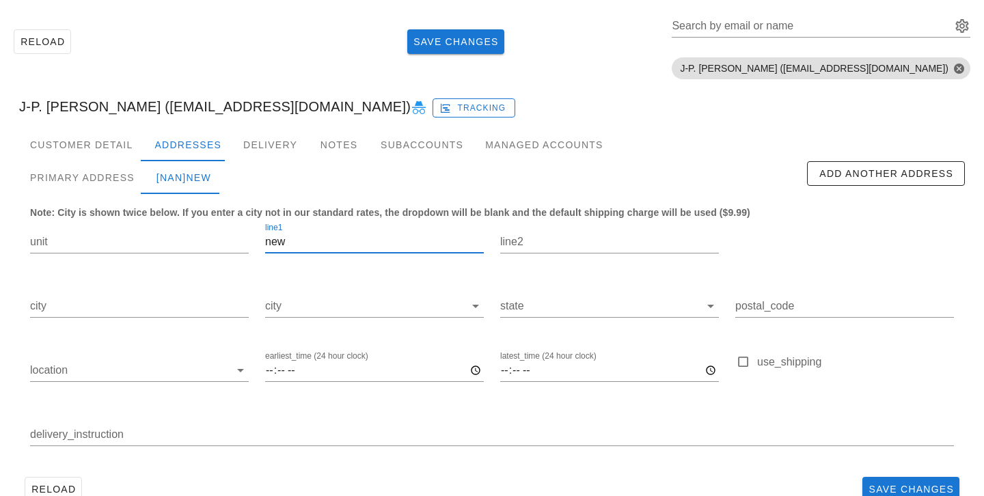
click at [321, 238] on input "new" at bounding box center [374, 242] width 219 height 22
drag, startPoint x: 330, startPoint y: 244, endPoint x: 202, endPoint y: 239, distance: 128.5
click at [204, 240] on div "unit line1 new line2 city city state postal_code location earliest_time (24 hou…" at bounding box center [492, 340] width 940 height 257
paste input "2050 Comox St"
type input "2050 Comox St"
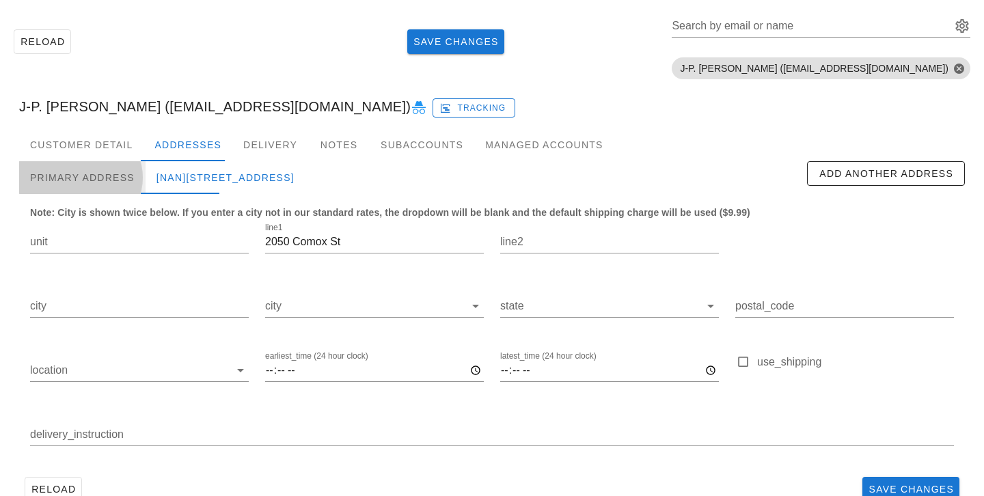
click at [118, 178] on div "Primary Address" at bounding box center [82, 177] width 126 height 33
type input "402"
type input "Vancouver"
type input "V6G1R8"
type input "Unit 402, Buzz 402"
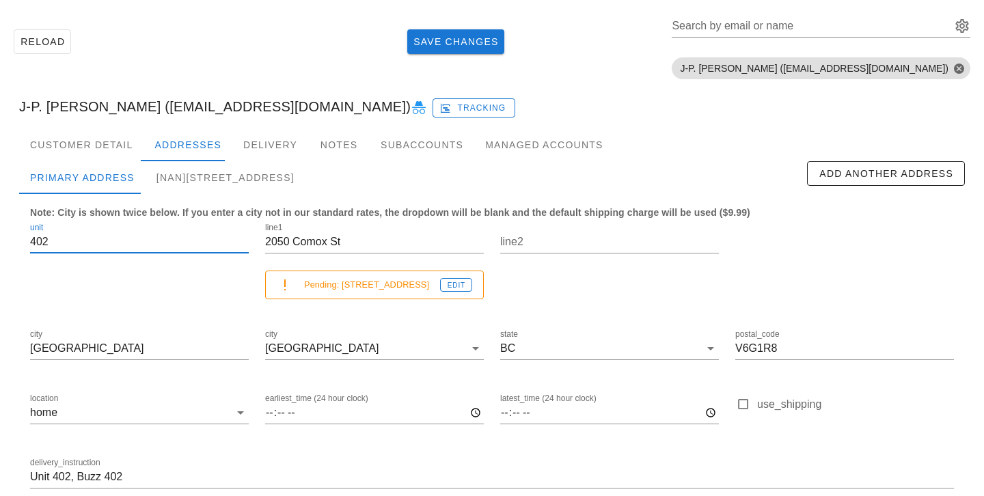
drag, startPoint x: 113, startPoint y: 243, endPoint x: 0, endPoint y: 238, distance: 113.5
click at [0, 238] on div "Reload Save Changes Search by email or name Include deleted accounts Include Sh…" at bounding box center [492, 279] width 984 height 578
click at [156, 167] on div "[NaN]2050 Comox St" at bounding box center [226, 177] width 160 height 33
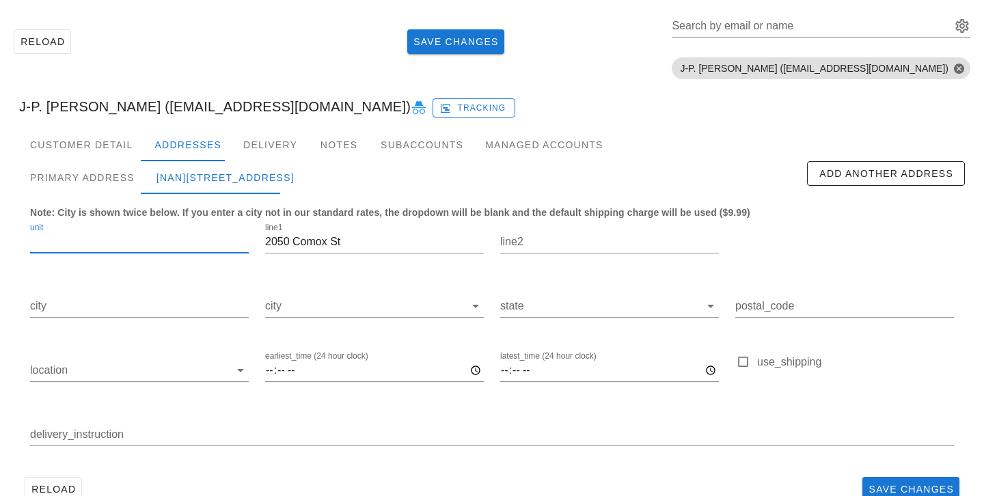
click at [89, 245] on input "unit" at bounding box center [139, 242] width 219 height 22
paste input "402"
type input "402"
click at [124, 182] on div "Primary Address" at bounding box center [82, 177] width 126 height 33
type input "Vancouver"
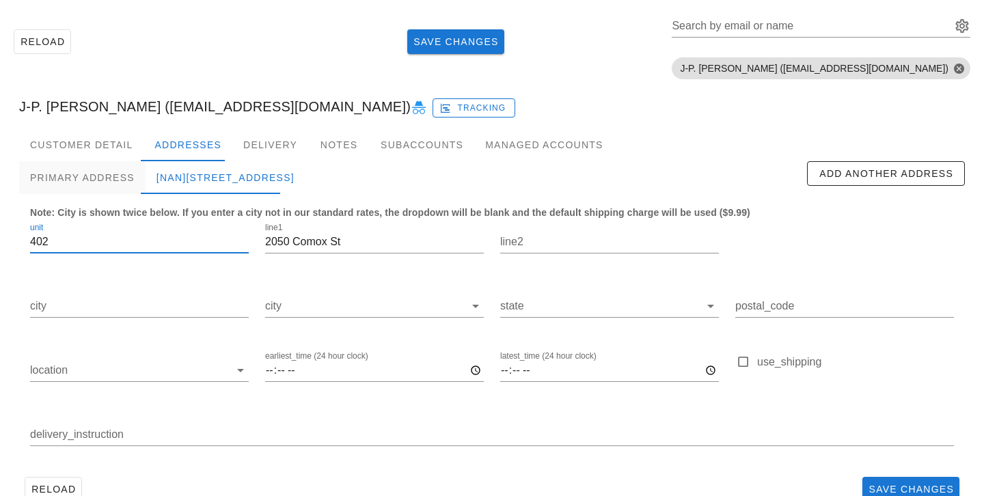
type input "V6G1R8"
type input "Unit 402, Buzz 402"
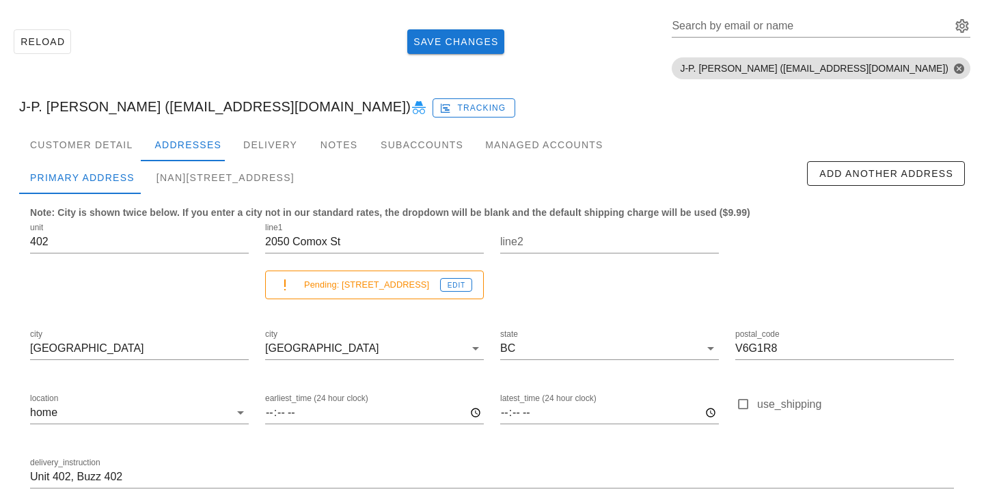
click at [231, 195] on div "Note: City is shown twice below. If you enter a city not in our standard rates,…" at bounding box center [491, 354] width 945 height 320
click at [215, 178] on div "[NaN]402-2050 Comox St" at bounding box center [226, 177] width 160 height 33
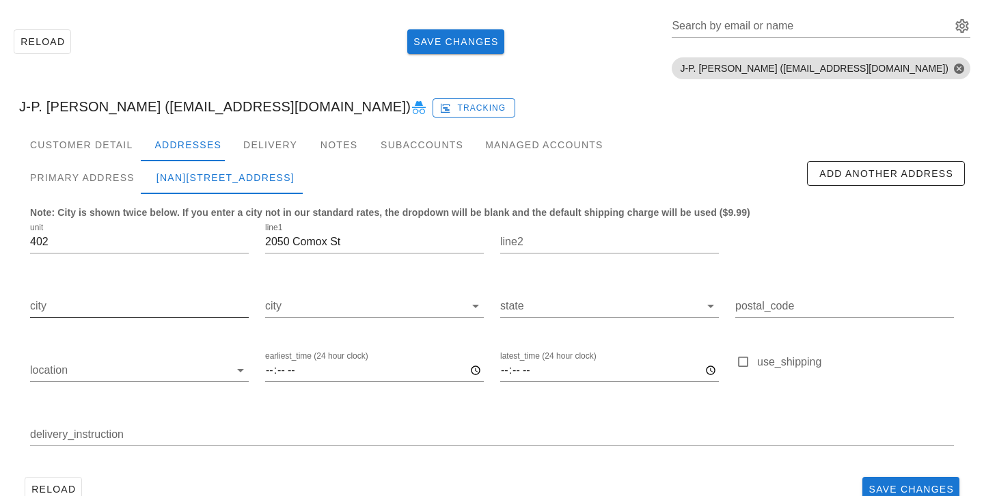
click at [161, 296] on input "city" at bounding box center [139, 306] width 219 height 22
click at [322, 313] on input "city" at bounding box center [364, 306] width 199 height 22
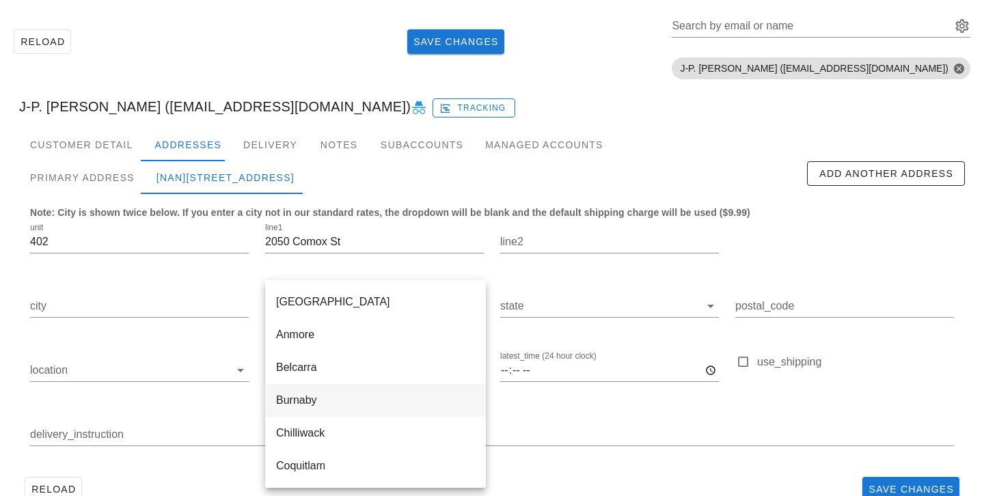
scroll to position [557, 0]
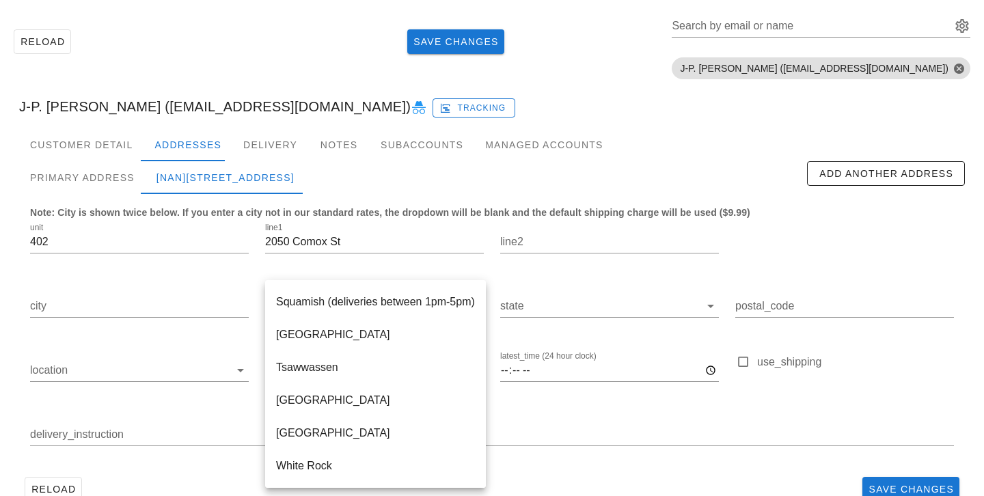
click at [318, 406] on div "Vancouver" at bounding box center [375, 399] width 199 height 13
type input "Vancouver"
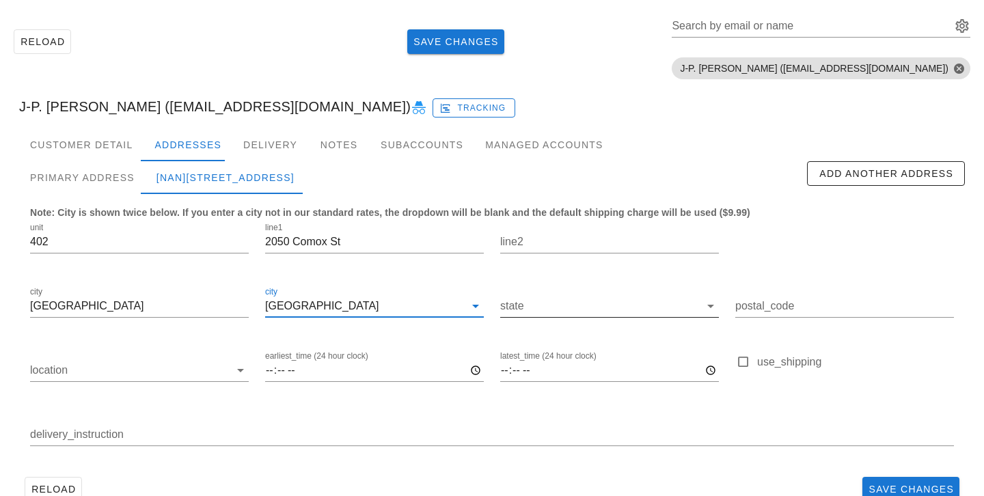
click at [544, 304] on input "state" at bounding box center [599, 306] width 199 height 22
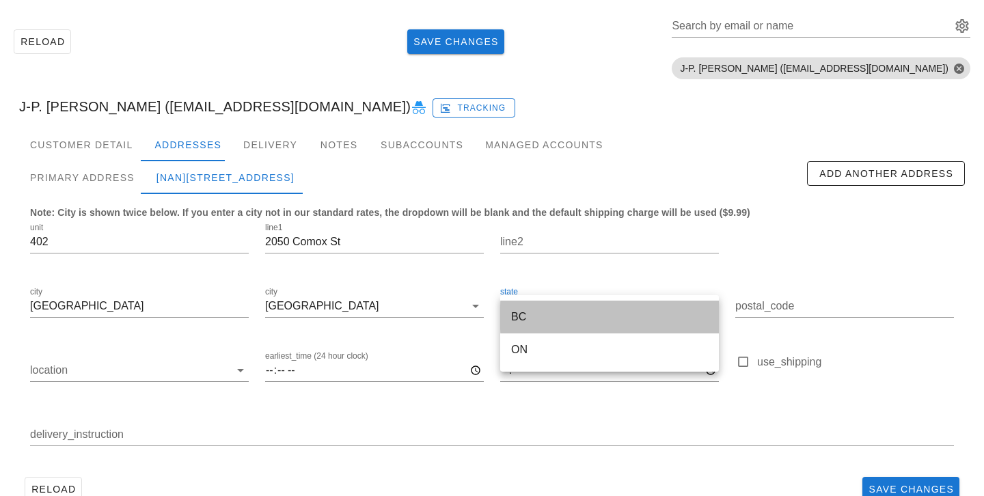
click at [555, 314] on div "BC" at bounding box center [609, 316] width 197 height 13
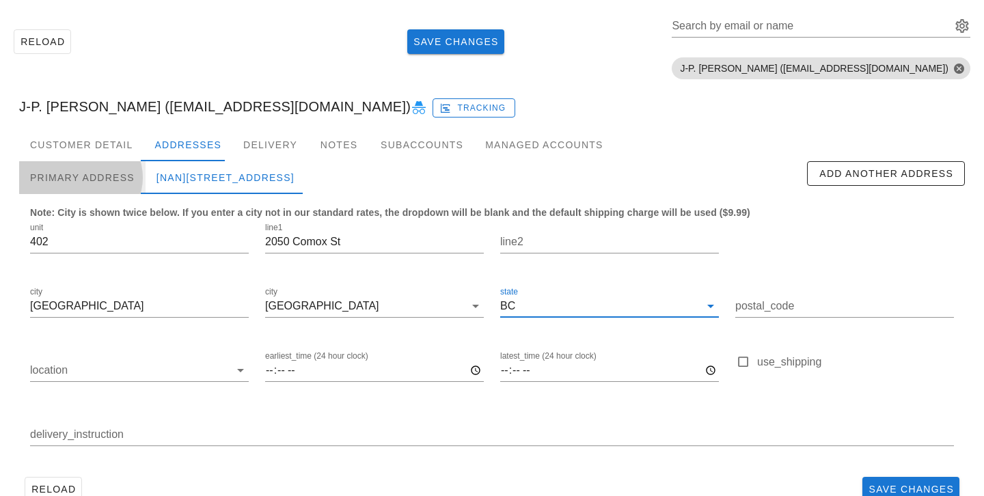
click at [119, 174] on div "Primary Address" at bounding box center [82, 177] width 126 height 33
type input "V6G1R8"
type input "Unit 402, Buzz 402"
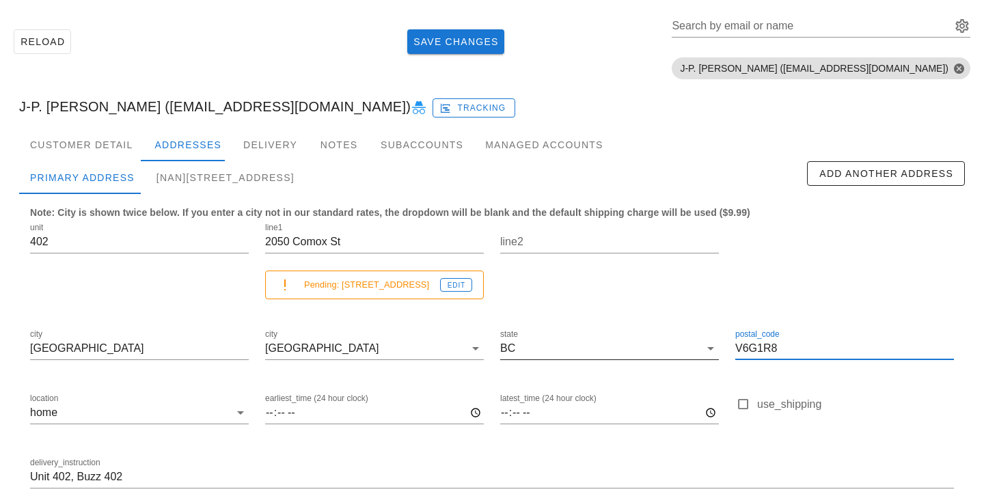
scroll to position [1, 0]
drag, startPoint x: 789, startPoint y: 351, endPoint x: 612, endPoint y: 346, distance: 177.0
click at [614, 348] on div "unit 402 line1 2050 Comox St Pending: 2050 Comox st Edit line2 city Vancouver c…" at bounding box center [492, 361] width 940 height 299
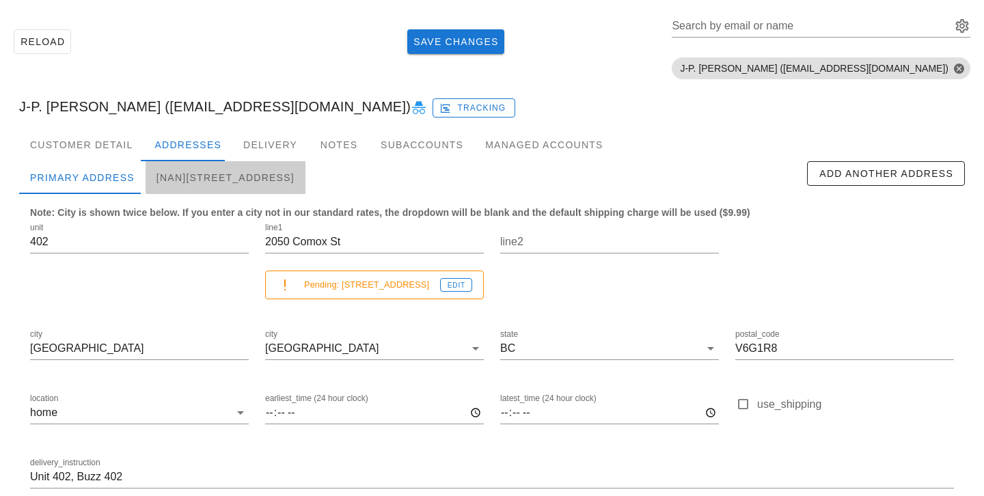
click at [273, 180] on div "[NaN]402-2050 Comox St, Vancouver" at bounding box center [226, 177] width 160 height 33
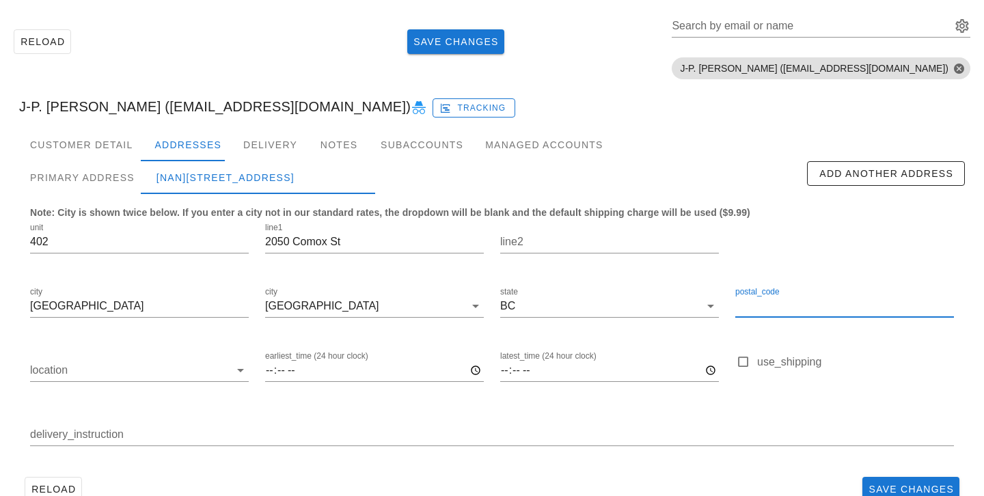
click at [790, 309] on input "postal_code" at bounding box center [844, 306] width 219 height 22
paste input "V6G1R8"
type input "V6G1R8"
click at [119, 178] on div "Primary Address" at bounding box center [82, 177] width 126 height 33
type input "Unit 402, Buzz 402"
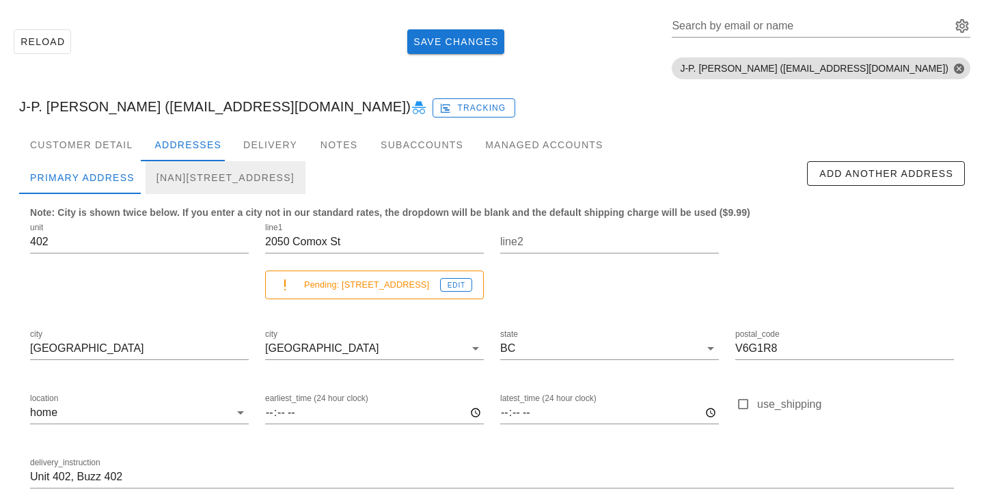
click at [157, 180] on div "[NaN]402-2050 Comox St, Vancouver, V6G1R8" at bounding box center [226, 177] width 160 height 33
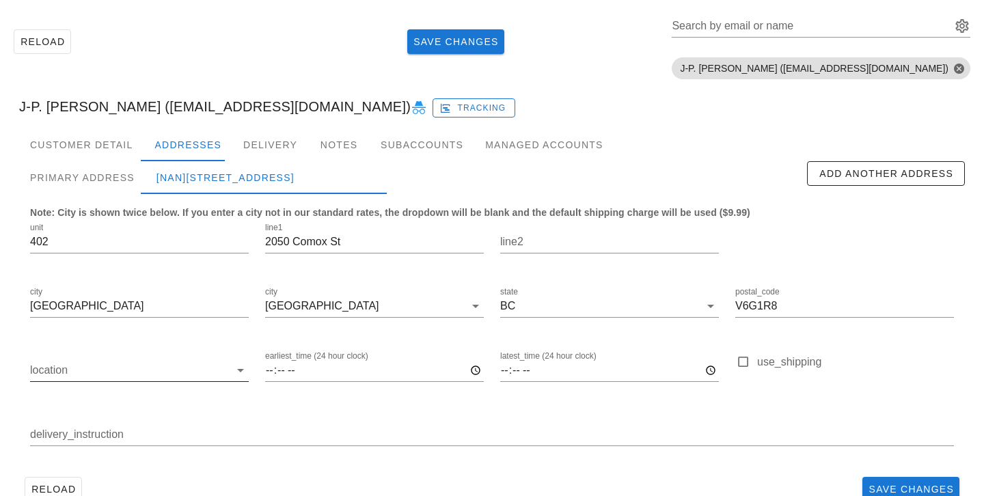
click at [93, 369] on input "location" at bounding box center [129, 370] width 199 height 22
click at [87, 389] on div "home" at bounding box center [139, 380] width 197 height 29
click at [109, 194] on div "Note: City is shown twice below. If you enter a city not in our standard rates,…" at bounding box center [491, 332] width 945 height 277
click at [113, 181] on div "Primary Address" at bounding box center [82, 177] width 126 height 33
type input "Unit 402, Buzz 402"
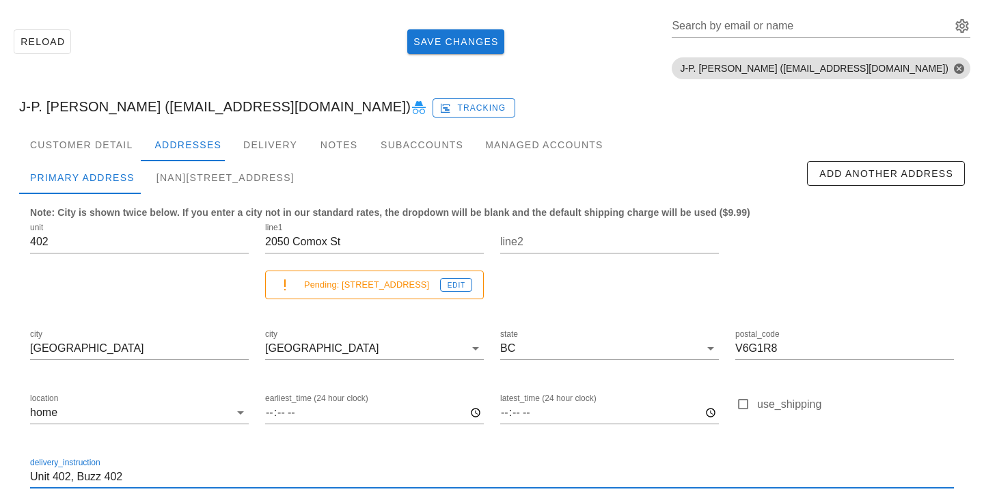
drag, startPoint x: 143, startPoint y: 475, endPoint x: 0, endPoint y: 459, distance: 143.6
click at [0, 459] on div "Reload Save Changes Search by email or name Include deleted accounts Include Sh…" at bounding box center [492, 279] width 984 height 578
click at [207, 169] on div "[NaN]402-2050 Comox St, Vancouver, V6G1R8" at bounding box center [226, 177] width 160 height 33
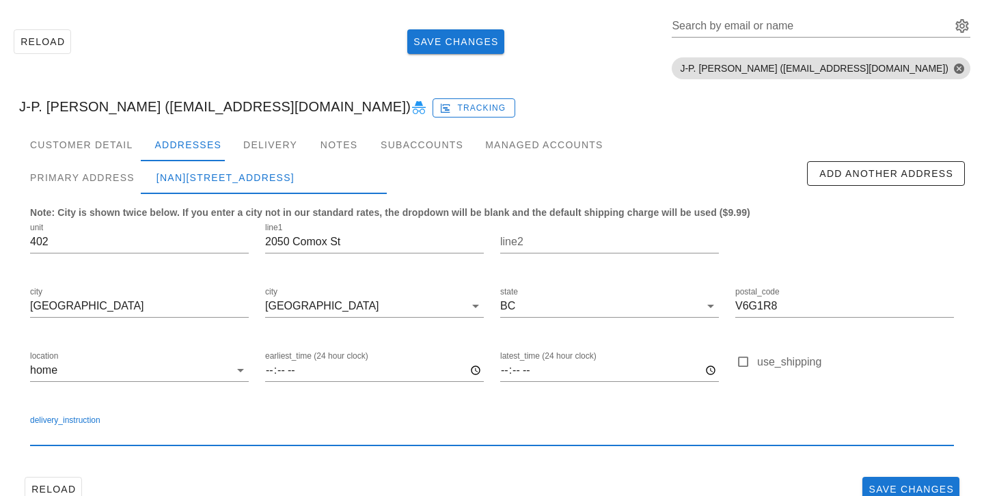
click at [139, 439] on input "delivery_instruction" at bounding box center [492, 435] width 924 height 22
paste input "Unit 402, Buzz 402"
type input "Unit 402, Buzz 402"
click at [120, 169] on div "Primary Address" at bounding box center [82, 177] width 126 height 33
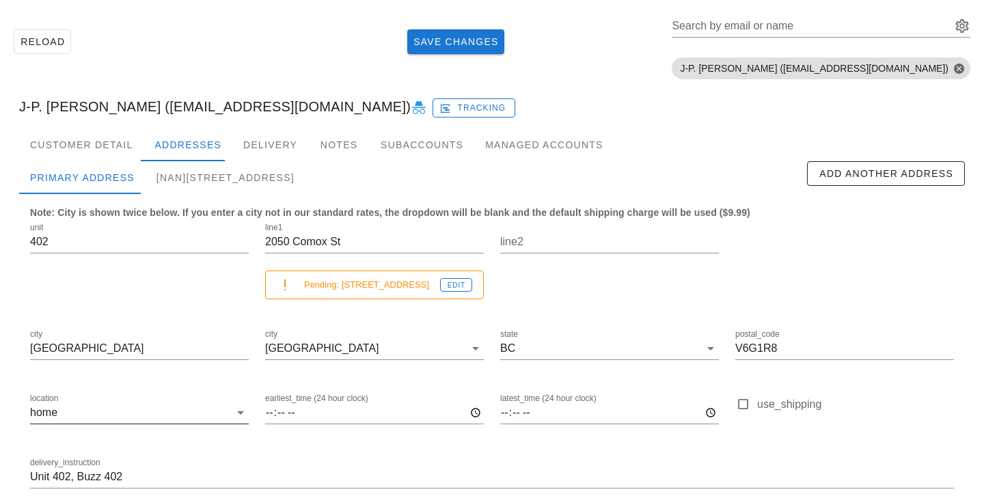
click at [139, 419] on input "location" at bounding box center [144, 413] width 169 height 22
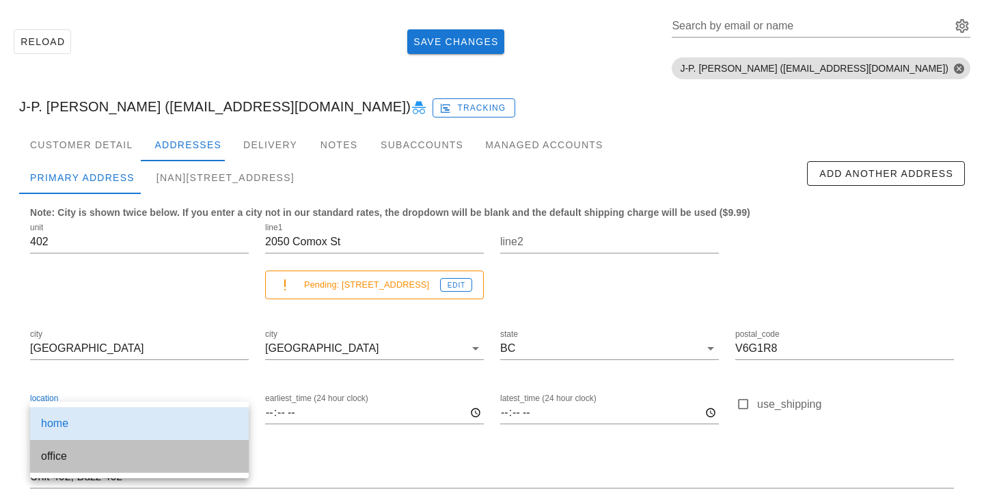
click at [136, 452] on div "office" at bounding box center [139, 456] width 197 height 13
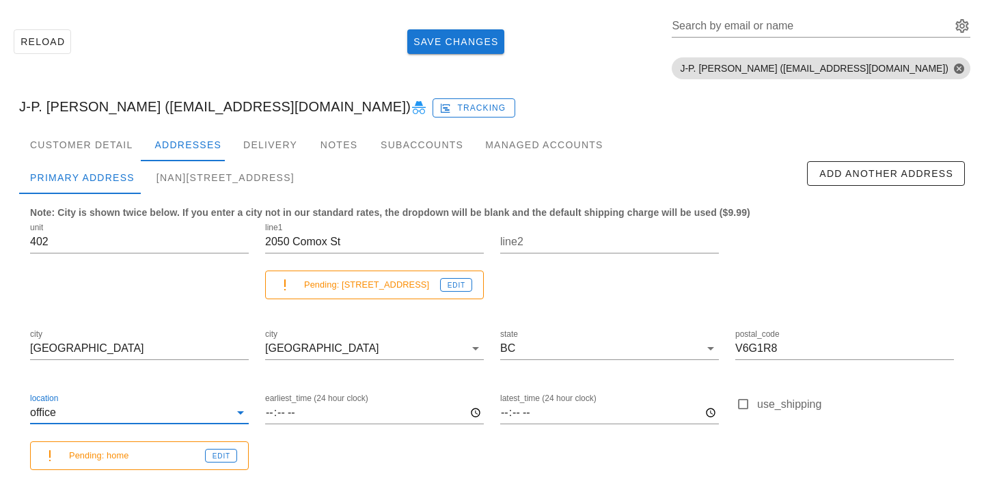
click at [24, 386] on div "location office Pending: home Edit" at bounding box center [139, 436] width 235 height 107
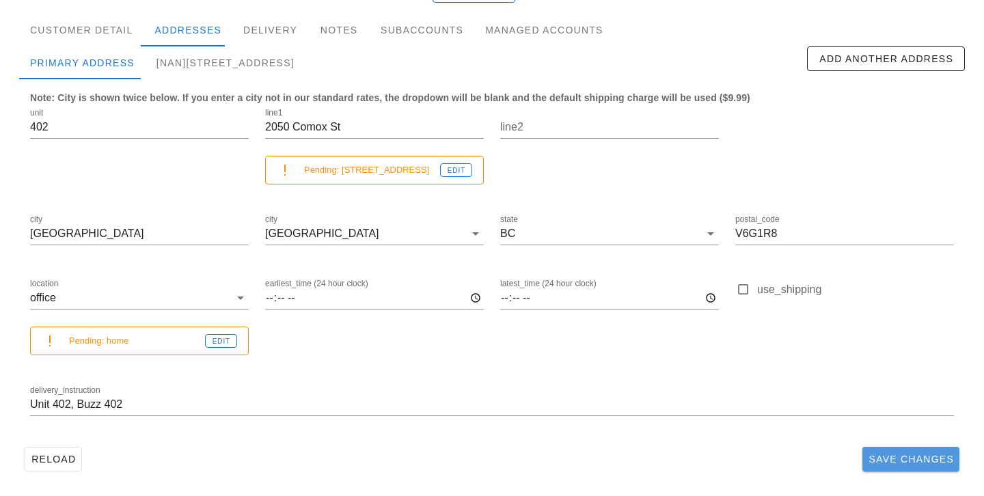
click at [923, 449] on button "Save Changes" at bounding box center [910, 459] width 97 height 25
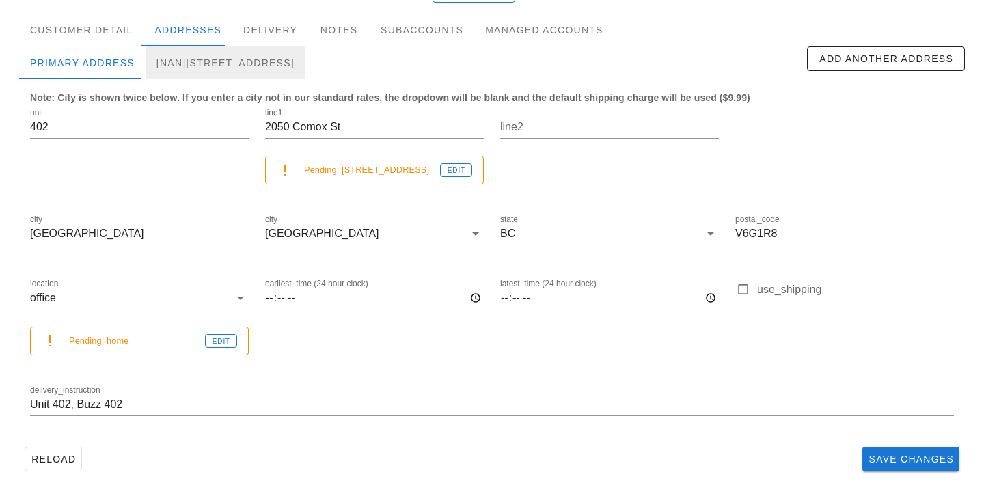
click at [305, 72] on div "[NaN]402-2050 Comox St, Vancouver, V6G1R8" at bounding box center [226, 62] width 160 height 33
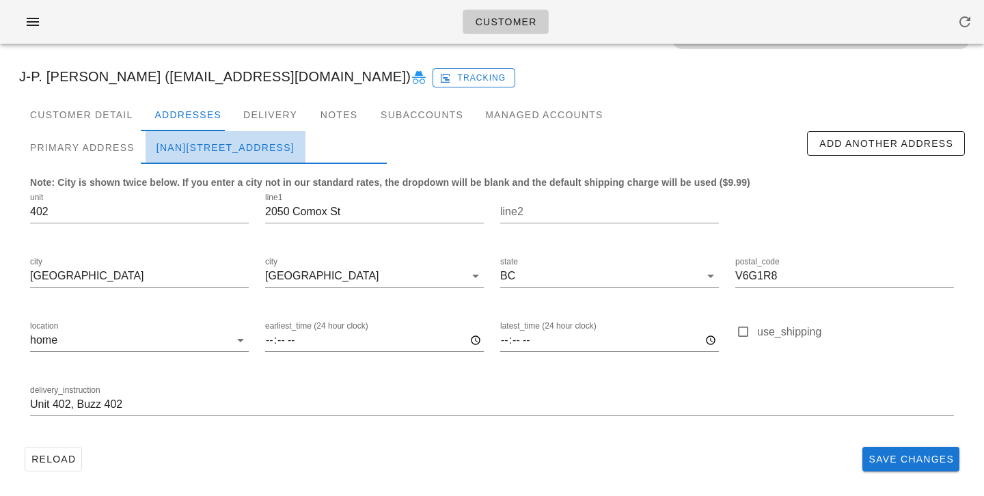
scroll to position [94, 0]
click at [334, 442] on div "Reload Save Changes" at bounding box center [491, 459] width 945 height 36
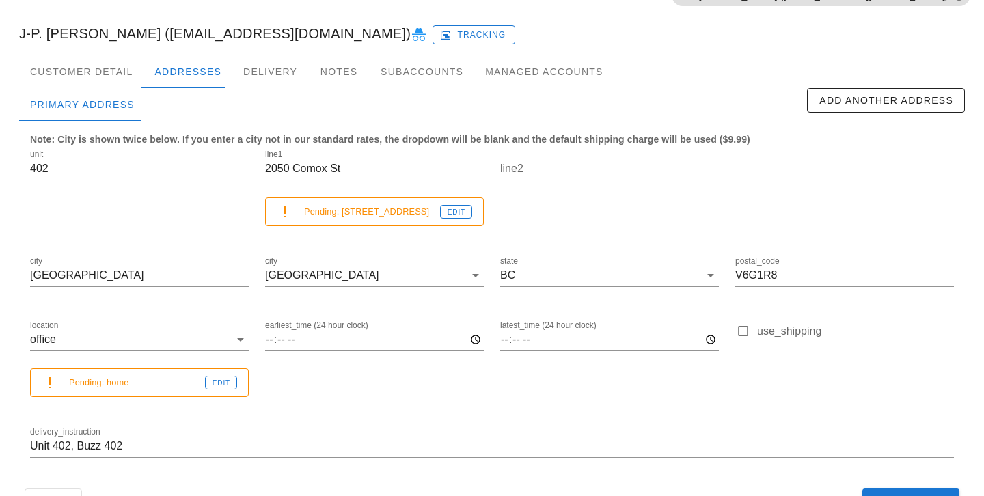
scroll to position [179, 0]
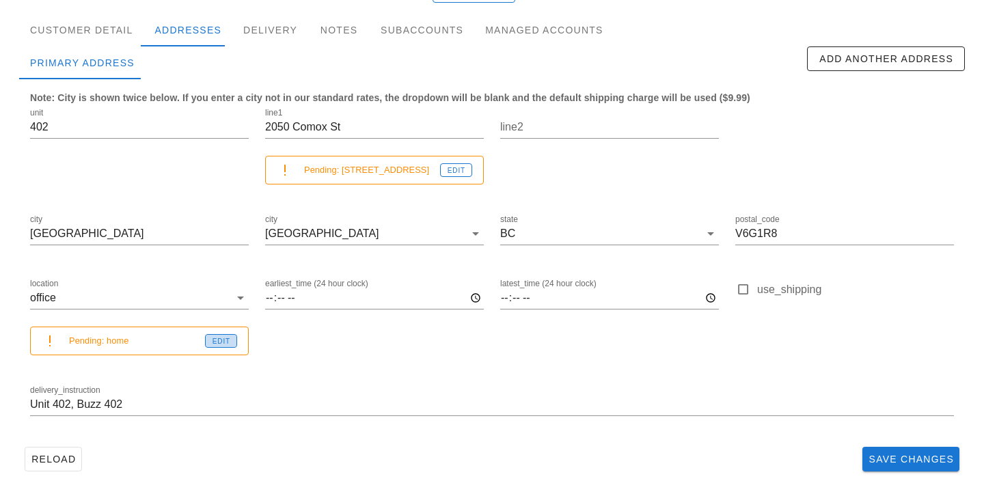
click at [227, 344] on span "Edit" at bounding box center [221, 341] width 18 height 8
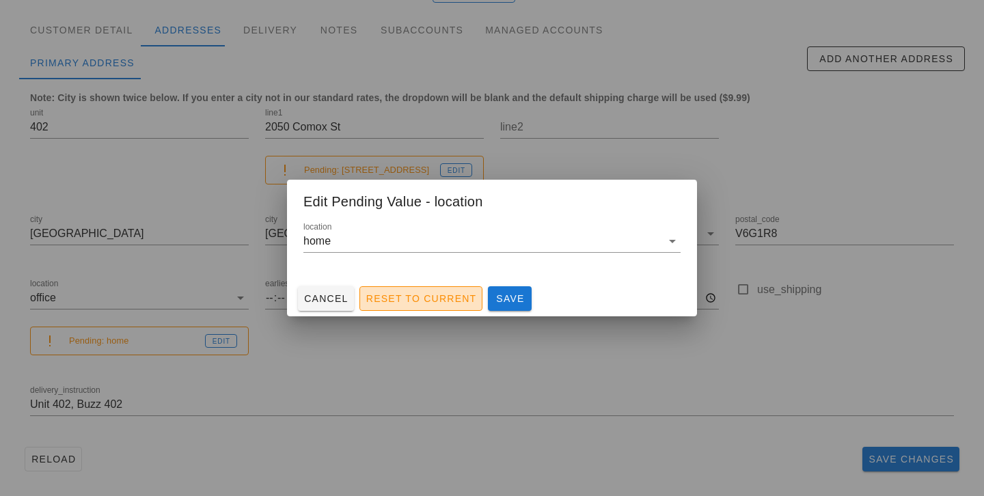
click at [396, 294] on span "Reset to Current" at bounding box center [420, 298] width 111 height 11
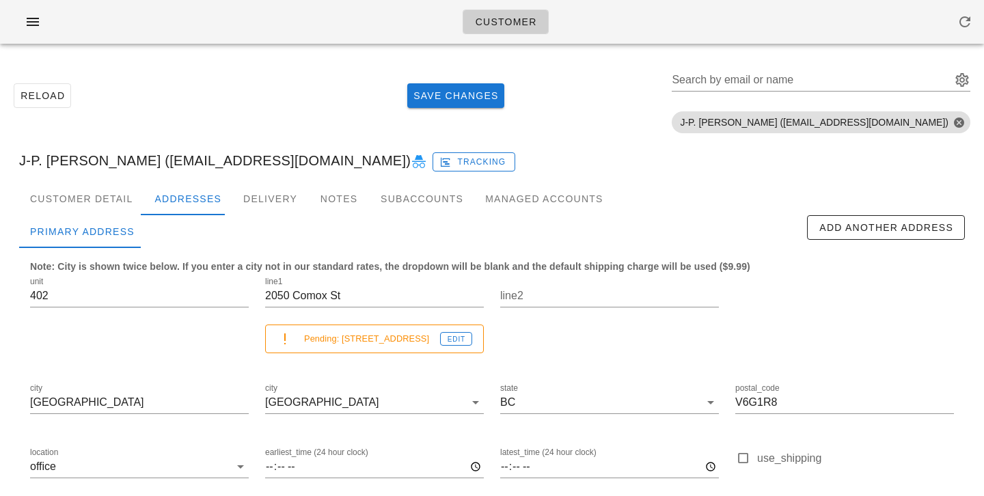
scroll to position [6, 0]
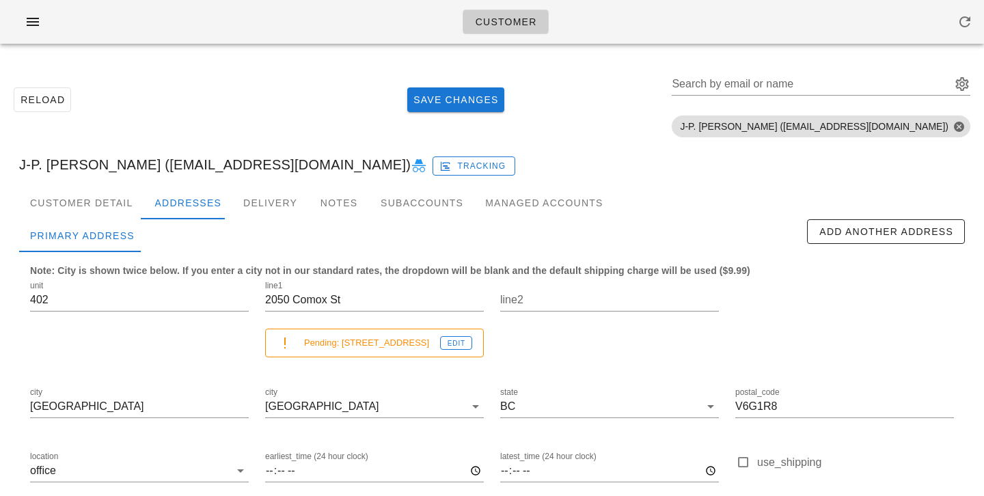
click at [523, 223] on div at bounding box center [476, 235] width 661 height 33
click at [855, 214] on div "Customer Detail Addresses Delivery Notes Subaccounts Managed Accounts" at bounding box center [491, 203] width 945 height 33
click at [851, 237] on span "Add Another Address" at bounding box center [885, 231] width 135 height 11
click at [195, 228] on div "[NaN]new" at bounding box center [184, 235] width 77 height 33
type input "new"
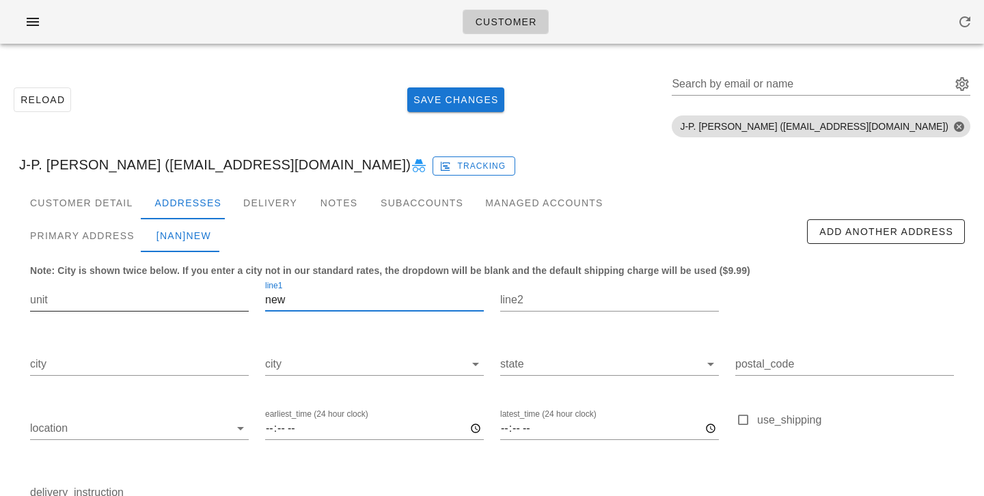
drag, startPoint x: 326, startPoint y: 295, endPoint x: 211, endPoint y: 294, distance: 114.8
click at [212, 294] on div "unit line1 new line2 city city state postal_code location earliest_time (24 hou…" at bounding box center [492, 398] width 940 height 257
click at [66, 246] on div "Primary Address" at bounding box center [82, 235] width 126 height 33
type input "402"
type input "2050 Comox St"
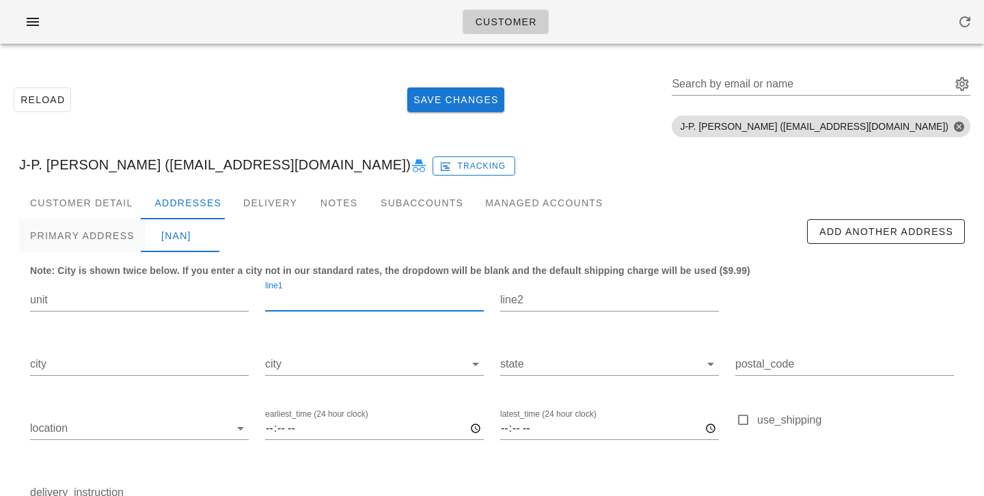
type input "Vancouver"
type input "V6G1R8"
type input "Unit 402, Buzz 402"
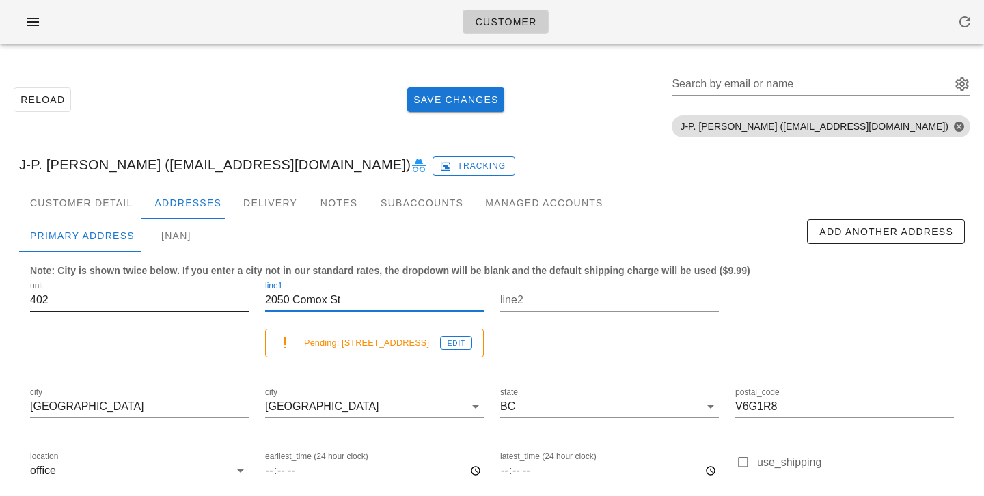
scroll to position [1, 0]
drag, startPoint x: 356, startPoint y: 305, endPoint x: 146, endPoint y: 299, distance: 209.8
click at [150, 303] on div "unit 402 line1 2050 Comox St Pending: 2050 Comox st Edit line2 city Vancouver c…" at bounding box center [492, 419] width 940 height 299
click at [178, 238] on div "[NaN]" at bounding box center [176, 235] width 61 height 33
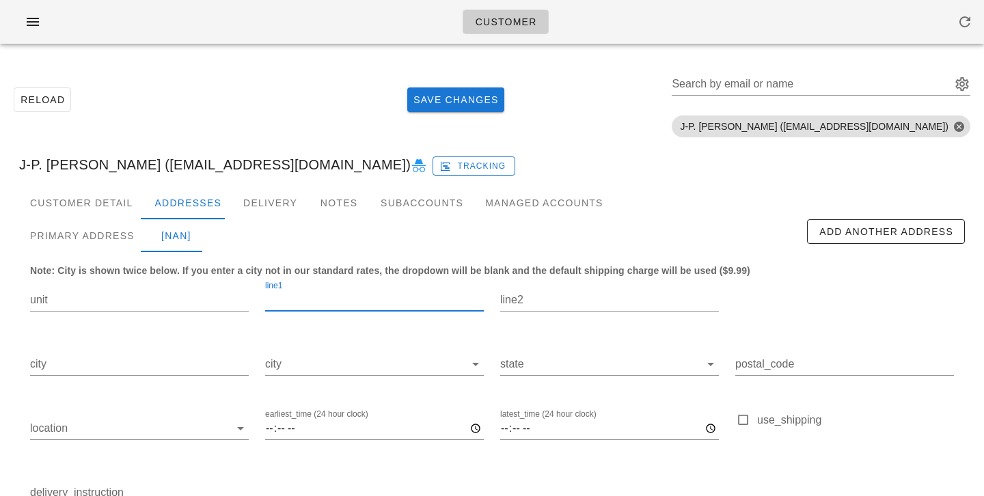
click at [365, 303] on input "line1" at bounding box center [374, 300] width 219 height 22
paste input "2050 Comox St"
type input "2050 Comox St"
click at [393, 361] on input "city" at bounding box center [364, 364] width 199 height 22
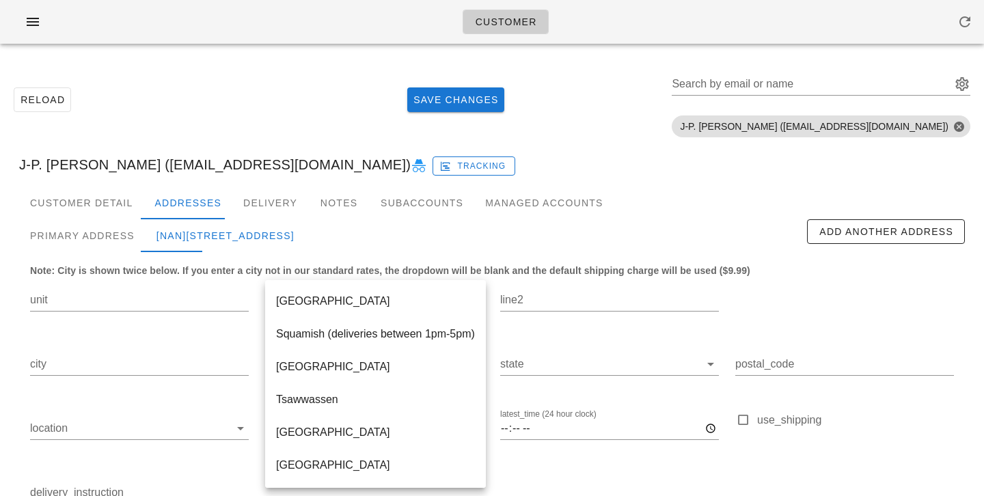
scroll to position [557, 0]
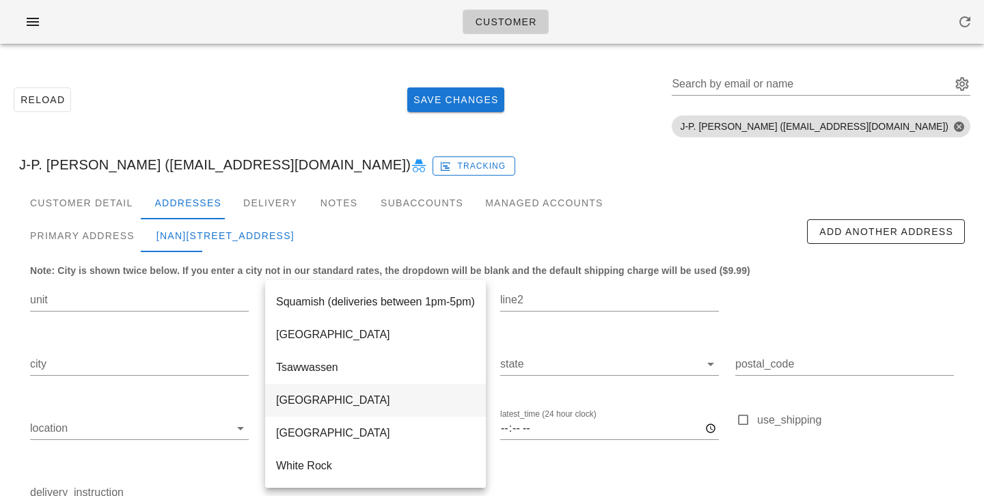
click at [333, 414] on div "Vancouver" at bounding box center [375, 399] width 199 height 29
type input "Vancouver"
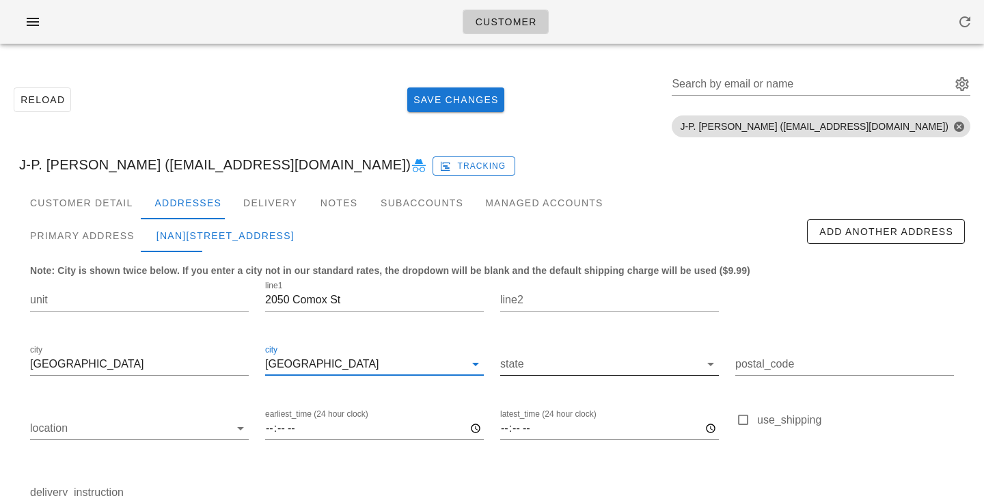
click at [610, 370] on input "state" at bounding box center [599, 364] width 199 height 22
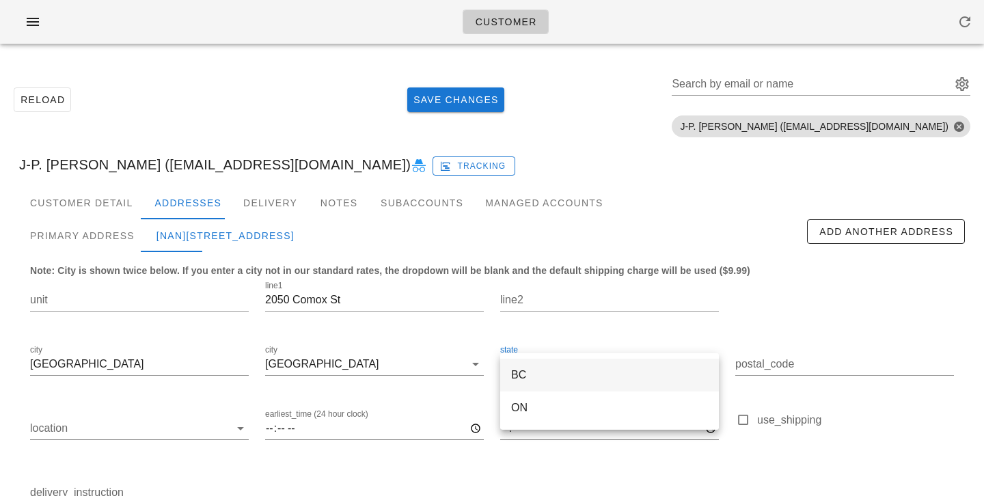
click at [595, 370] on div "BC" at bounding box center [609, 374] width 197 height 13
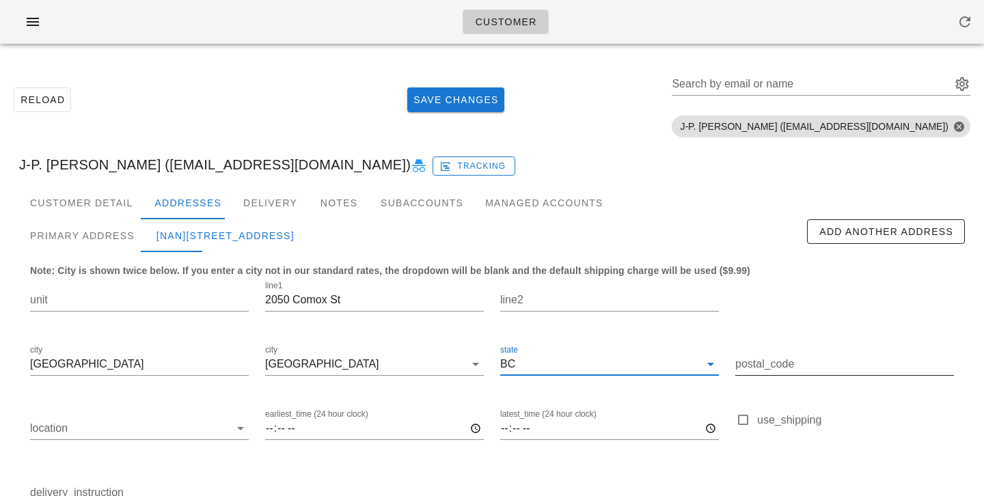
click at [810, 355] on input "postal_code" at bounding box center [844, 364] width 219 height 22
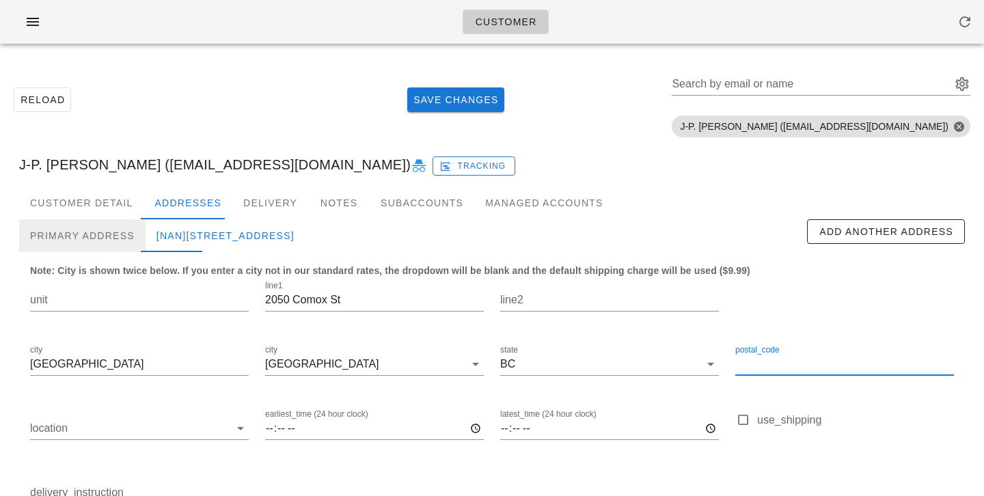
click at [101, 235] on div "Primary Address" at bounding box center [82, 235] width 126 height 33
type input "402"
type input "V6G1R8"
type input "Unit 402, Buzz 402"
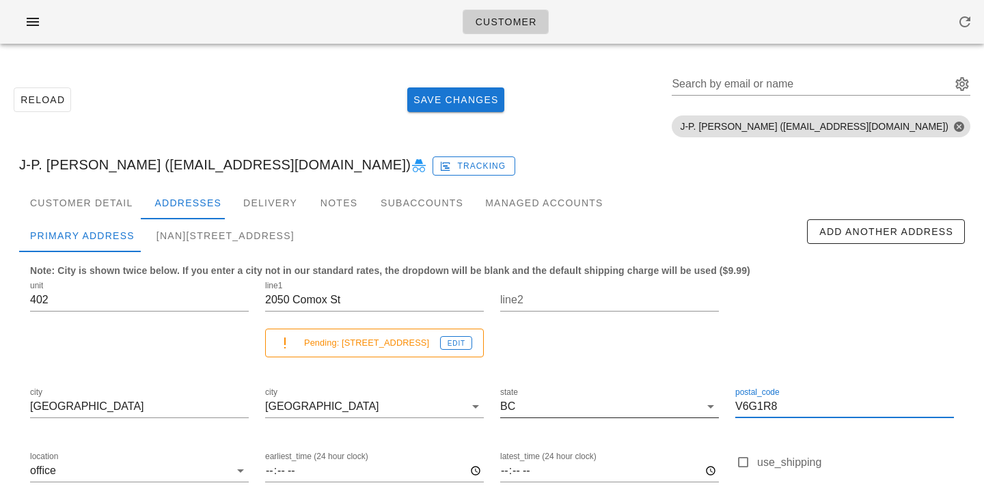
scroll to position [1, 0]
drag, startPoint x: 796, startPoint y: 407, endPoint x: 642, endPoint y: 404, distance: 153.7
click at [644, 405] on div "unit 402 line1 2050 Comox St Pending: 2050 Comox st Edit line2 city Vancouver c…" at bounding box center [492, 419] width 940 height 299
click at [305, 239] on div "[NaN]2050 Comox St, Vancouver" at bounding box center [226, 235] width 160 height 33
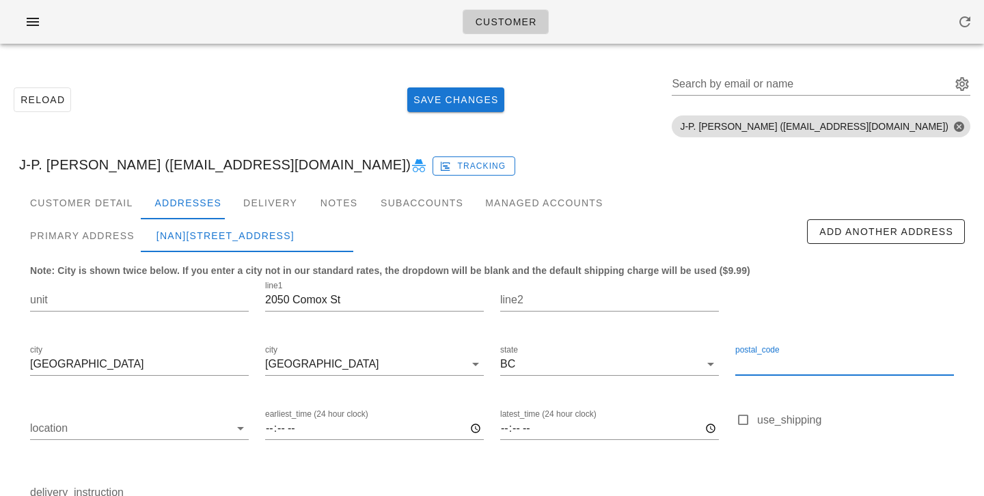
click at [791, 367] on input "postal_code" at bounding box center [844, 364] width 219 height 22
paste input "V6G1R8"
type input "V6G1R8"
click at [102, 239] on div "Primary Address" at bounding box center [82, 235] width 126 height 33
type input "402"
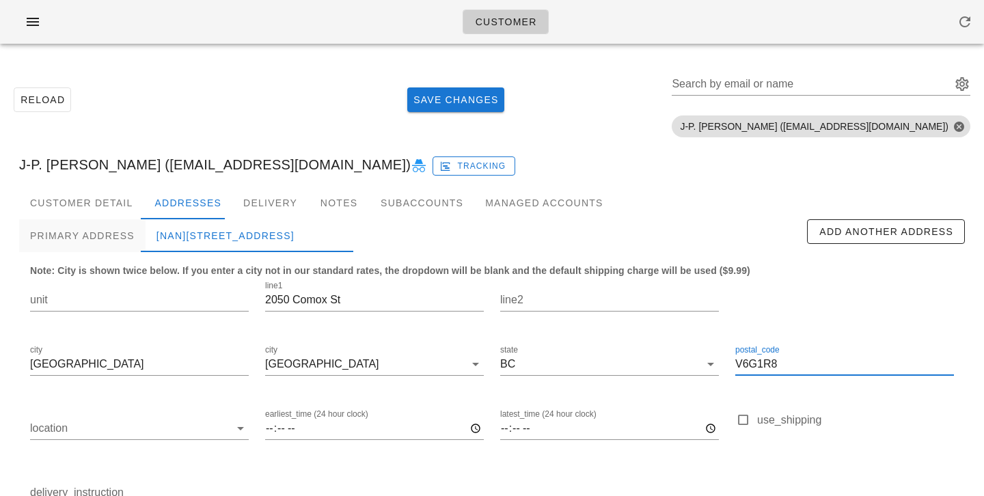
type input "Unit 402, Buzz 402"
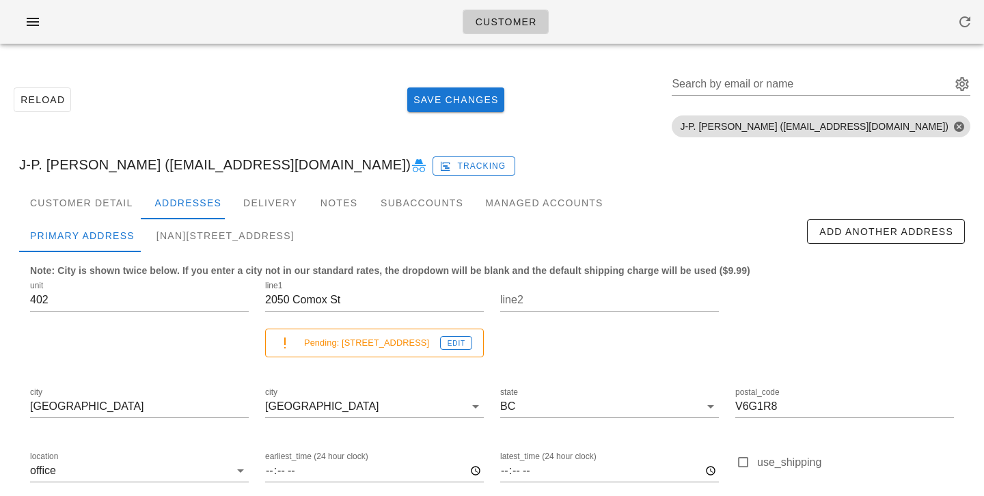
click at [174, 252] on div "Note: City is shown twice below. If you enter a city not in our standard rates,…" at bounding box center [491, 412] width 945 height 320
click at [179, 240] on div "[NaN]2050 Comox St, Vancouver, V6G1R8" at bounding box center [226, 235] width 160 height 33
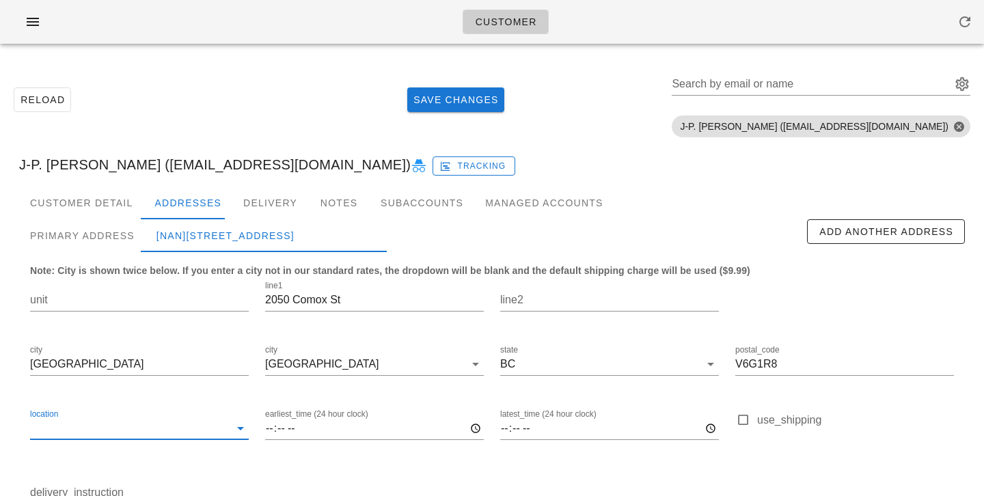
click at [143, 427] on input "location" at bounding box center [129, 428] width 199 height 22
click at [130, 443] on div "home" at bounding box center [139, 438] width 197 height 13
click at [130, 234] on div "Primary Address" at bounding box center [82, 235] width 126 height 33
type input "402"
type input "Unit 402, Buzz 402"
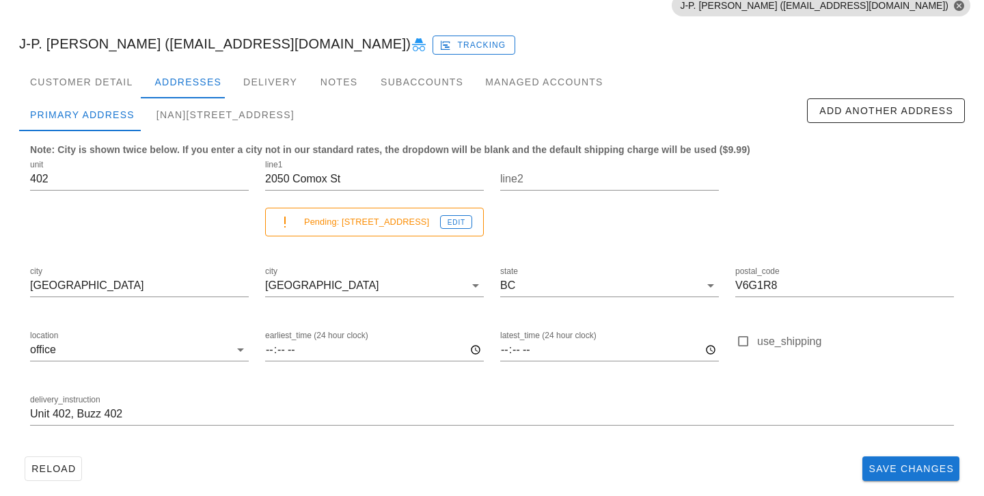
scroll to position [137, 0]
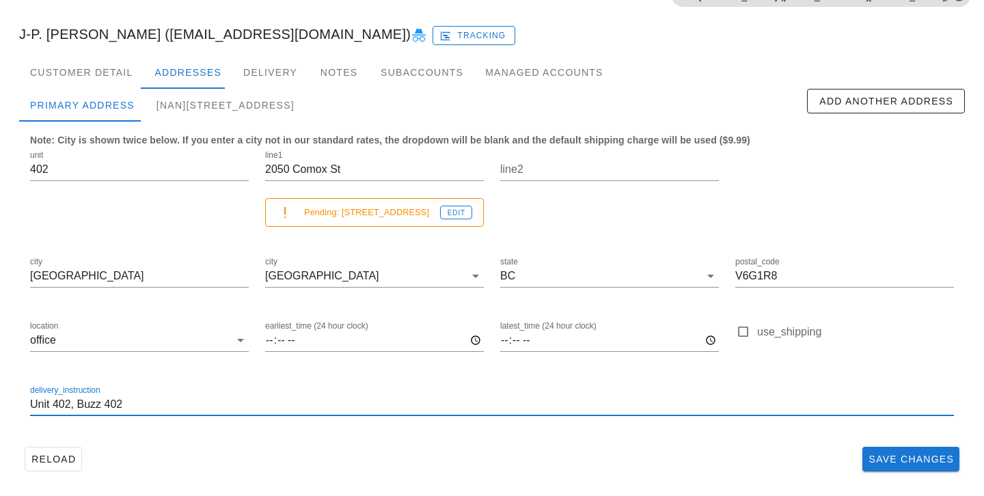
drag, startPoint x: 151, startPoint y: 398, endPoint x: 0, endPoint y: 374, distance: 152.9
click at [0, 375] on div "Reload Save Changes Search by email or name Include deleted accounts Include Sh…" at bounding box center [492, 207] width 984 height 578
click at [241, 109] on div "[NaN]2050 Comox St, Vancouver, V6G1R8" at bounding box center [226, 105] width 160 height 33
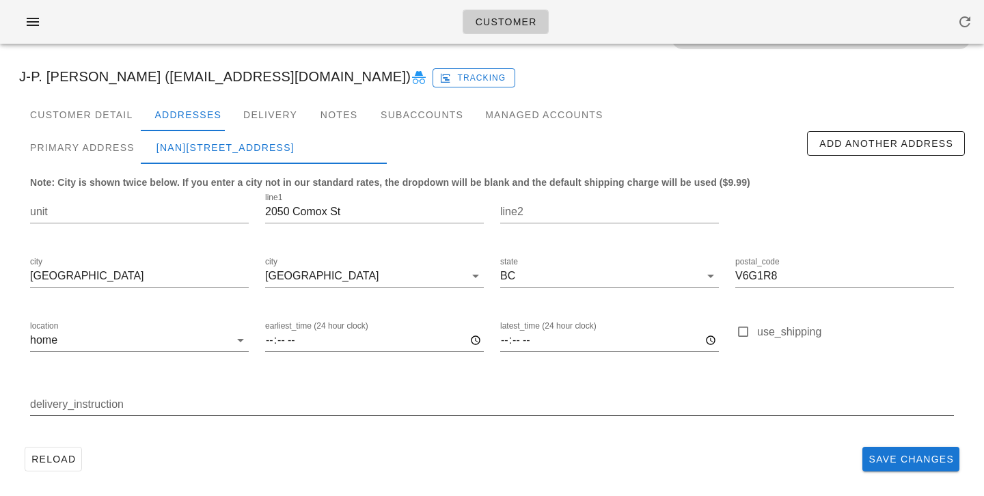
click at [161, 405] on input "delivery_instruction" at bounding box center [492, 404] width 924 height 22
paste input "Unit 402, Buzz 402"
click at [433, 400] on input "Unit 402, Buzz 402" at bounding box center [492, 404] width 924 height 22
type input "Unit 402, Buzz 402"
click at [458, 438] on div "delivery_instruction Unit 402, Buzz 402" at bounding box center [492, 406] width 940 height 64
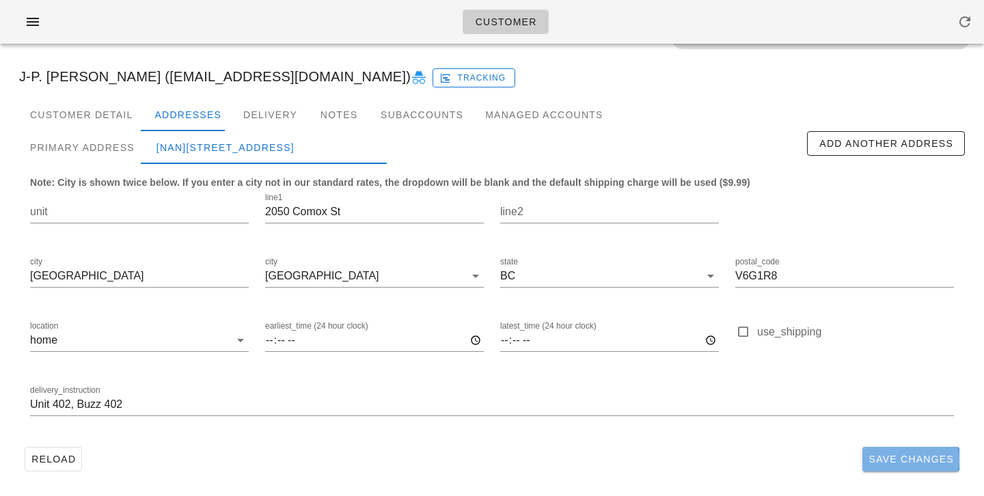
click at [885, 459] on span "Save Changes" at bounding box center [911, 459] width 86 height 11
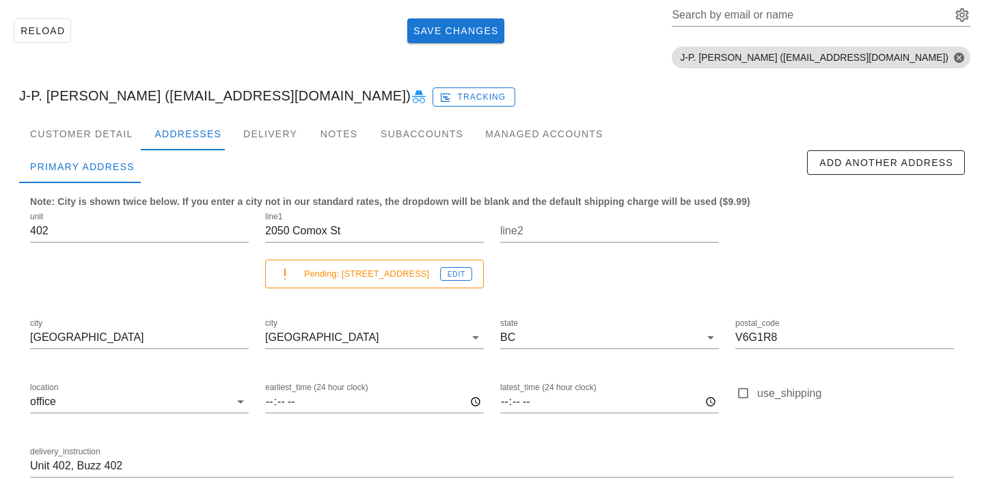
scroll to position [137, 0]
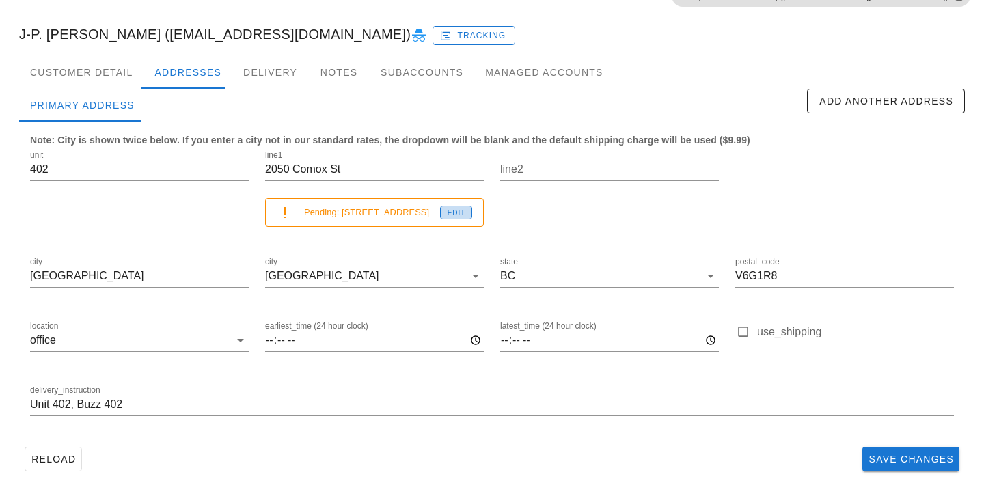
click at [454, 211] on span "Edit" at bounding box center [456, 213] width 18 height 8
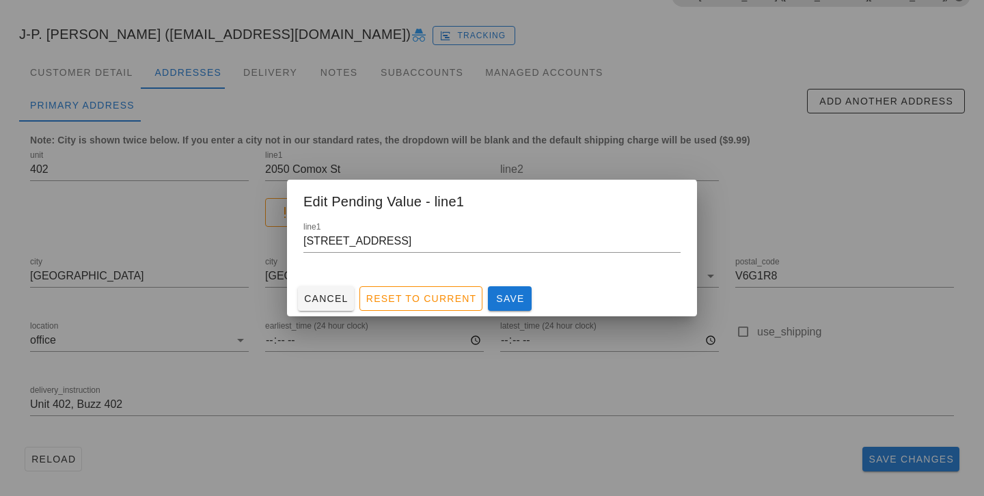
click at [355, 394] on div at bounding box center [492, 248] width 984 height 496
